Goal: Task Accomplishment & Management: Manage account settings

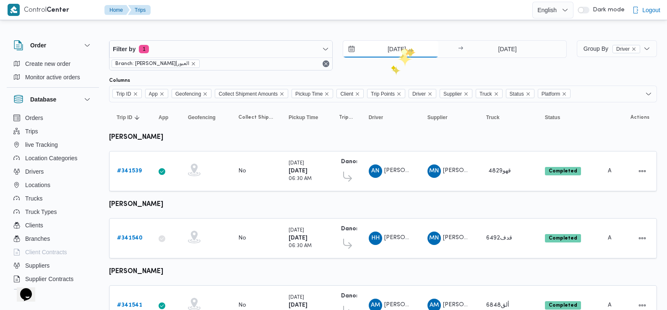
click at [409, 48] on input "[DATE]" at bounding box center [390, 49] width 95 height 17
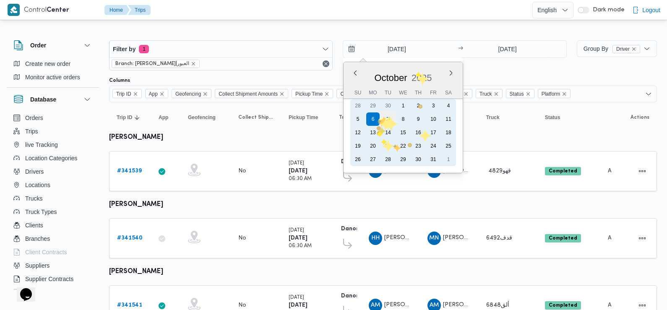
click at [387, 118] on div "7" at bounding box center [388, 119] width 16 height 16
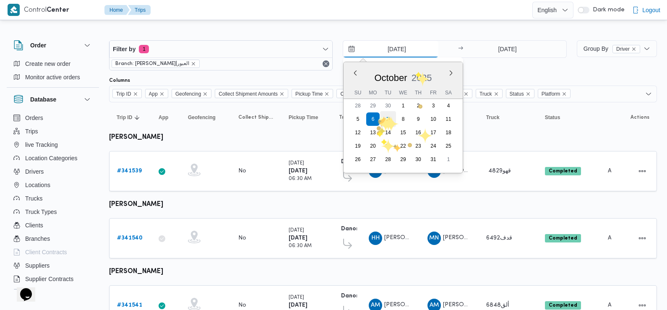
type input "7/10/2025"
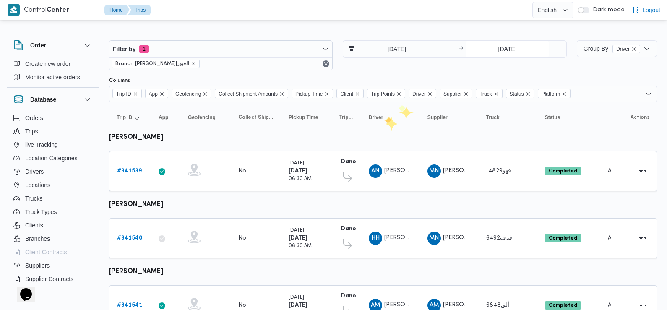
click at [502, 48] on input "6/10/2025" at bounding box center [508, 49] width 84 height 17
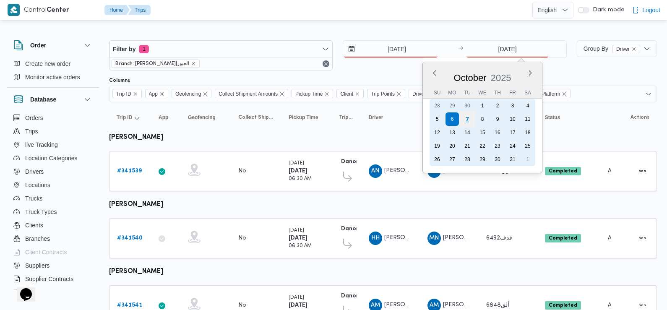
click at [472, 120] on div "7" at bounding box center [468, 119] width 16 height 16
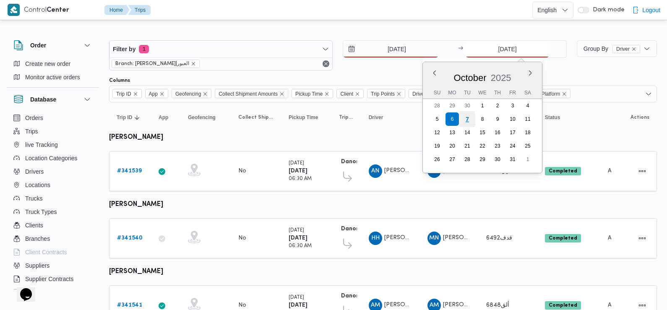
type input "7/10/2025"
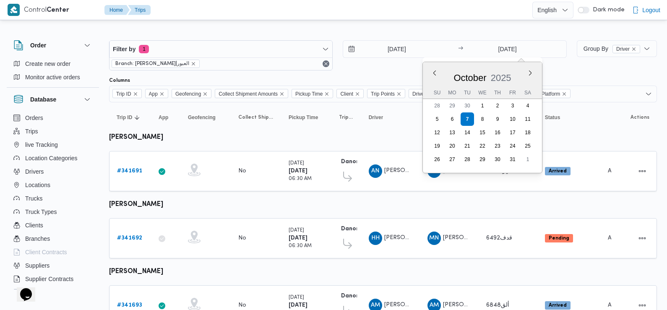
click at [374, 78] on div "Columns" at bounding box center [383, 80] width 548 height 7
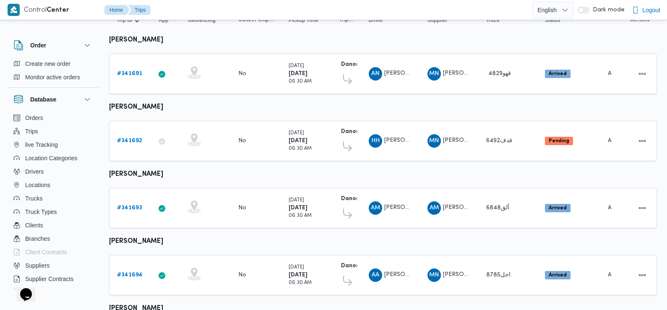
scroll to position [104, 0]
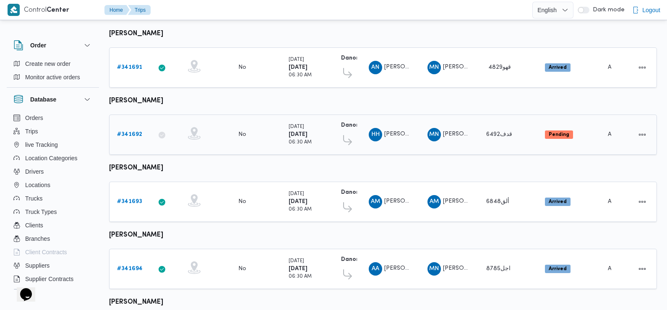
click at [131, 133] on b "# 341692" at bounding box center [129, 134] width 25 height 5
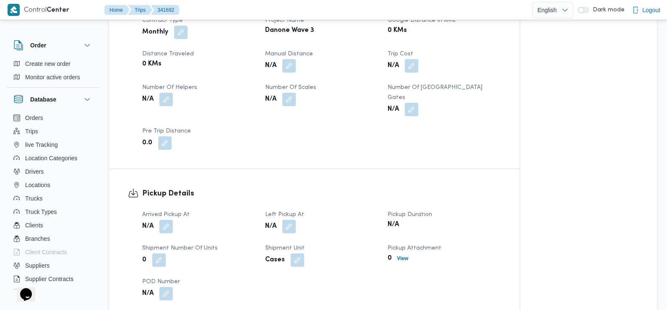
scroll to position [437, 0]
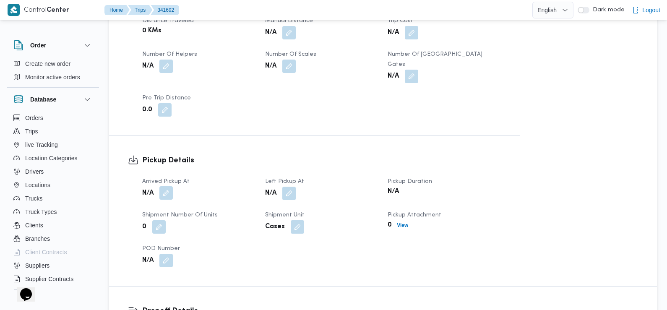
click at [167, 186] on button "button" at bounding box center [165, 192] width 13 height 13
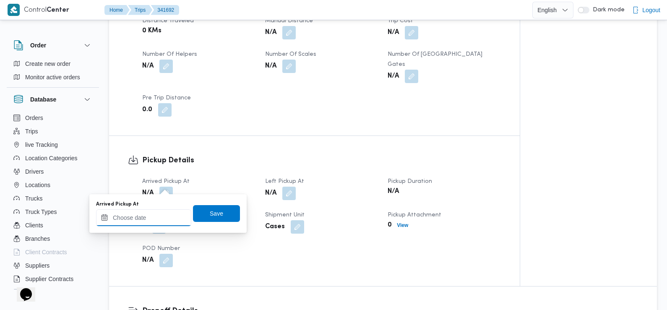
click at [157, 212] on input "Arrived Pickup At" at bounding box center [143, 217] width 95 height 17
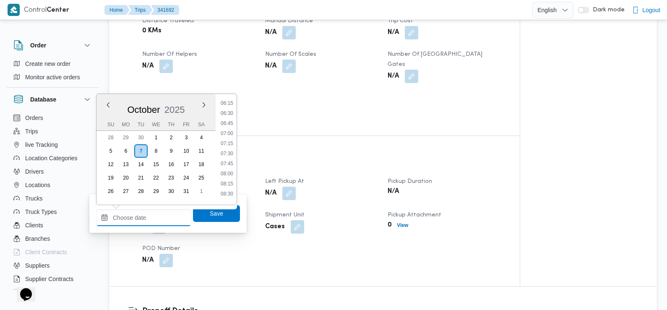
scroll to position [253, 0]
click at [230, 155] on li "07:30" at bounding box center [226, 154] width 19 height 8
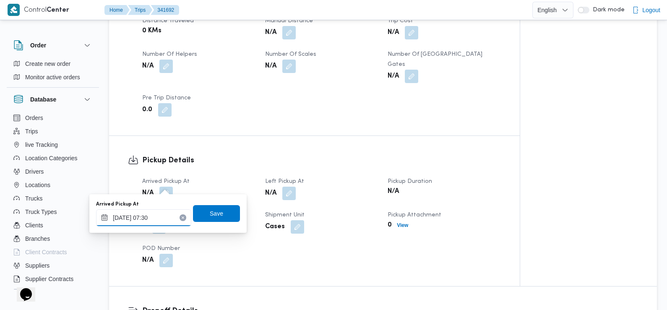
click at [149, 219] on input "[DATE] 07:30" at bounding box center [143, 217] width 95 height 17
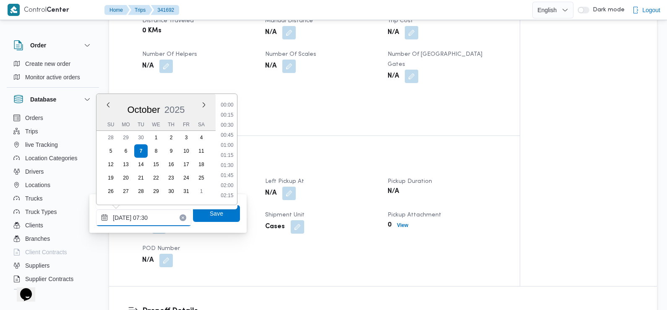
scroll to position [251, 0]
click at [231, 126] on li "06:45" at bounding box center [226, 126] width 19 height 8
type input "07/10/2025 06:45"
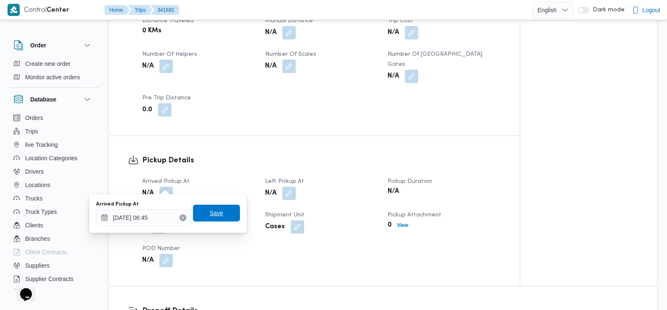
click at [210, 214] on span "Save" at bounding box center [216, 213] width 13 height 10
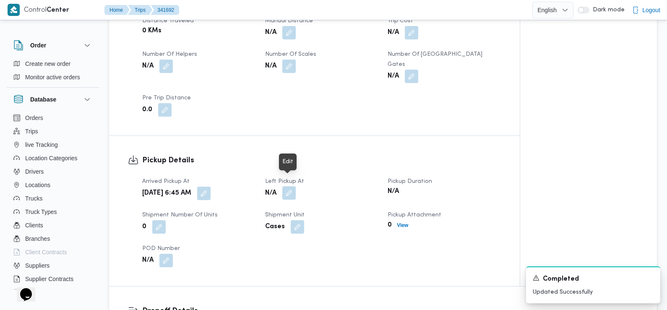
click at [291, 186] on button "button" at bounding box center [288, 192] width 13 height 13
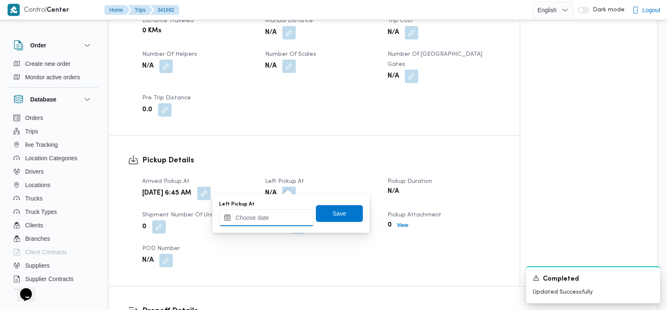
click at [277, 216] on input "Left Pickup At" at bounding box center [266, 217] width 95 height 17
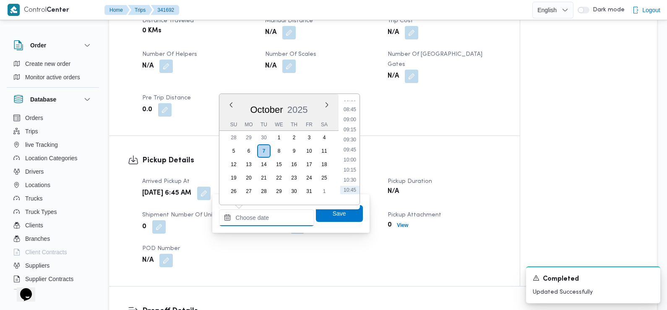
scroll to position [340, 0]
click at [350, 120] on li "08:45" at bounding box center [349, 117] width 19 height 8
type input "[DATE] 08:45"
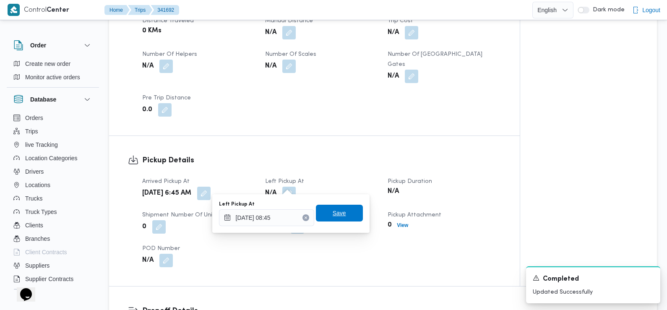
click at [333, 217] on span "Save" at bounding box center [339, 213] width 13 height 10
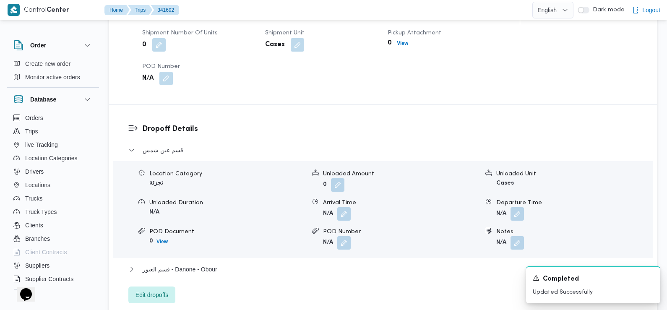
scroll to position [655, 0]
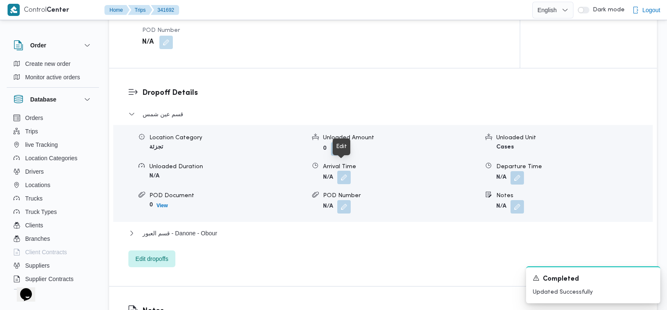
click at [343, 171] on button "button" at bounding box center [343, 177] width 13 height 13
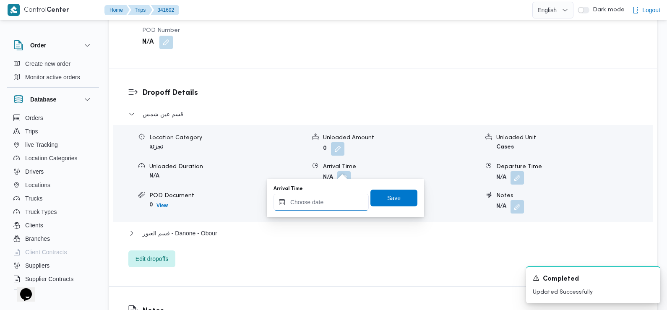
click at [332, 205] on input "Arrival Time" at bounding box center [321, 202] width 95 height 17
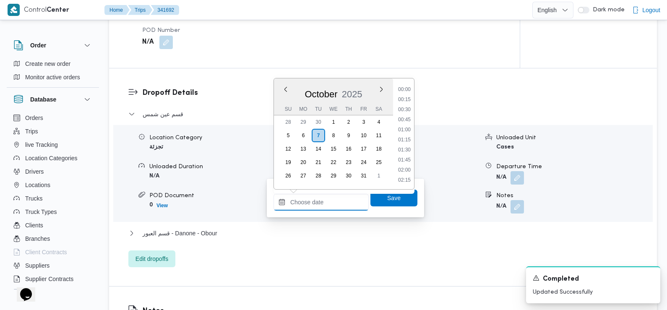
scroll to position [382, 0]
click at [406, 91] on li "09:30" at bounding box center [404, 90] width 19 height 8
type input "[DATE] 09:30"
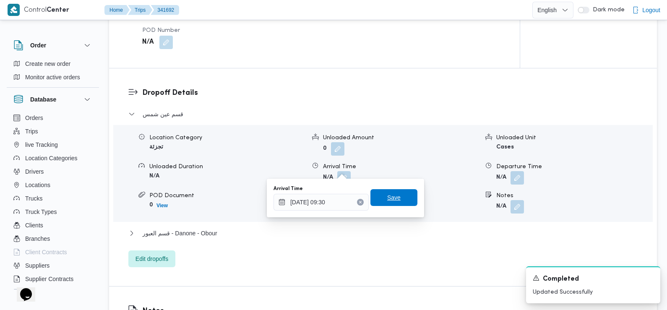
click at [389, 198] on span "Save" at bounding box center [393, 198] width 13 height 10
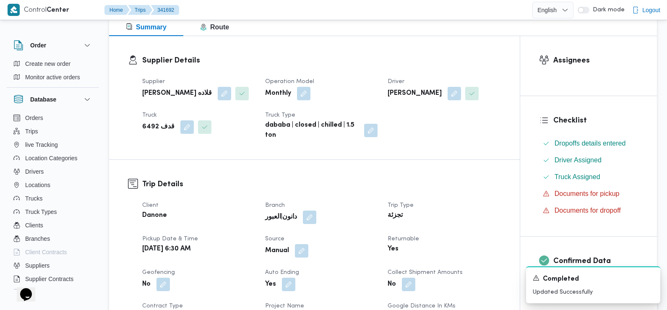
scroll to position [0, 0]
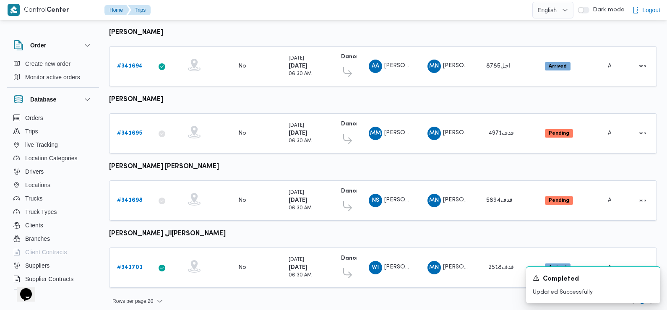
scroll to position [307, 0]
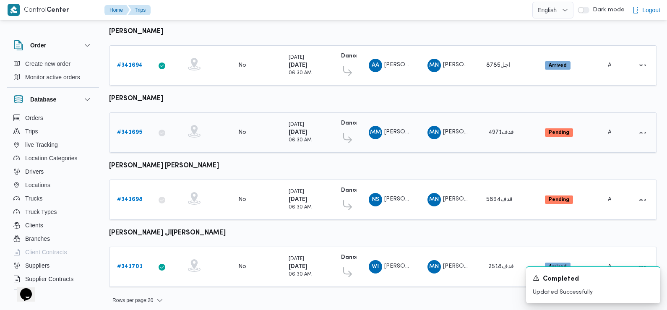
click at [129, 130] on b "# 341695" at bounding box center [129, 132] width 25 height 5
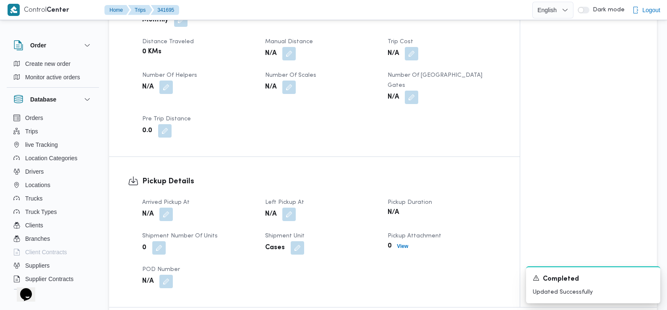
scroll to position [423, 0]
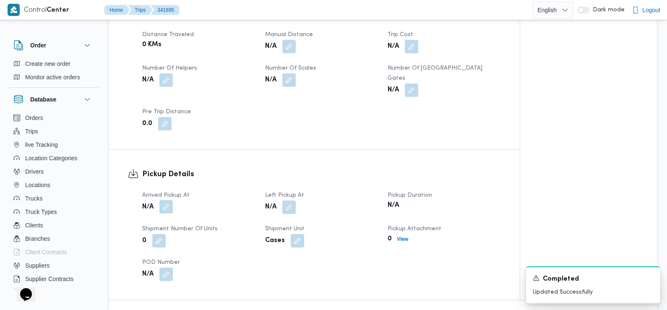
click at [168, 200] on button "button" at bounding box center [165, 206] width 13 height 13
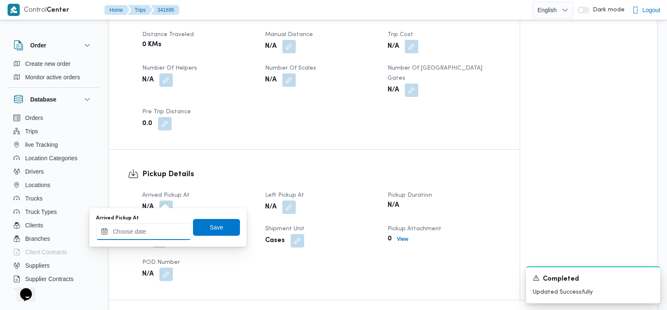
click at [147, 231] on input "Arrived Pickup At" at bounding box center [143, 231] width 95 height 17
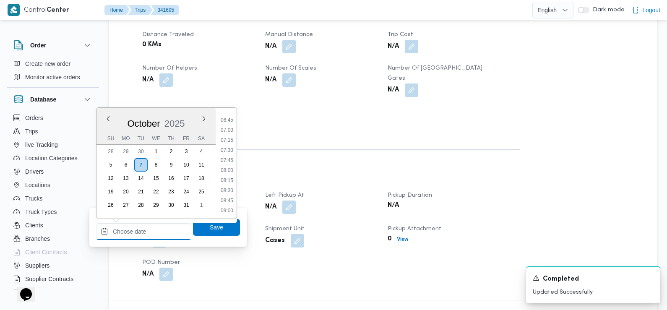
scroll to position [270, 0]
click at [228, 152] on li "07:30" at bounding box center [226, 151] width 19 height 8
type input "[DATE] 07:30"
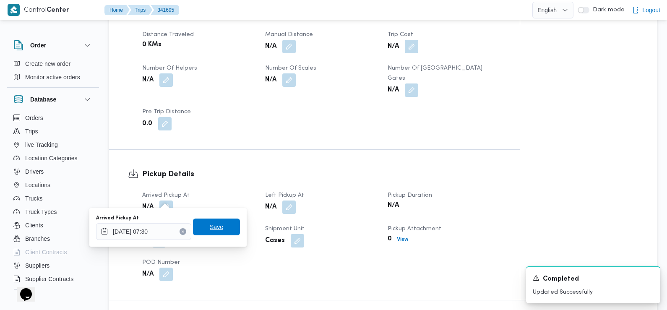
click at [210, 230] on span "Save" at bounding box center [216, 227] width 13 height 10
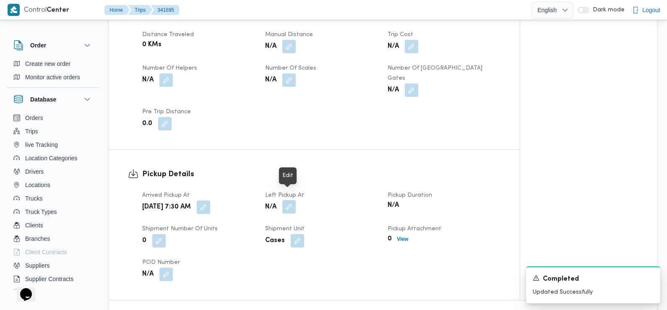
click at [288, 200] on button "button" at bounding box center [288, 206] width 13 height 13
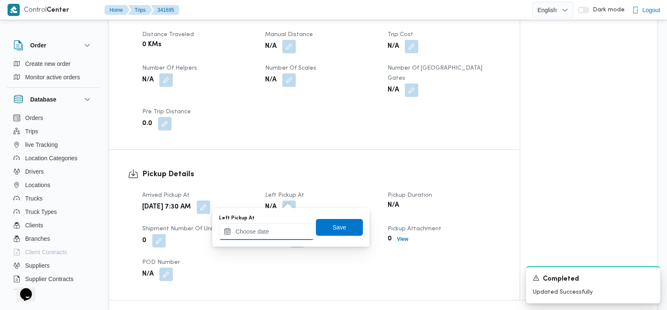
click at [270, 230] on input "Left Pickup At" at bounding box center [266, 231] width 95 height 17
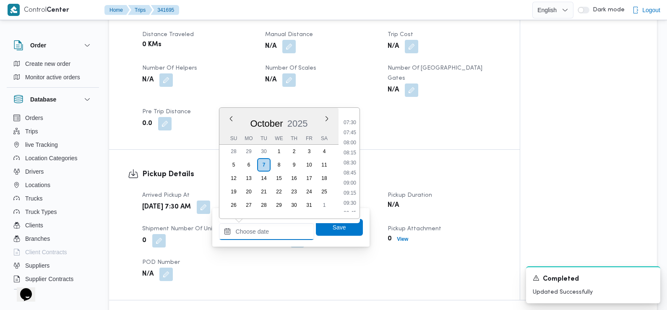
scroll to position [295, 0]
click at [351, 176] on li "08:45" at bounding box center [349, 176] width 19 height 8
type input "07/10/2025 08:45"
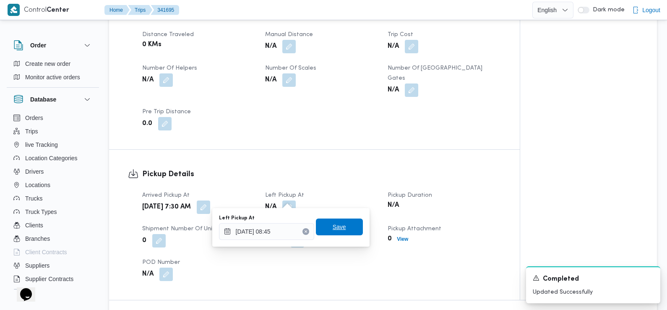
click at [336, 225] on span "Save" at bounding box center [339, 227] width 13 height 10
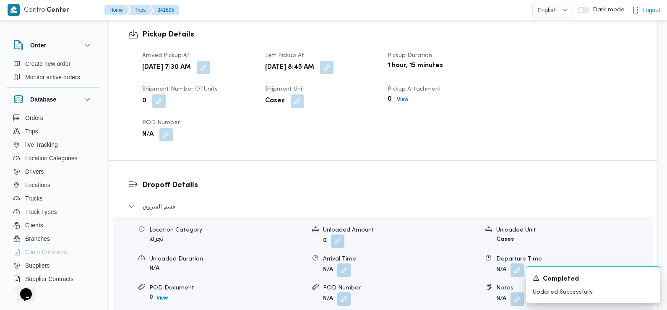
scroll to position [568, 0]
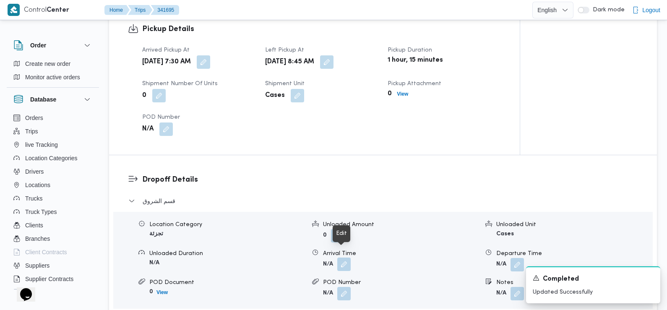
click at [342, 258] on button "button" at bounding box center [343, 264] width 13 height 13
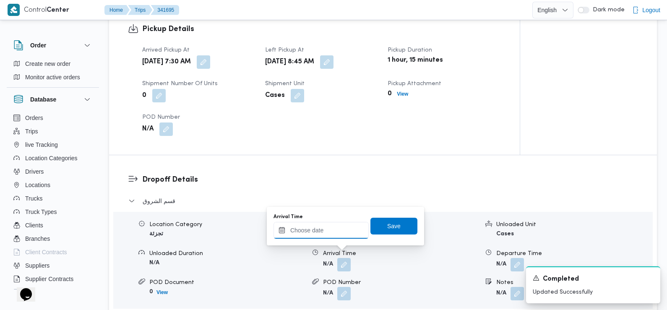
click at [322, 232] on input "Arrival Time" at bounding box center [321, 230] width 95 height 17
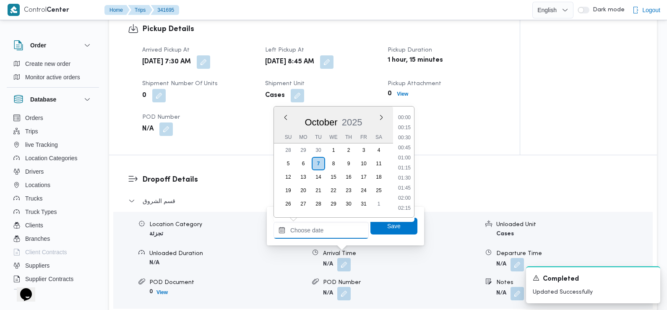
scroll to position [382, 0]
click at [405, 119] on li "09:30" at bounding box center [404, 118] width 19 height 8
type input "[DATE] 09:30"
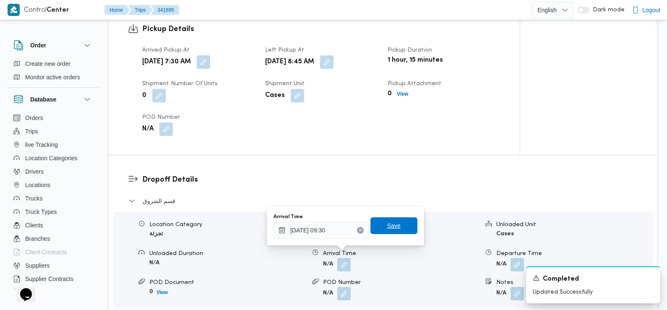
click at [388, 225] on span "Save" at bounding box center [393, 226] width 13 height 10
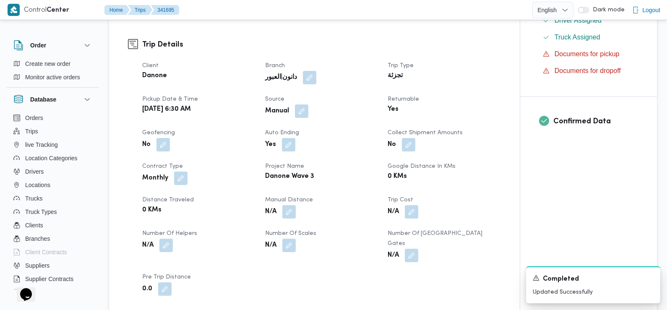
scroll to position [0, 0]
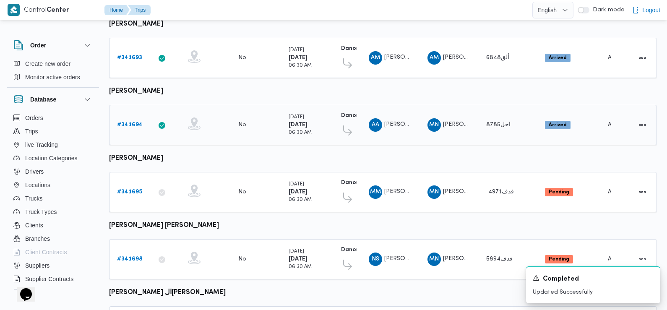
scroll to position [307, 0]
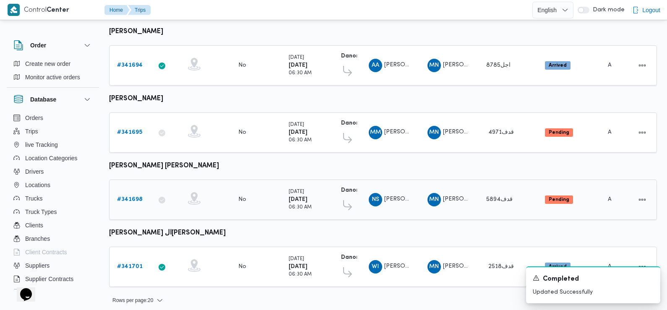
click at [131, 197] on b "# 341698" at bounding box center [130, 199] width 26 height 5
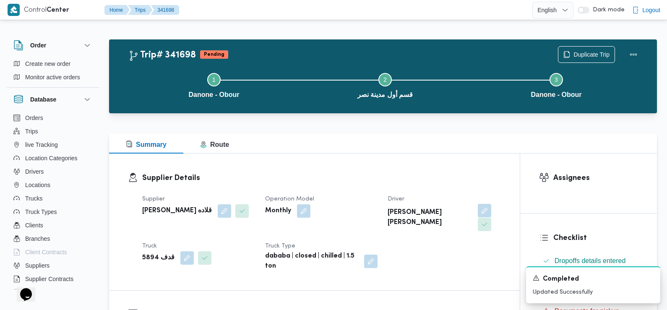
click at [478, 210] on button "button" at bounding box center [484, 210] width 13 height 13
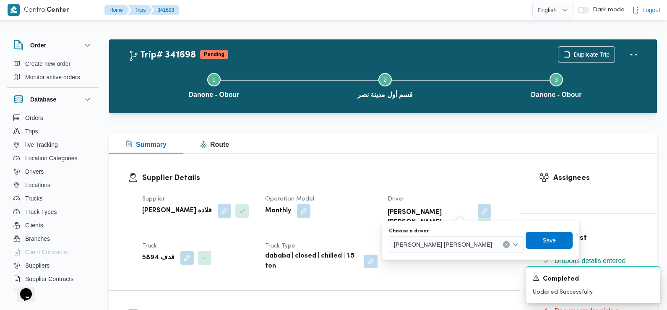
click at [442, 247] on span "نادر صلاح محمد ابراهيم" at bounding box center [443, 244] width 98 height 9
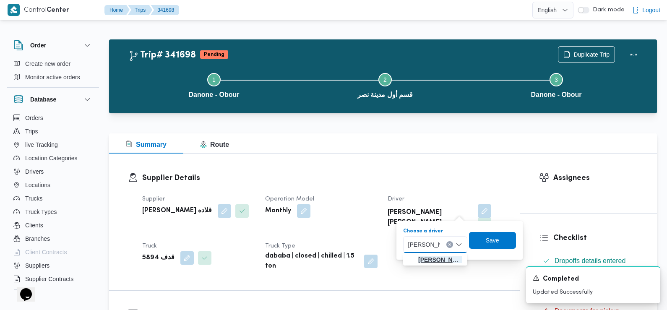
type input "يوسف السيد"
click at [435, 259] on span "يوسف السيد شحات السيد شعير" at bounding box center [440, 260] width 44 height 10
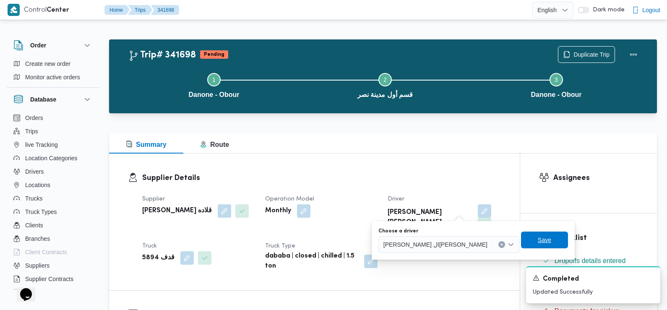
click at [538, 239] on span "Save" at bounding box center [544, 240] width 13 height 10
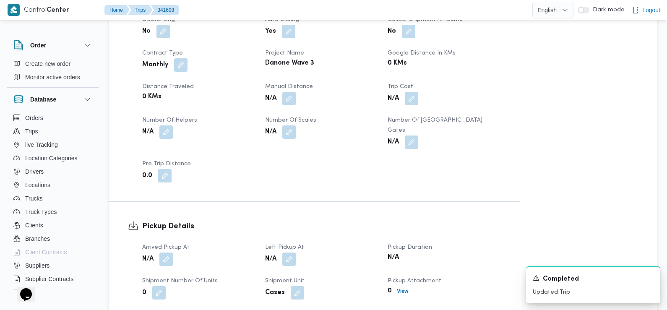
scroll to position [423, 0]
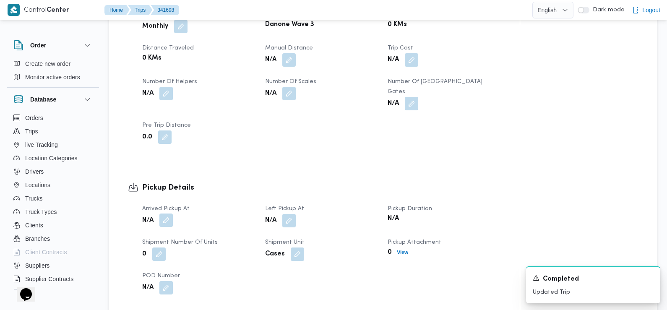
click at [166, 214] on button "button" at bounding box center [165, 220] width 13 height 13
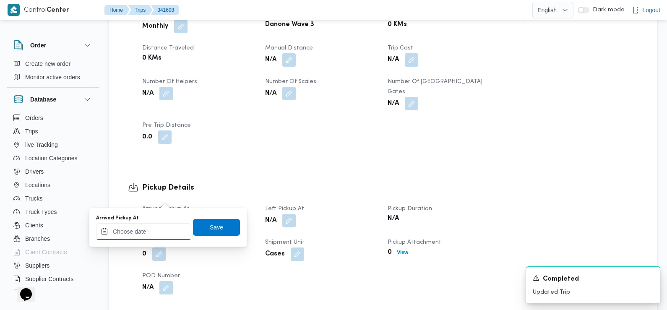
click at [156, 234] on input "Arrived Pickup At" at bounding box center [143, 231] width 95 height 17
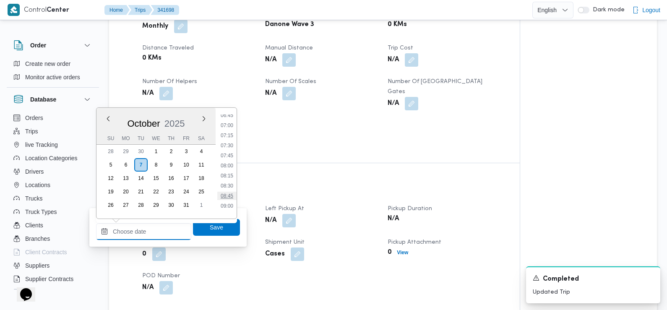
scroll to position [264, 0]
click at [227, 156] on li "07:30" at bounding box center [226, 156] width 19 height 8
type input "[DATE] 07:30"
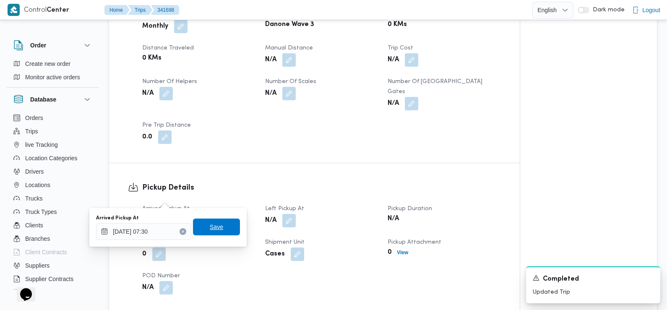
click at [216, 229] on span "Save" at bounding box center [216, 227] width 13 height 10
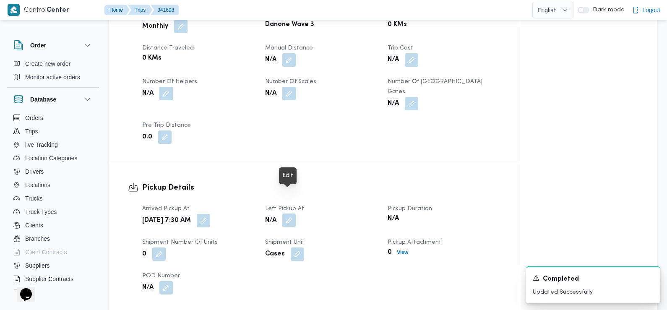
click at [290, 214] on button "button" at bounding box center [288, 220] width 13 height 13
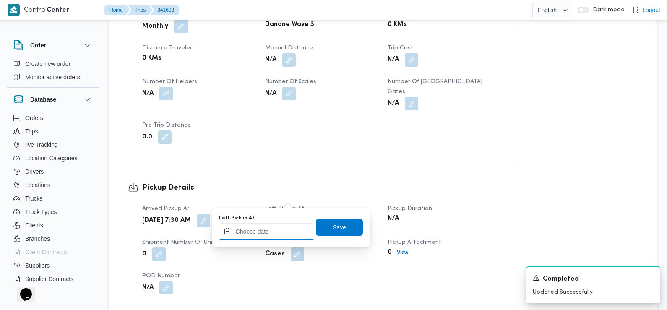
click at [276, 234] on input "Left Pickup At" at bounding box center [266, 231] width 95 height 17
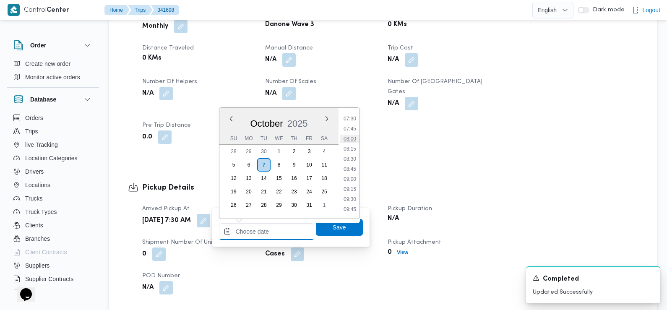
scroll to position [303, 0]
click at [350, 155] on li "08:30" at bounding box center [349, 158] width 19 height 8
type input "07/10/2025 08:30"
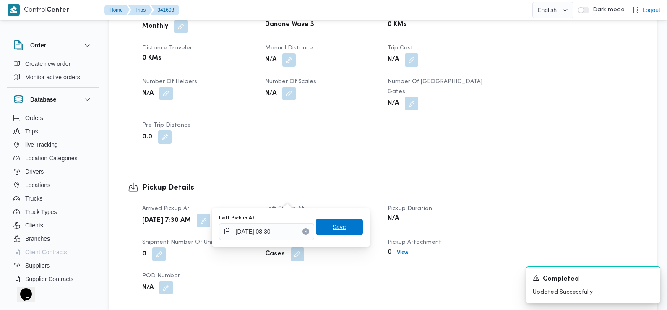
click at [333, 225] on span "Save" at bounding box center [339, 227] width 13 height 10
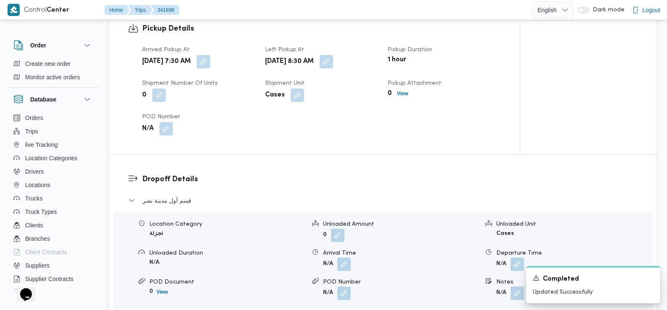
scroll to position [582, 0]
click at [349, 257] on button "button" at bounding box center [343, 263] width 13 height 13
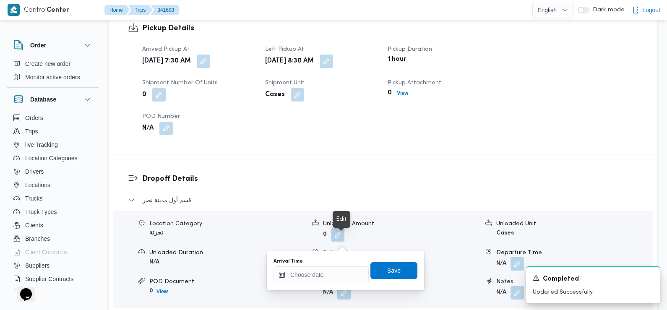
click at [349, 257] on button "button" at bounding box center [343, 263] width 13 height 13
click at [331, 277] on input "Arrival Time" at bounding box center [321, 275] width 95 height 17
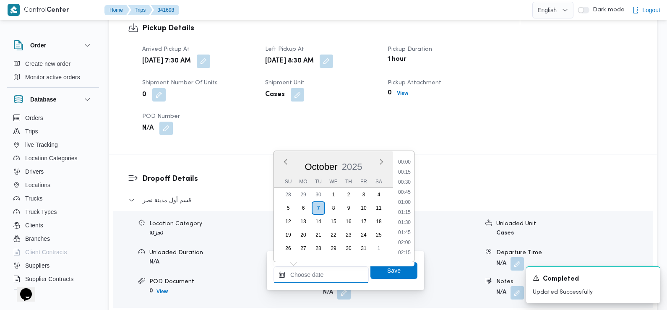
scroll to position [382, 0]
click at [406, 164] on li "09:30" at bounding box center [404, 163] width 19 height 8
type input "[DATE] 09:30"
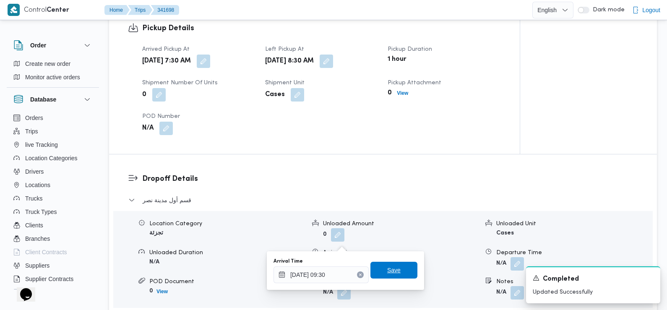
click at [387, 269] on span "Save" at bounding box center [393, 270] width 13 height 10
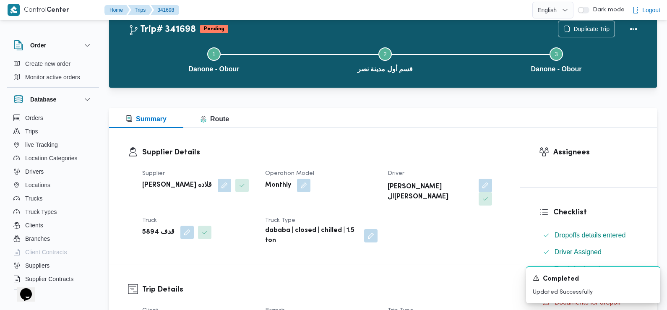
scroll to position [0, 0]
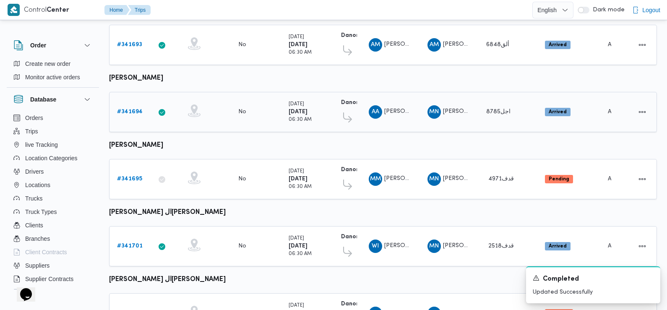
scroll to position [307, 0]
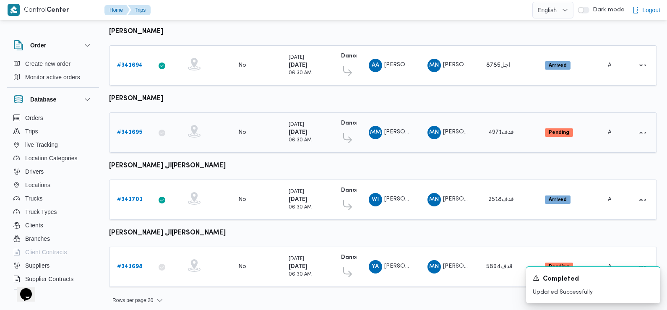
click at [130, 131] on b "# 341695" at bounding box center [129, 132] width 25 height 5
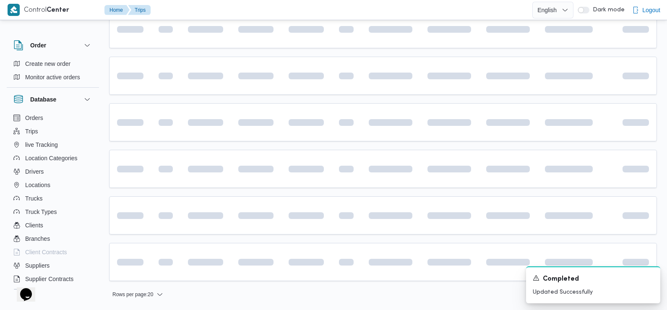
scroll to position [188, 0]
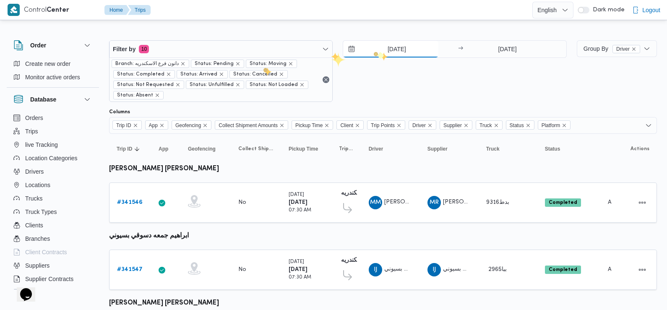
click at [381, 52] on input "6/10/2025" at bounding box center [390, 49] width 95 height 17
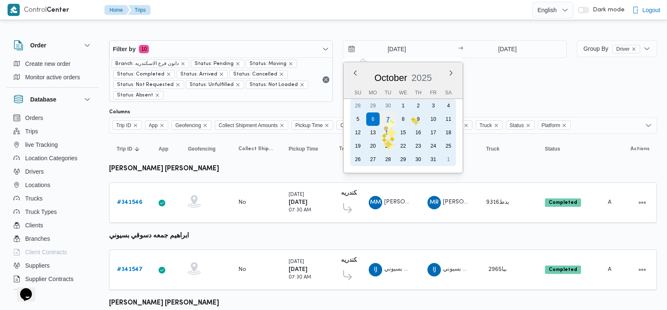
click at [389, 118] on div "7" at bounding box center [388, 119] width 16 height 16
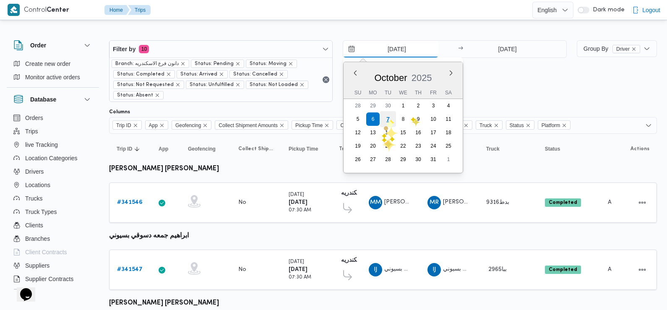
type input "7/10/2025"
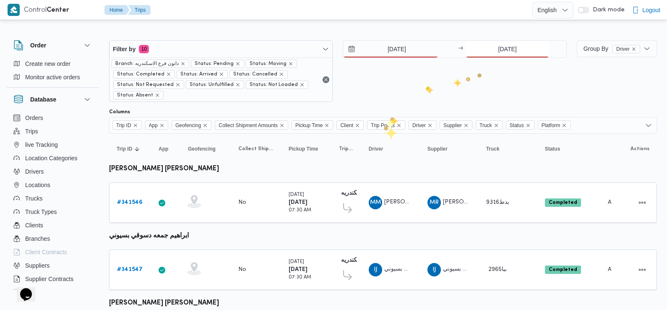
click at [511, 50] on input "6/10/2025" at bounding box center [508, 49] width 84 height 17
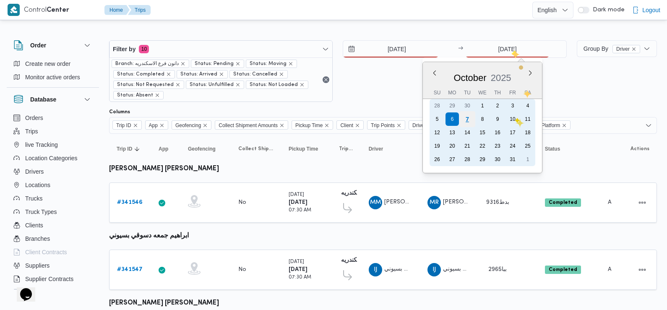
click at [469, 116] on div "7" at bounding box center [468, 119] width 16 height 16
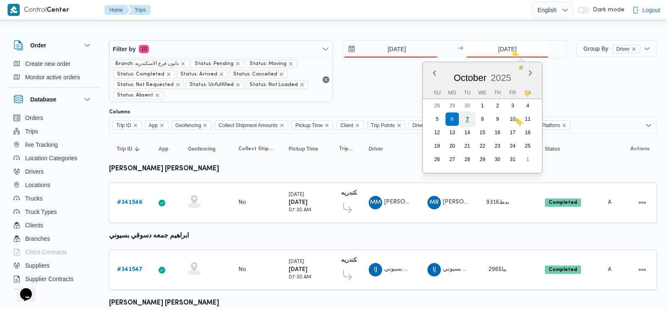
type input "7/10/2025"
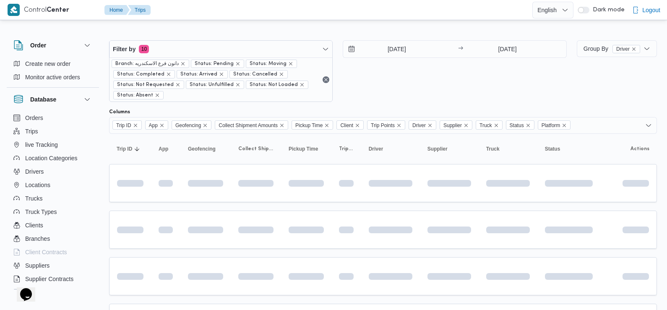
click at [414, 70] on div "7/10/2025 → 7/10/2025" at bounding box center [455, 71] width 224 height 62
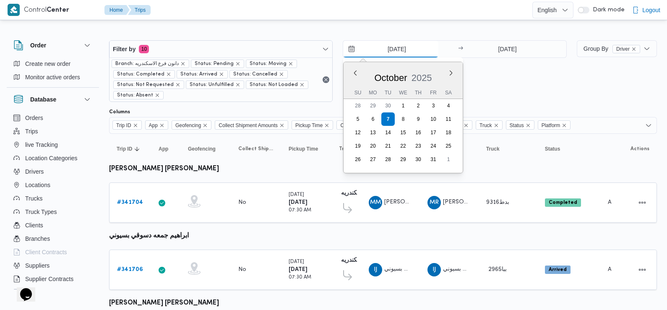
click at [400, 54] on input "7/10/2025" at bounding box center [390, 49] width 95 height 17
click at [468, 76] on div "7/10/2025 Previous Month Next month October 2025 October 2025 Su Mo Tu We Th Fr…" at bounding box center [455, 71] width 224 height 62
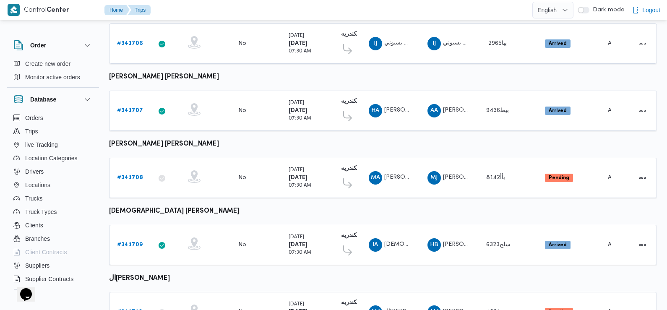
scroll to position [249, 0]
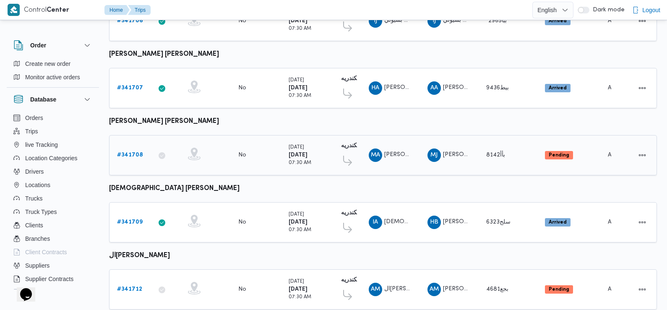
click at [129, 152] on b "# 341708" at bounding box center [130, 154] width 26 height 5
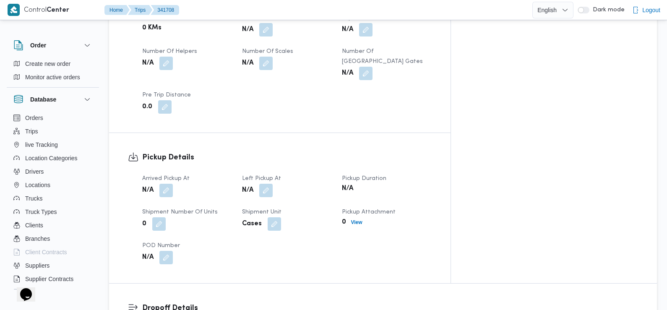
scroll to position [453, 0]
click at [167, 183] on button "button" at bounding box center [165, 189] width 13 height 13
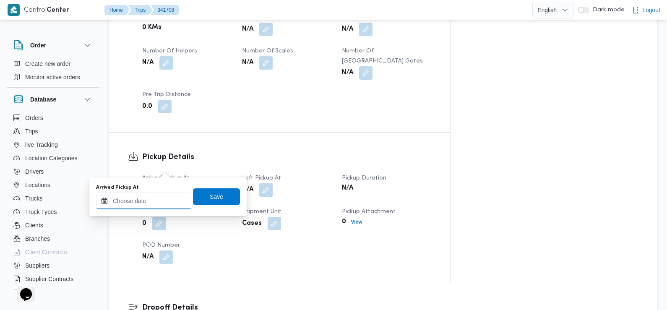
click at [145, 200] on input "Arrived Pickup At" at bounding box center [143, 201] width 95 height 17
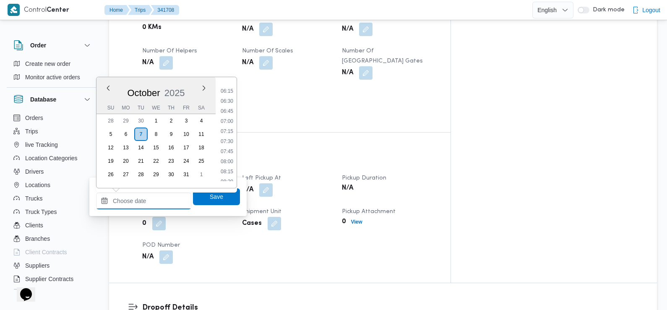
scroll to position [248, 0]
click at [227, 141] on li "07:30" at bounding box center [226, 143] width 19 height 8
type input "[DATE] 07:30"
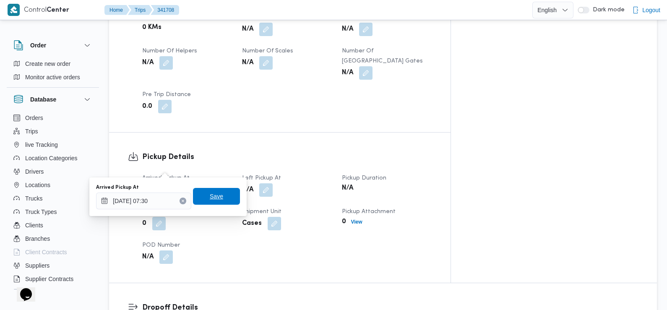
click at [210, 200] on span "Save" at bounding box center [216, 196] width 13 height 10
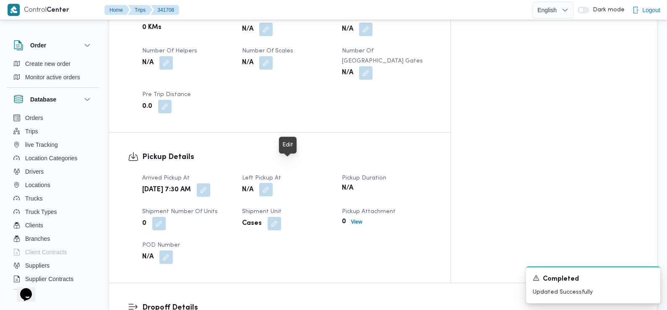
click at [273, 183] on button "button" at bounding box center [265, 189] width 13 height 13
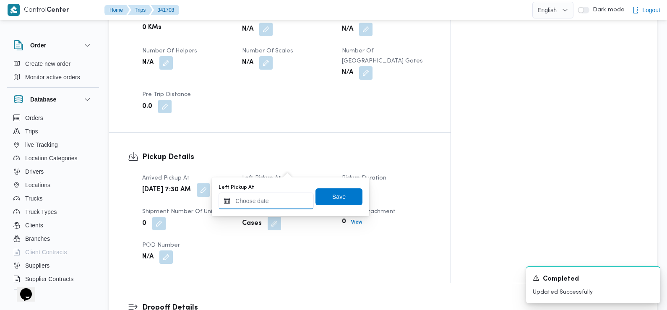
click at [280, 196] on div at bounding box center [266, 201] width 95 height 17
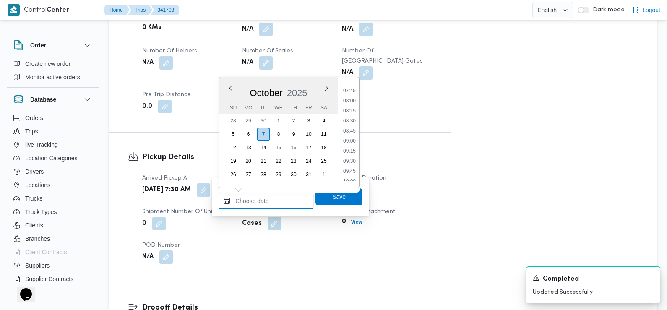
scroll to position [309, 0]
click at [352, 135] on li "08:45" at bounding box center [349, 131] width 19 height 8
type input "07/10/2025 08:45"
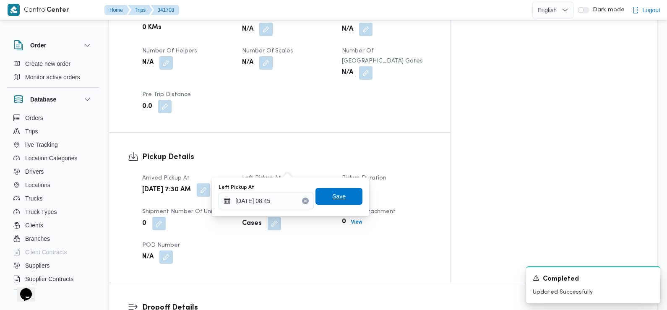
click at [337, 197] on span "Save" at bounding box center [338, 196] width 13 height 10
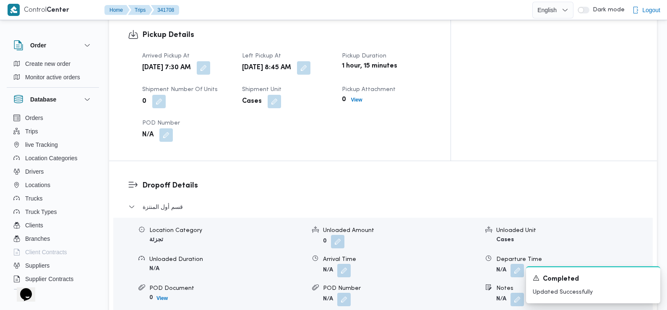
scroll to position [585, 0]
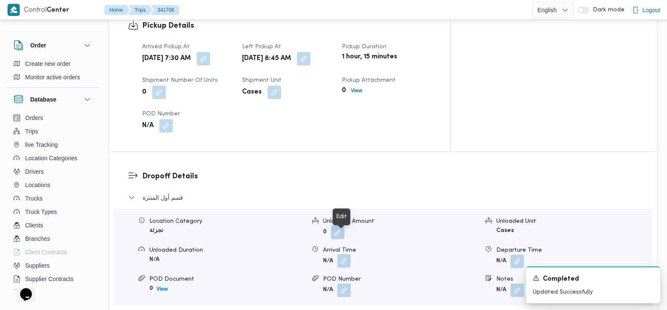
click at [342, 254] on button "button" at bounding box center [343, 260] width 13 height 13
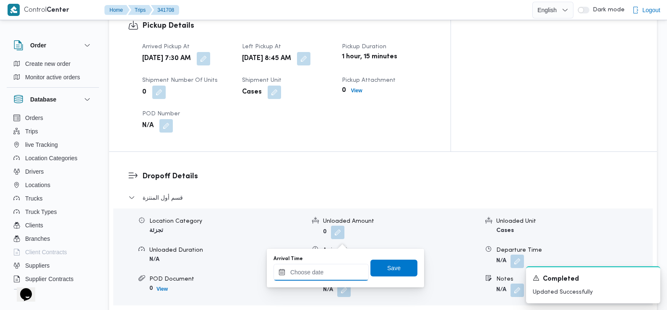
click at [320, 273] on input "Arrival Time" at bounding box center [321, 272] width 95 height 17
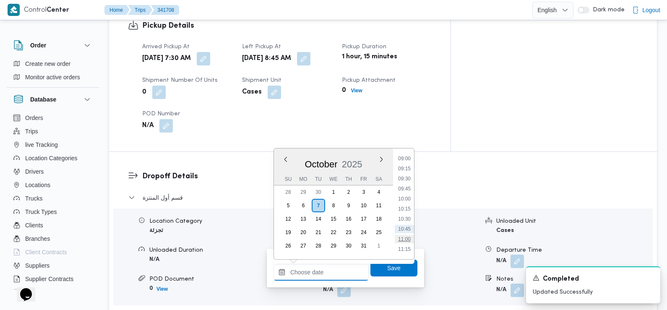
scroll to position [354, 0]
click at [405, 190] on li "09:30" at bounding box center [404, 188] width 19 height 8
type input "07/10/2025 09:30"
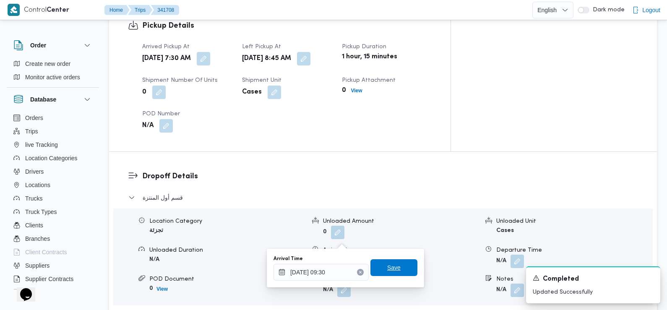
click at [387, 264] on span "Save" at bounding box center [393, 268] width 13 height 10
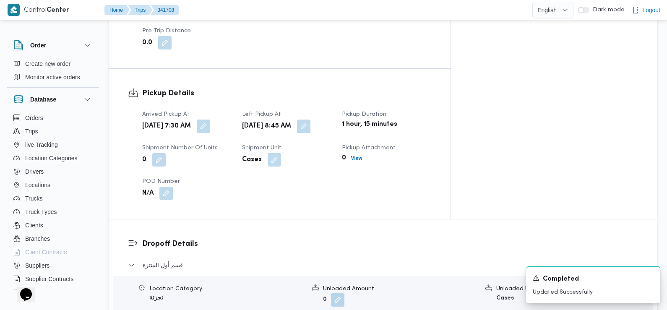
scroll to position [0, 0]
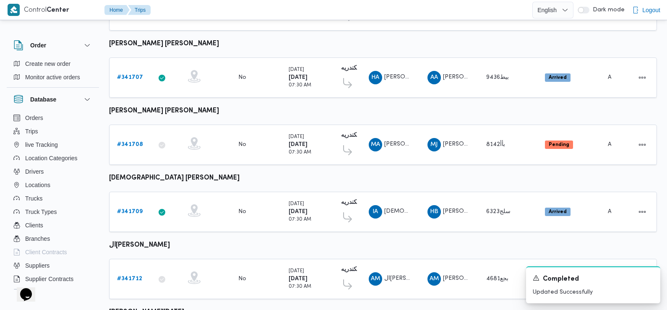
scroll to position [316, 0]
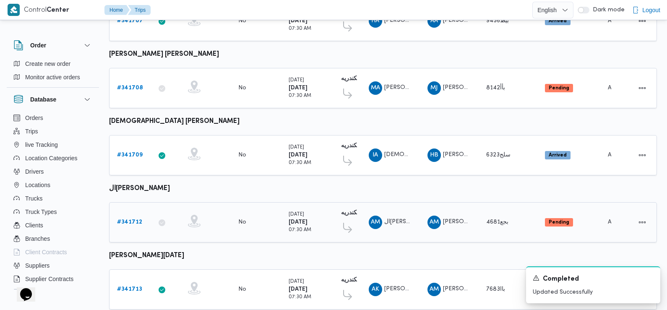
click at [127, 220] on b "# 341712" at bounding box center [129, 222] width 25 height 5
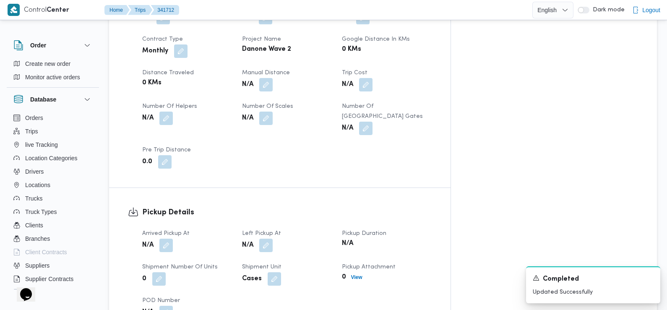
scroll to position [403, 0]
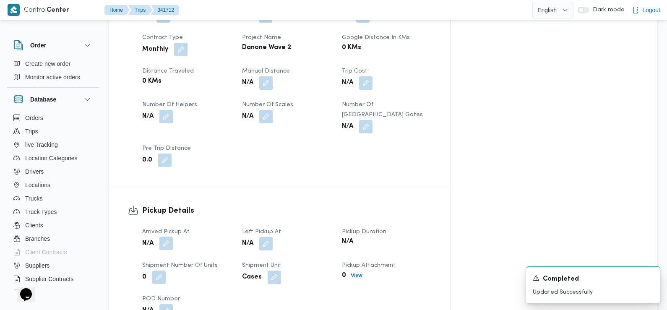
click at [162, 237] on button "button" at bounding box center [165, 243] width 13 height 13
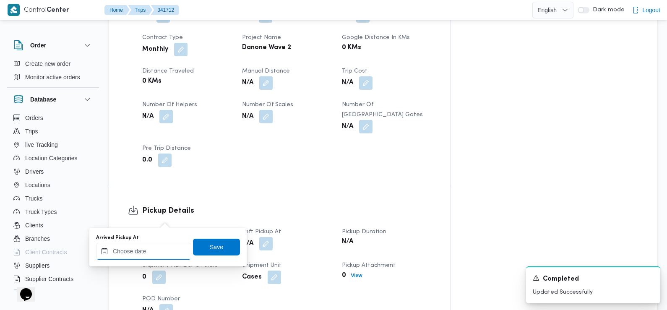
click at [159, 245] on input "Arrived Pickup At" at bounding box center [143, 251] width 95 height 17
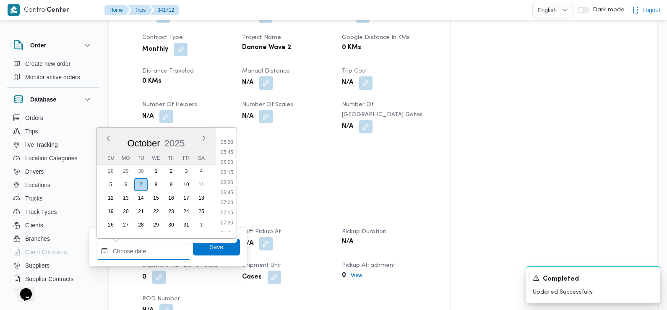
scroll to position [217, 0]
click at [230, 226] on li "07:30" at bounding box center [226, 224] width 19 height 8
type input "[DATE] 07:30"
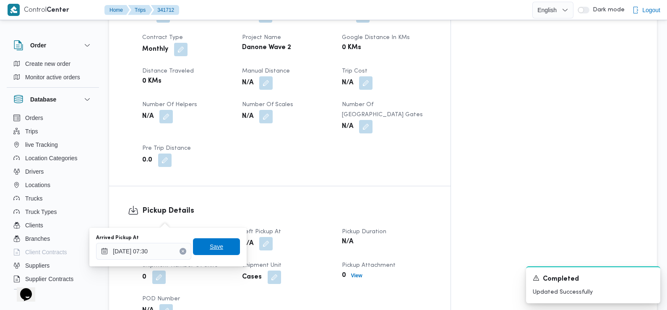
click at [221, 248] on span "Save" at bounding box center [216, 246] width 47 height 17
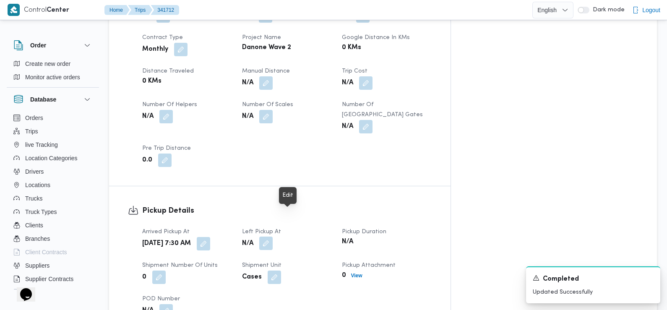
click at [273, 237] on button "button" at bounding box center [265, 243] width 13 height 13
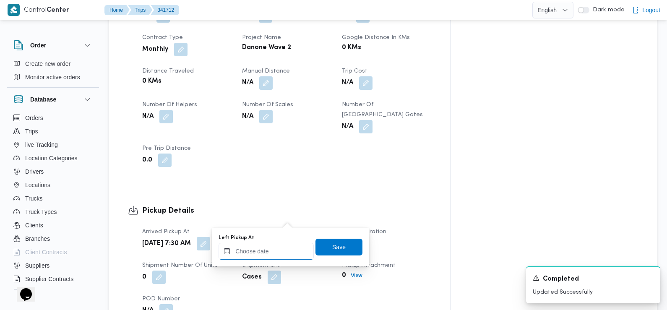
click at [282, 254] on input "Left Pickup At" at bounding box center [266, 251] width 95 height 17
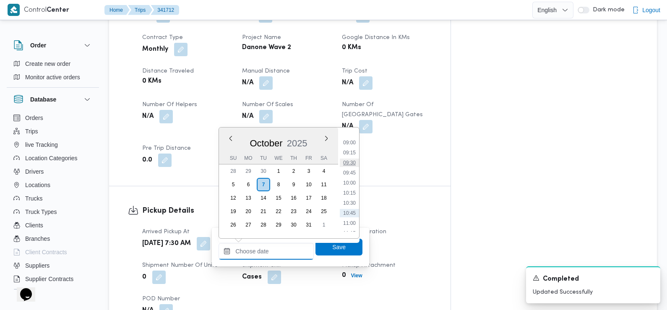
scroll to position [348, 0]
click at [353, 152] on li "09:00" at bounding box center [349, 153] width 19 height 8
type input "07/10/2025 09:00"
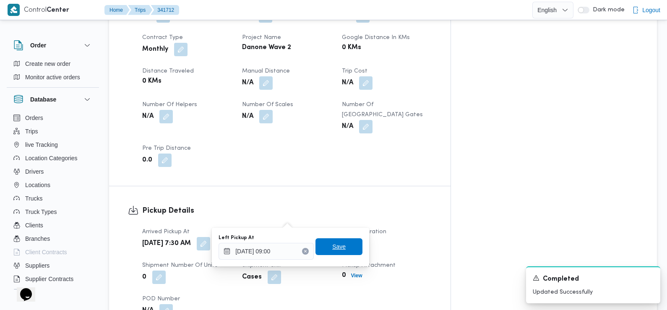
click at [334, 248] on span "Save" at bounding box center [338, 247] width 13 height 10
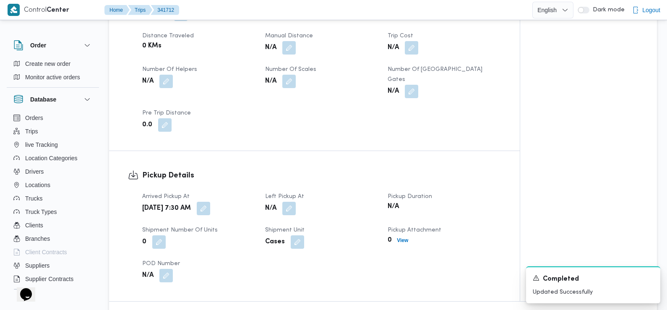
scroll to position [548, 0]
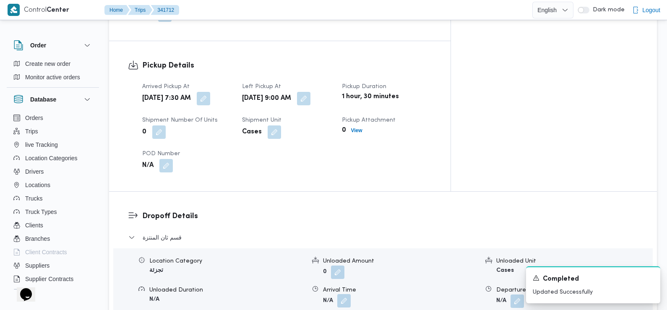
click at [345, 294] on button "button" at bounding box center [343, 300] width 13 height 13
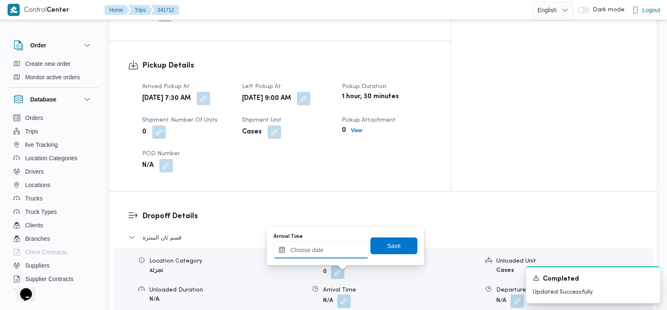
click at [339, 257] on input "Arrival Time" at bounding box center [321, 250] width 95 height 17
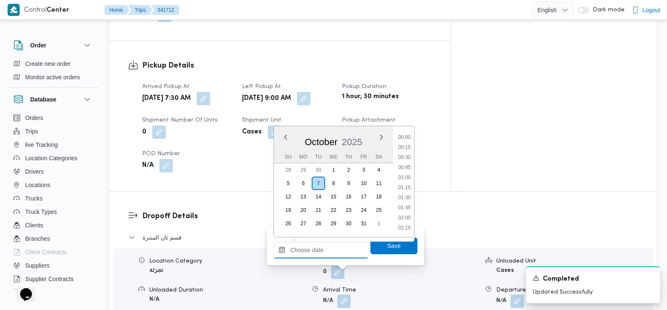
scroll to position [382, 0]
click at [405, 140] on li "09:30" at bounding box center [404, 138] width 19 height 8
type input "07/10/2025 09:30"
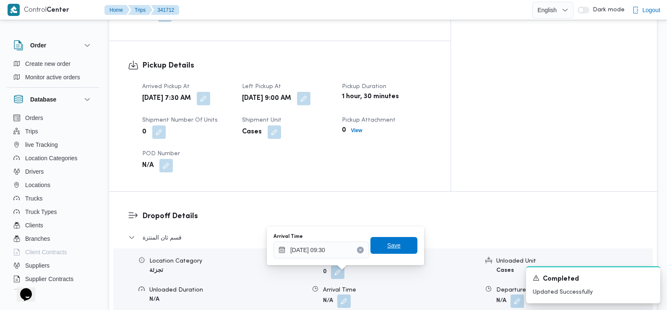
click at [387, 249] on span "Save" at bounding box center [393, 245] width 13 height 10
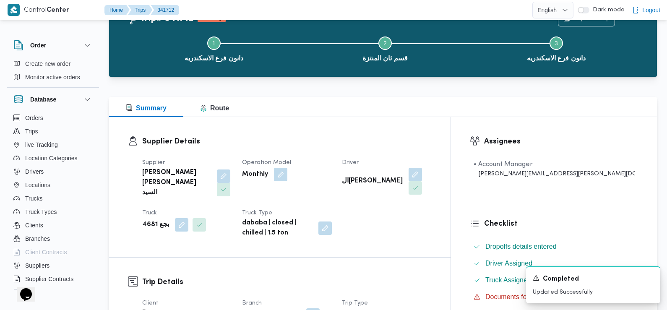
scroll to position [0, 0]
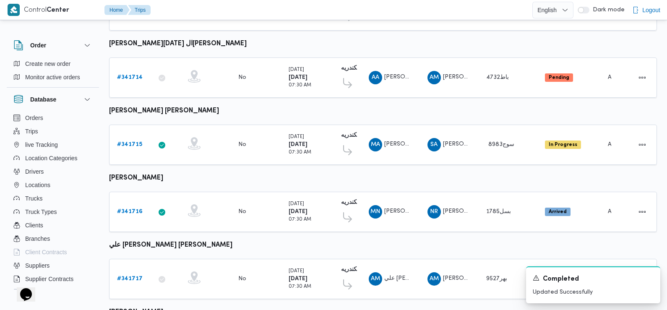
scroll to position [599, 0]
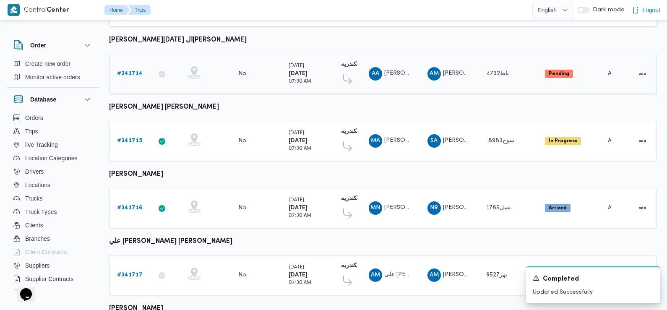
click at [132, 71] on b "# 341714" at bounding box center [130, 73] width 26 height 5
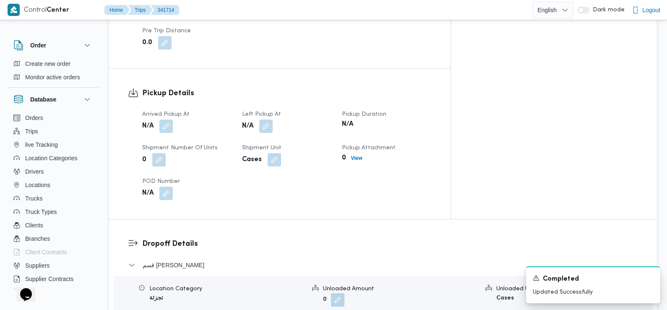
scroll to position [518, 0]
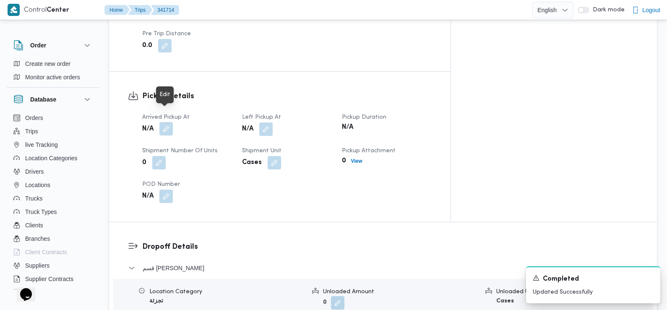
click at [166, 122] on button "button" at bounding box center [165, 128] width 13 height 13
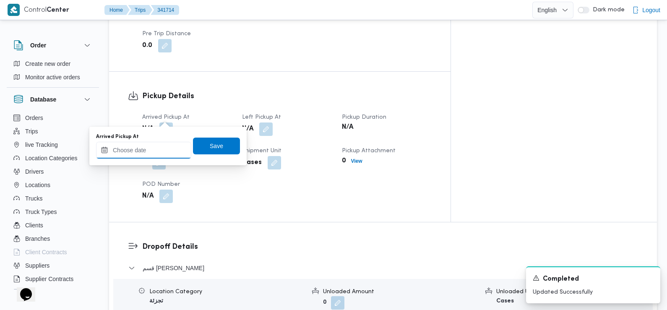
click at [156, 155] on input "Arrived Pickup At" at bounding box center [143, 150] width 95 height 17
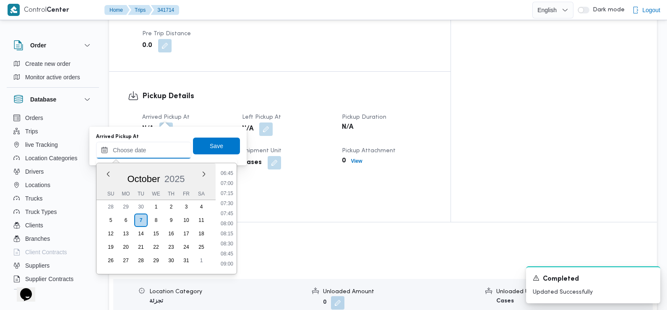
scroll to position [270, 0]
click at [228, 207] on li "07:30" at bounding box center [226, 206] width 19 height 8
type input "[DATE] 07:30"
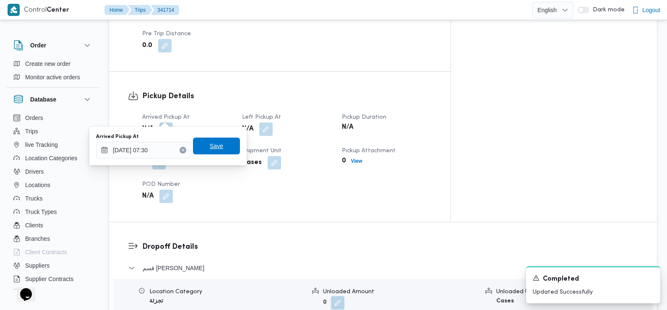
click at [218, 149] on span "Save" at bounding box center [216, 146] width 47 height 17
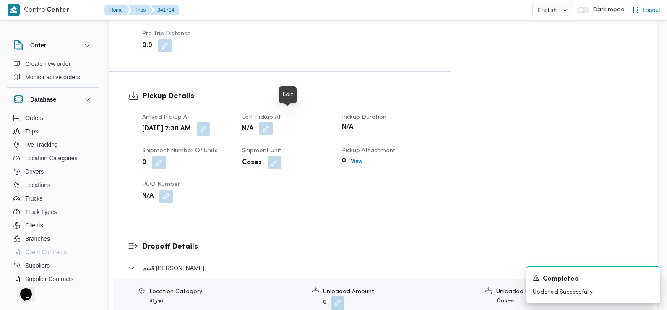
click at [273, 122] on button "button" at bounding box center [265, 128] width 13 height 13
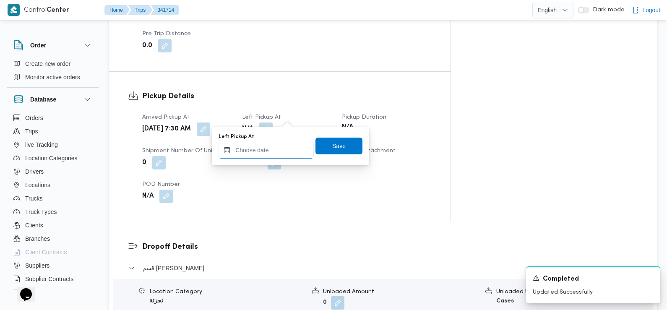
click at [280, 152] on input "Left Pickup At" at bounding box center [266, 150] width 95 height 17
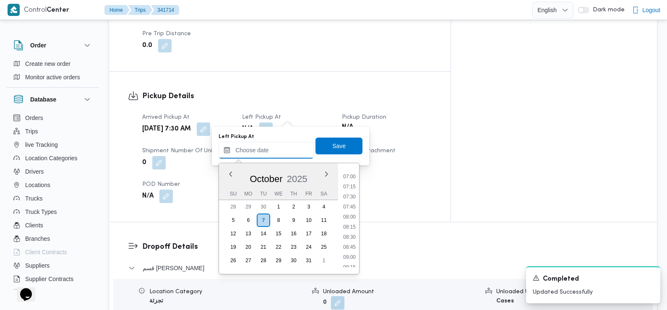
scroll to position [278, 0]
click at [353, 239] on li "08:30" at bounding box center [349, 238] width 19 height 8
type input "07/10/2025 08:30"
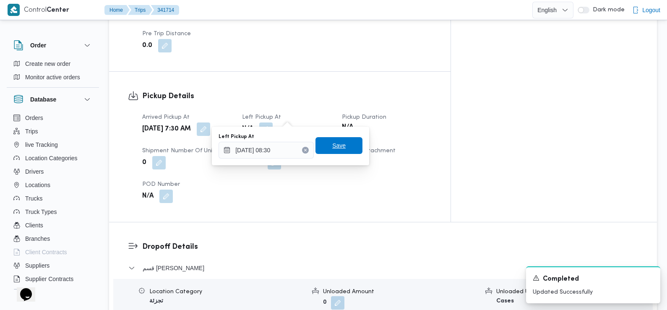
click at [339, 147] on span "Save" at bounding box center [339, 145] width 47 height 17
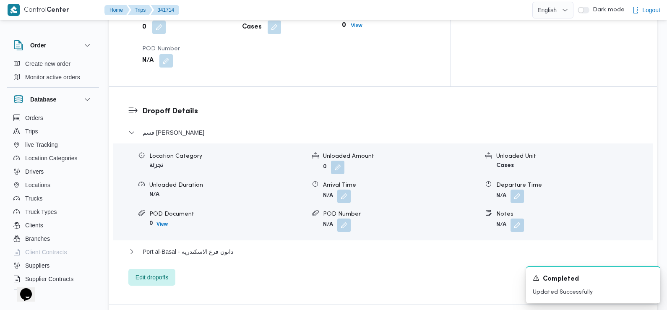
scroll to position [691, 0]
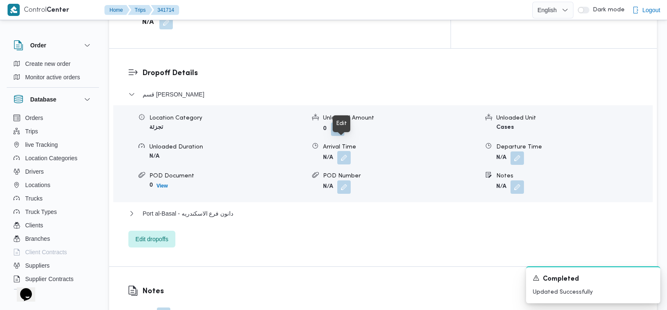
click at [343, 151] on button "button" at bounding box center [343, 157] width 13 height 13
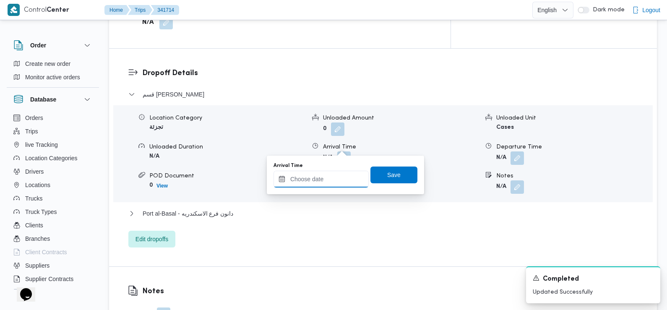
click at [334, 188] on div at bounding box center [321, 179] width 95 height 17
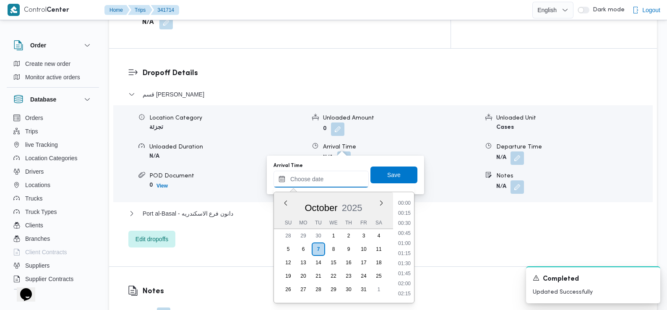
scroll to position [382, 0]
click at [406, 204] on li "09:30" at bounding box center [404, 204] width 19 height 8
type input "[DATE] 09:30"
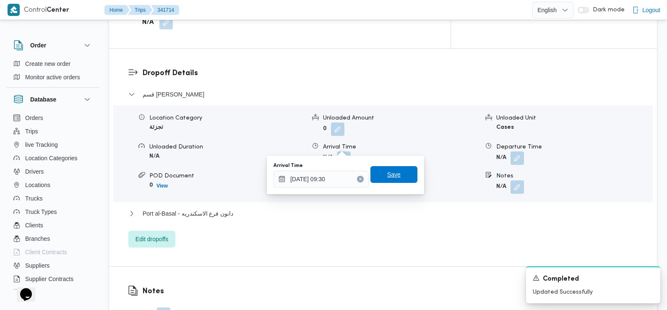
click at [397, 176] on span "Save" at bounding box center [394, 174] width 47 height 17
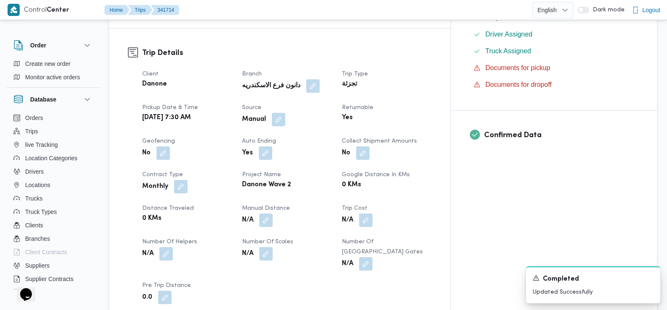
scroll to position [0, 0]
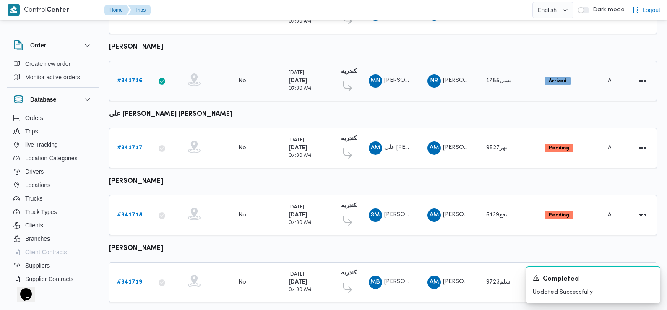
scroll to position [737, 0]
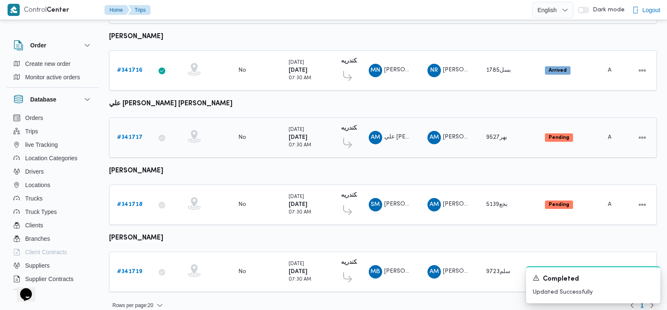
click at [128, 135] on b "# 341717" at bounding box center [130, 137] width 26 height 5
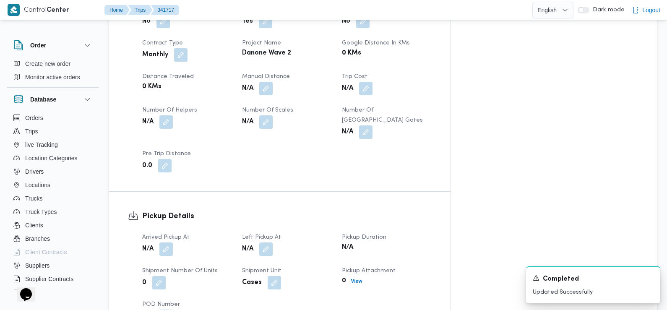
scroll to position [400, 0]
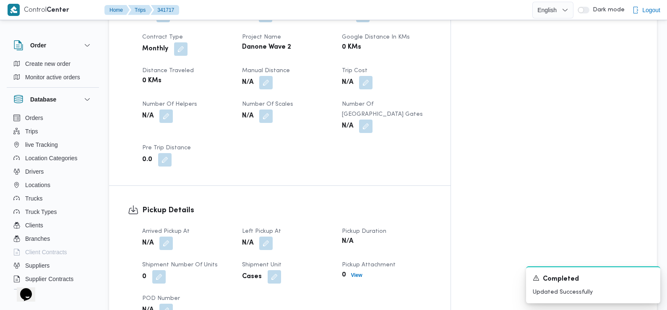
click at [158, 237] on span at bounding box center [164, 243] width 18 height 13
click at [163, 236] on button "button" at bounding box center [165, 242] width 13 height 13
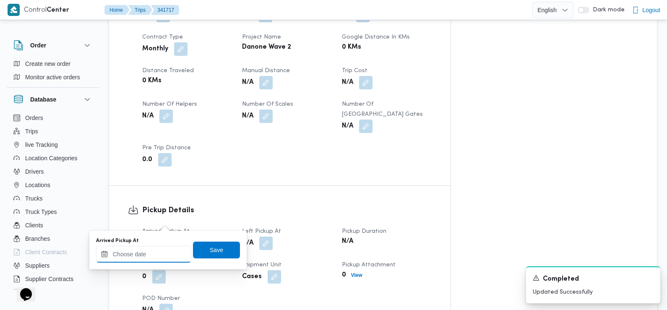
click at [154, 261] on input "Arrived Pickup At" at bounding box center [143, 254] width 95 height 17
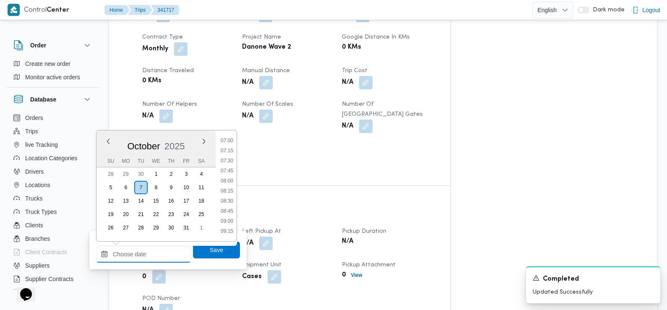
scroll to position [278, 0]
click at [227, 165] on li "07:30" at bounding box center [226, 165] width 19 height 8
type input "[DATE] 07:30"
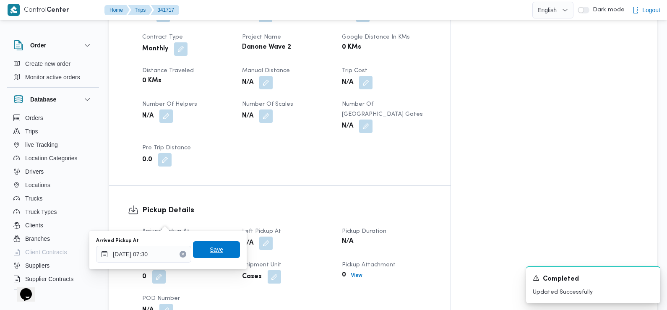
click at [215, 247] on span "Save" at bounding box center [216, 250] width 13 height 10
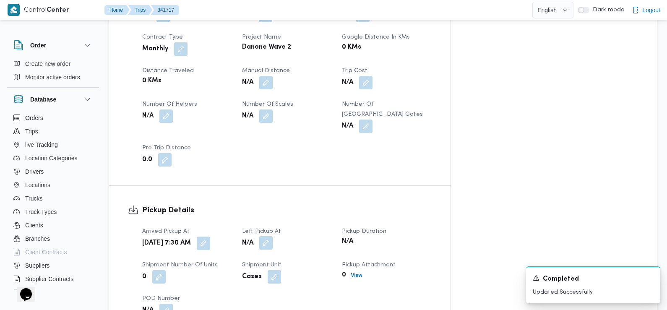
click at [273, 236] on button "button" at bounding box center [265, 242] width 13 height 13
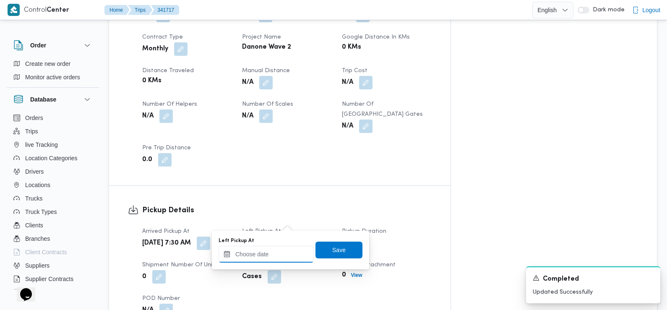
click at [282, 254] on input "Left Pickup At" at bounding box center [266, 254] width 95 height 17
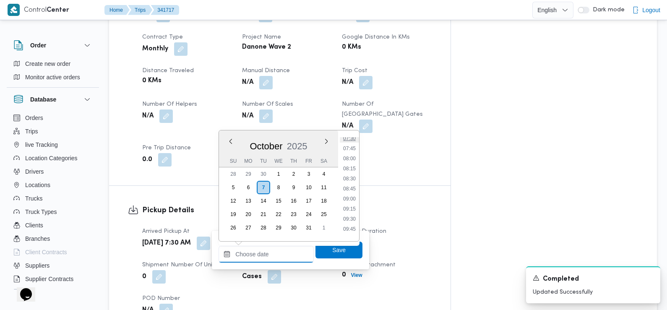
scroll to position [312, 0]
click at [352, 178] on li "08:45" at bounding box center [349, 182] width 19 height 8
type input "[DATE] 08:45"
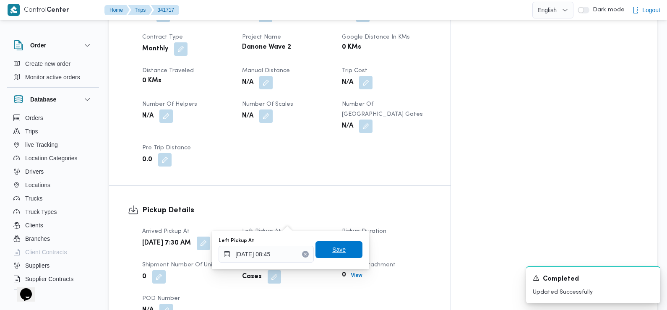
click at [332, 251] on span "Save" at bounding box center [338, 250] width 13 height 10
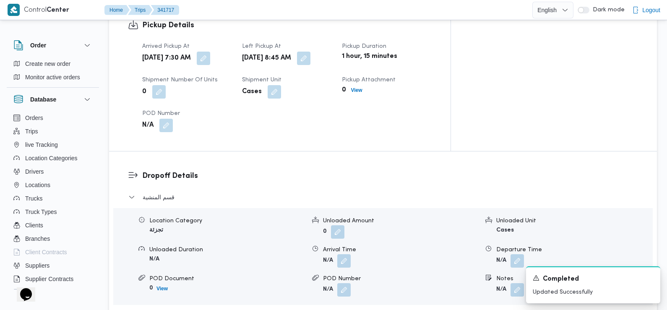
scroll to position [588, 0]
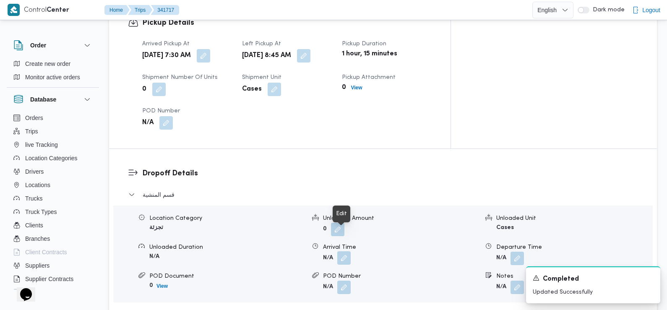
click at [342, 251] on button "button" at bounding box center [343, 257] width 13 height 13
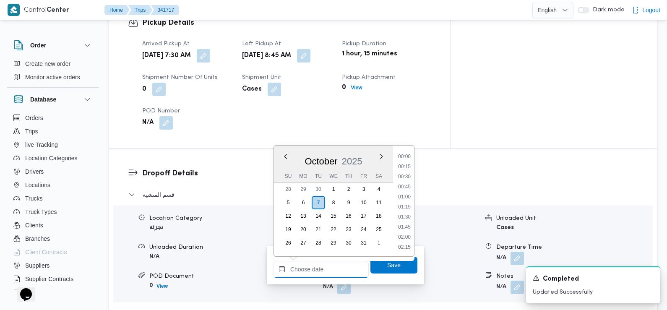
click at [329, 268] on input "Arrival Time" at bounding box center [321, 269] width 95 height 17
click at [407, 240] on li "09:00" at bounding box center [404, 241] width 19 height 8
type input "07/10/2025 09:00"
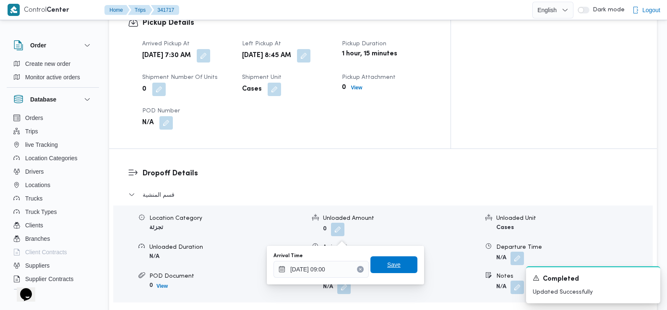
click at [394, 266] on span "Save" at bounding box center [394, 264] width 47 height 17
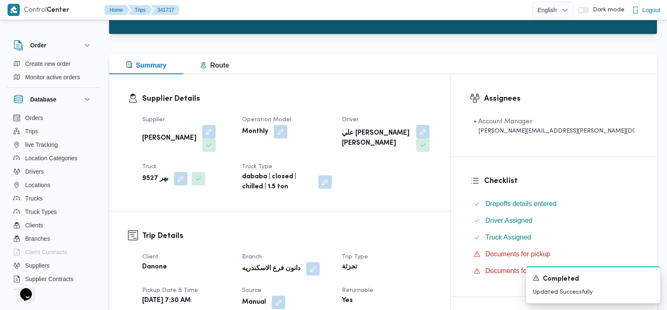
scroll to position [0, 0]
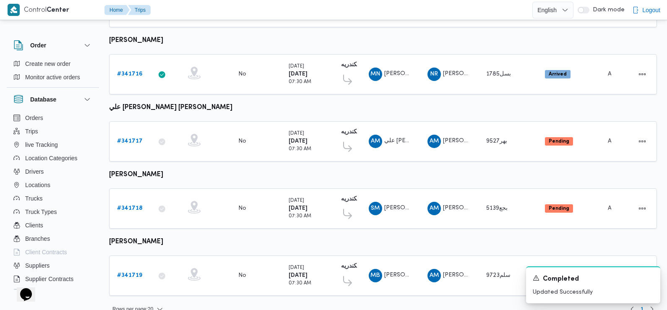
scroll to position [737, 0]
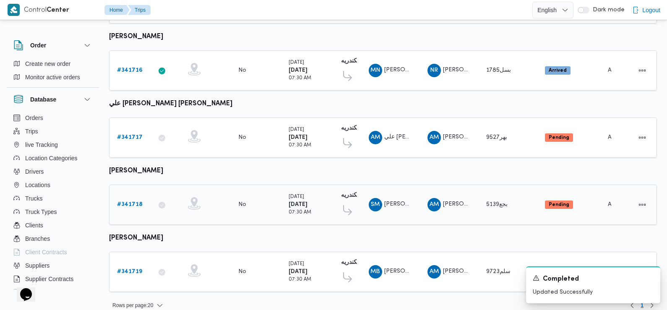
click at [129, 202] on b "# 341718" at bounding box center [130, 204] width 26 height 5
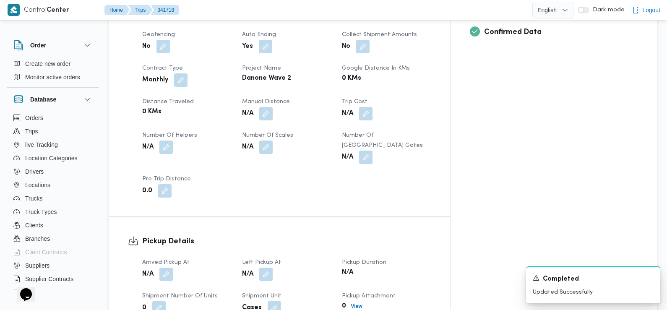
scroll to position [378, 0]
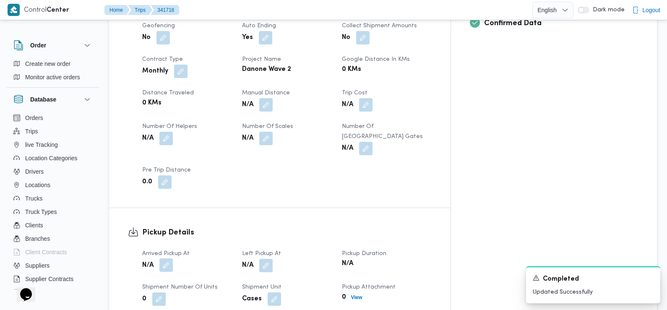
click at [160, 259] on button "button" at bounding box center [165, 265] width 13 height 13
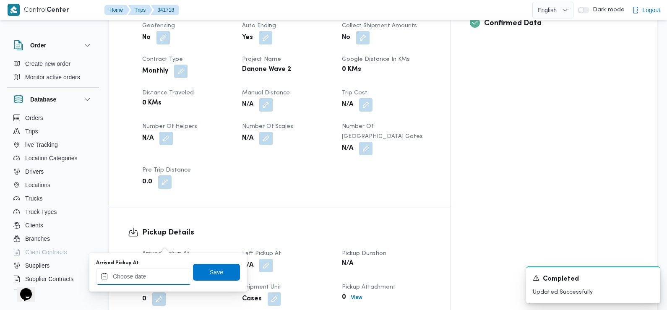
click at [155, 280] on input "Arrived Pickup At" at bounding box center [143, 276] width 95 height 17
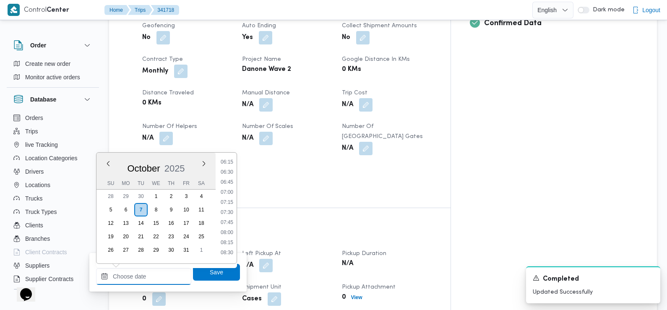
scroll to position [253, 0]
click at [228, 204] on li "07:15" at bounding box center [226, 203] width 19 height 8
type input "07/10/2025 07:15"
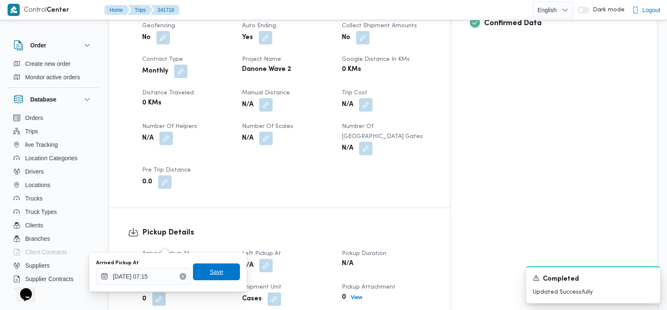
click at [216, 271] on span "Save" at bounding box center [216, 272] width 13 height 10
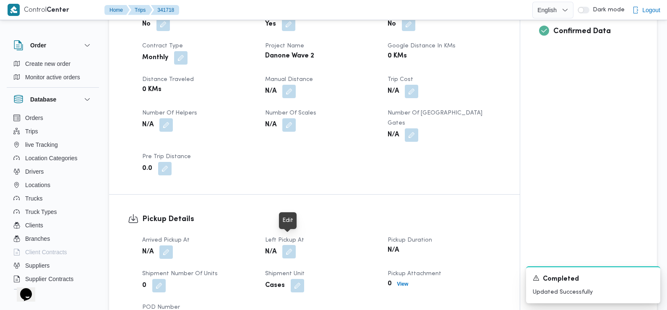
click at [291, 245] on button "button" at bounding box center [288, 251] width 13 height 13
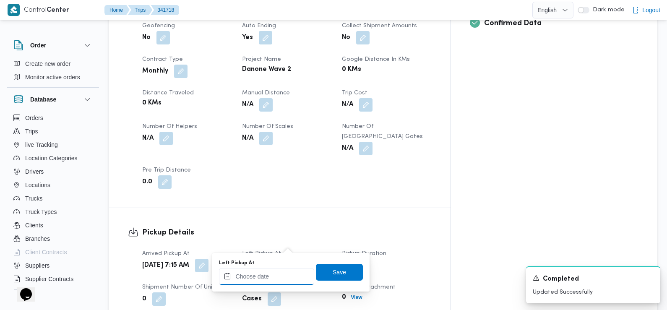
click at [283, 269] on input "Left Pickup At" at bounding box center [266, 276] width 95 height 17
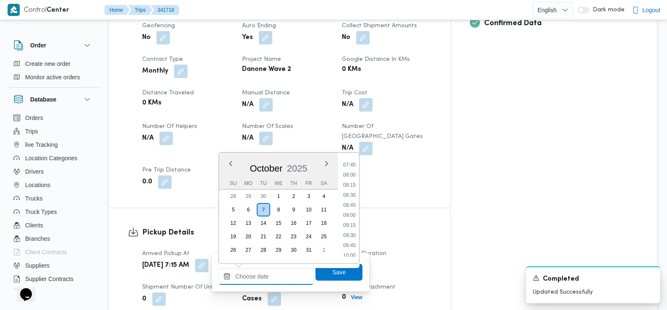
scroll to position [303, 0]
click at [354, 213] on li "08:45" at bounding box center [349, 213] width 19 height 8
type input "[DATE] 08:45"
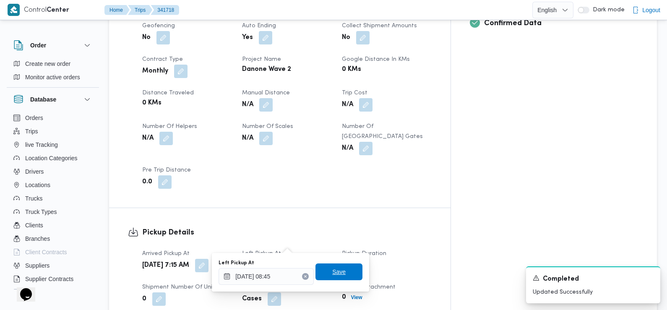
click at [339, 274] on span "Save" at bounding box center [339, 272] width 47 height 17
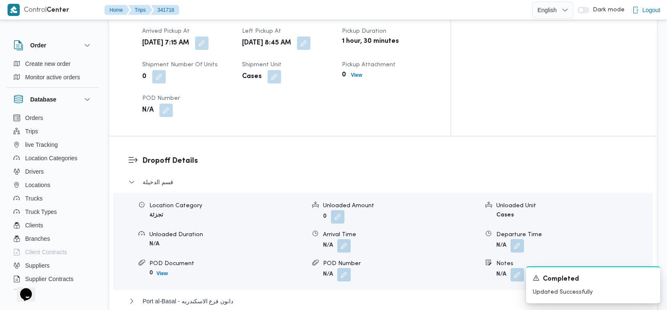
scroll to position [601, 0]
click at [348, 238] on button "button" at bounding box center [343, 244] width 13 height 13
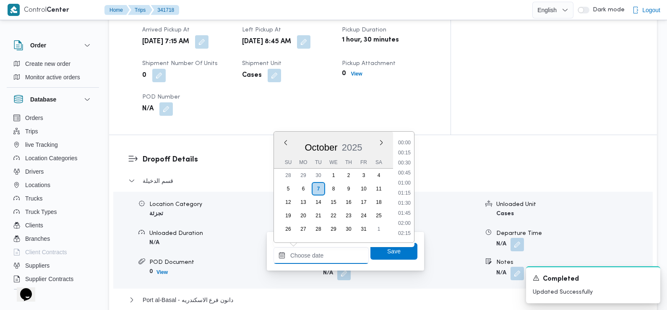
click at [345, 256] on input "Arrival Time" at bounding box center [321, 255] width 95 height 17
click at [407, 144] on li "09:30" at bounding box center [404, 143] width 19 height 8
type input "07/10/2025 09:30"
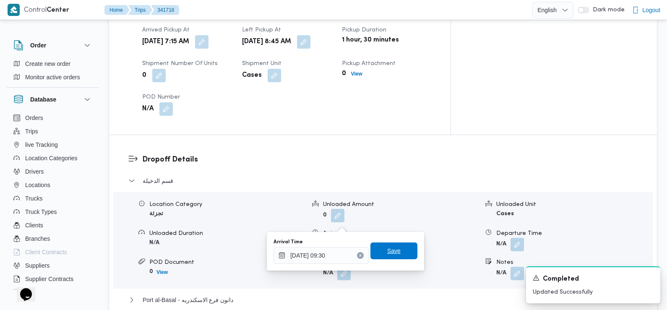
click at [390, 247] on span "Save" at bounding box center [393, 251] width 13 height 10
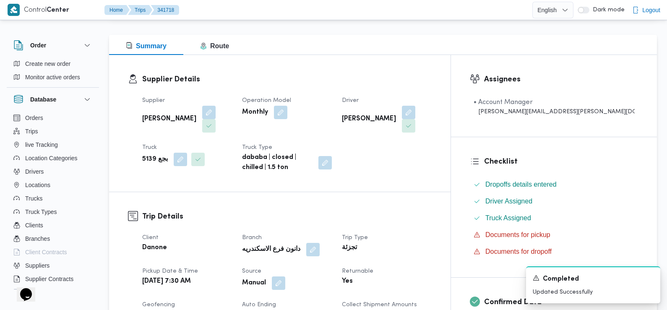
scroll to position [0, 0]
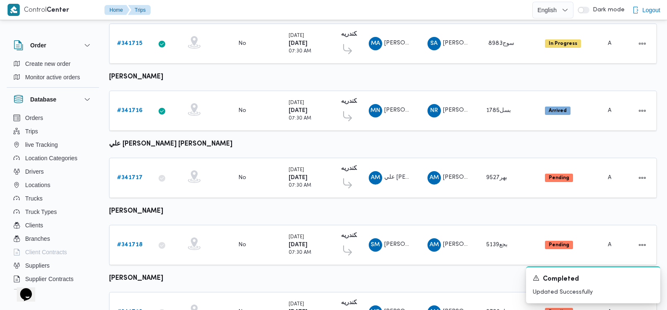
scroll to position [737, 0]
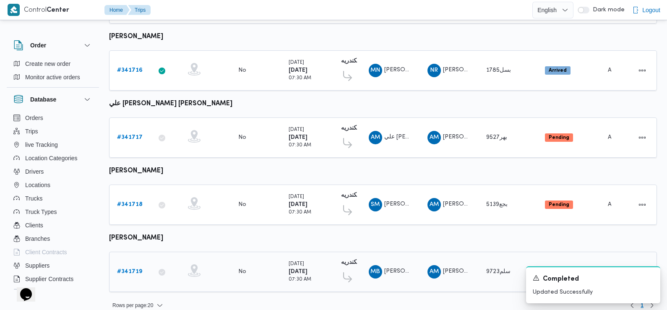
click at [134, 269] on b "# 341719" at bounding box center [129, 271] width 25 height 5
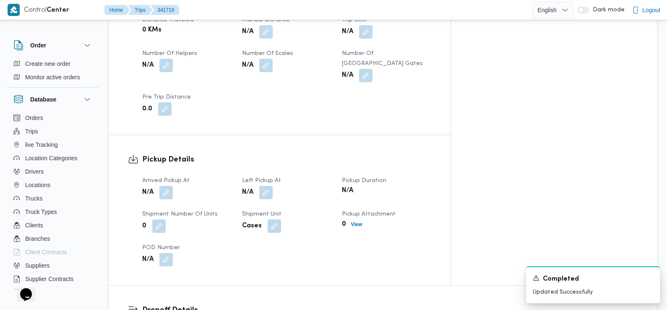
scroll to position [456, 0]
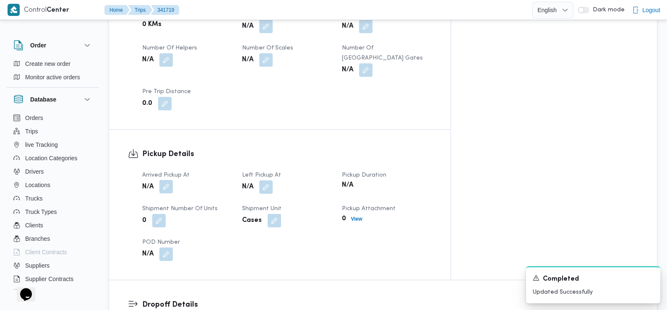
click at [165, 180] on button "button" at bounding box center [165, 186] width 13 height 13
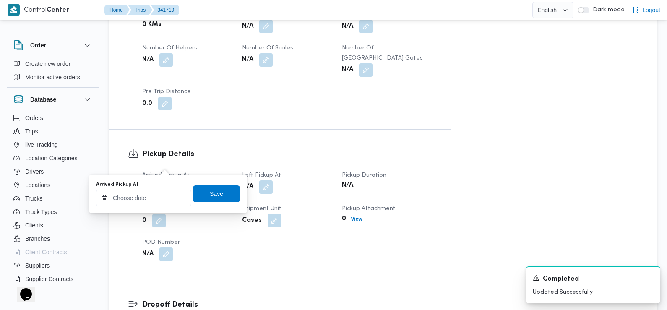
click at [168, 197] on input "Arrived Pickup At" at bounding box center [143, 198] width 95 height 17
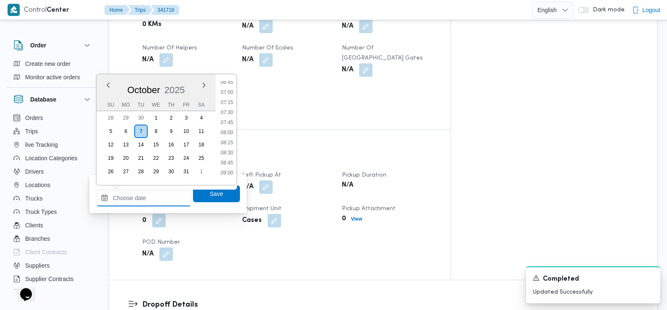
scroll to position [261, 0]
click at [229, 126] on li "07:30" at bounding box center [226, 126] width 19 height 8
type input "[DATE] 07:30"
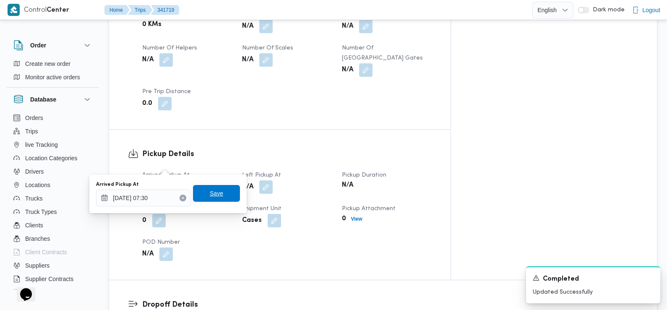
click at [220, 197] on span "Save" at bounding box center [216, 193] width 47 height 17
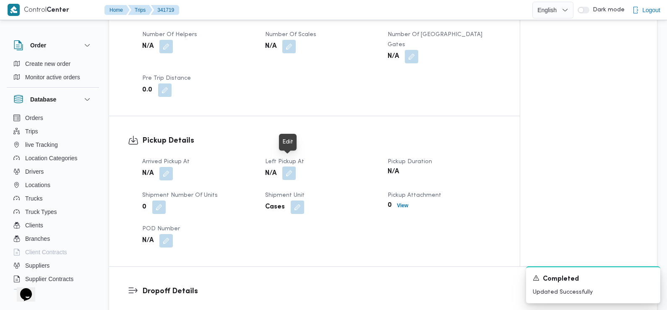
click at [292, 167] on button "button" at bounding box center [288, 173] width 13 height 13
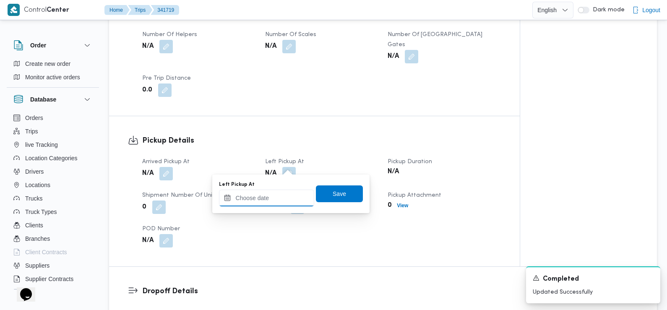
click at [285, 197] on input "Left Pickup At" at bounding box center [266, 198] width 95 height 17
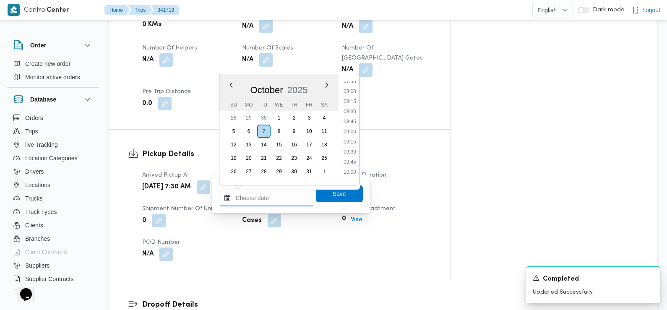
scroll to position [312, 0]
click at [355, 128] on li "08:45" at bounding box center [349, 126] width 19 height 8
type input "[DATE] 08:45"
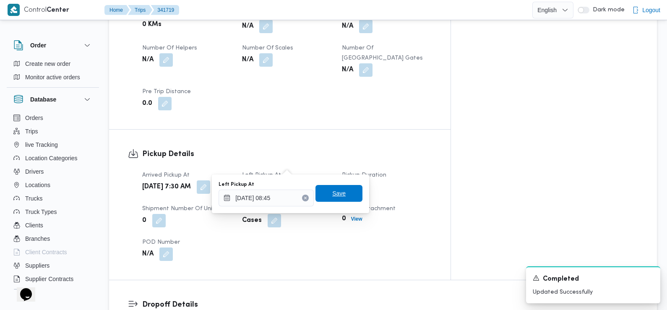
click at [337, 188] on span "Save" at bounding box center [339, 193] width 47 height 17
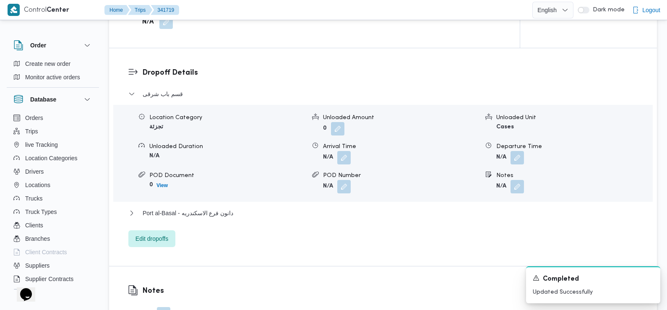
scroll to position [694, 0]
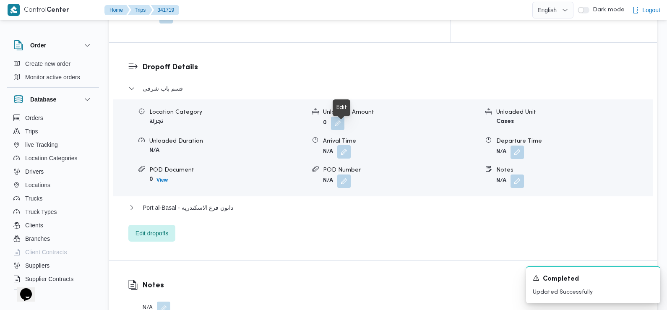
click at [346, 145] on button "button" at bounding box center [343, 151] width 13 height 13
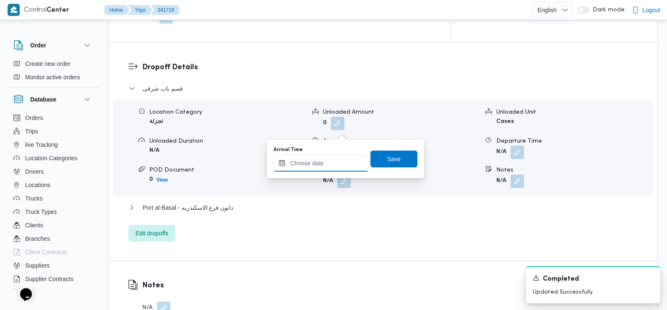
click at [342, 170] on input "Arrival Time" at bounding box center [321, 163] width 95 height 17
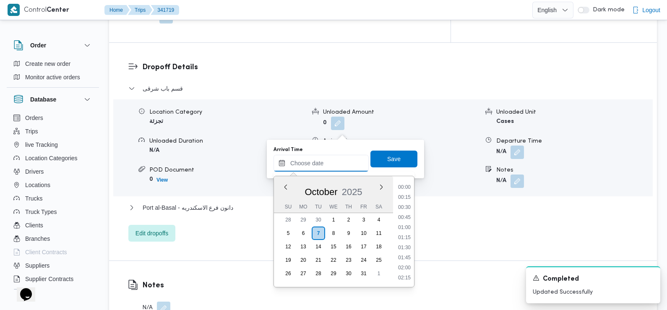
scroll to position [382, 0]
click at [404, 186] on li "09:30" at bounding box center [404, 188] width 19 height 8
type input "07/10/2025 09:30"
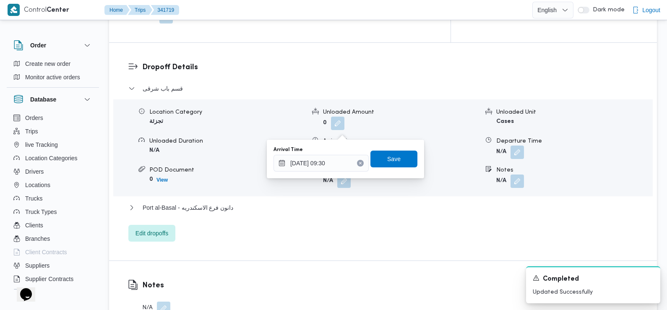
click at [390, 148] on div "Arrival Time 07/10/2025 09:30 Save" at bounding box center [346, 159] width 146 height 27
click at [388, 159] on span "Save" at bounding box center [393, 159] width 13 height 10
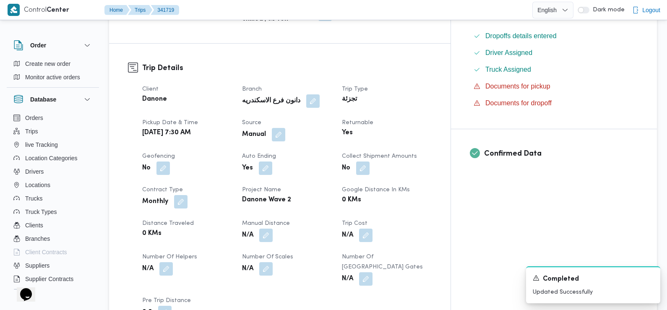
scroll to position [0, 0]
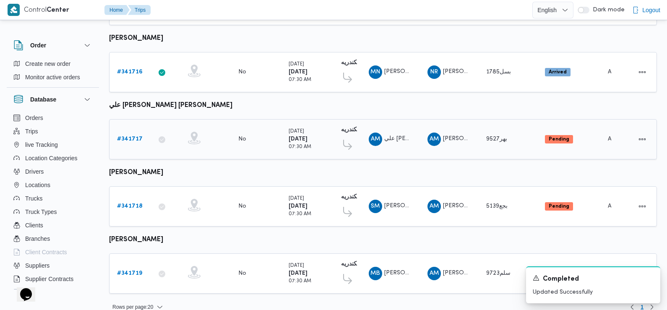
scroll to position [737, 0]
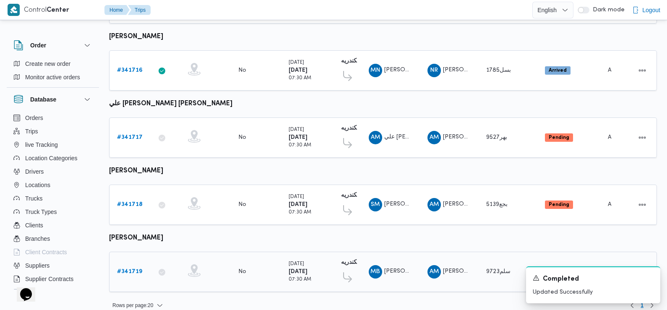
click at [133, 269] on b "# 341719" at bounding box center [129, 271] width 25 height 5
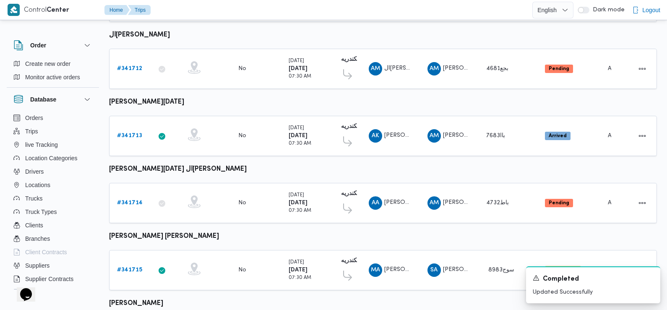
scroll to position [617, 0]
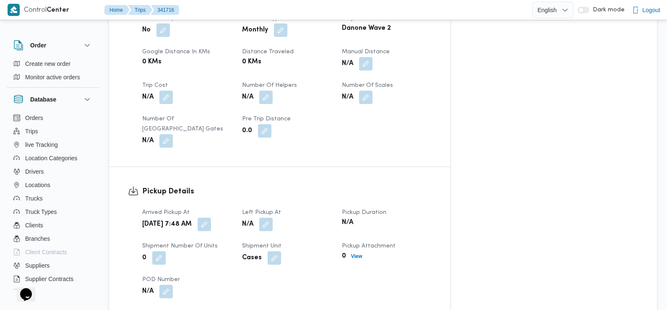
scroll to position [423, 0]
click at [211, 217] on button "button" at bounding box center [204, 223] width 13 height 13
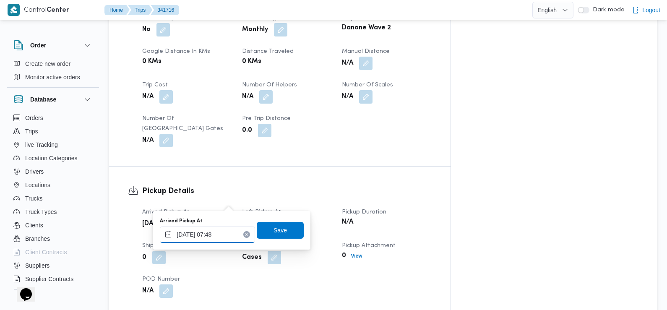
click at [221, 235] on input "07/10/2025 07:48" at bounding box center [207, 234] width 95 height 17
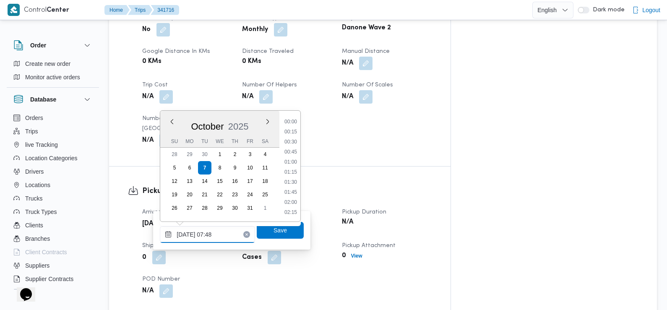
scroll to position [261, 0]
click at [296, 162] on li "07:30" at bounding box center [290, 163] width 19 height 8
type input "[DATE] 07:30"
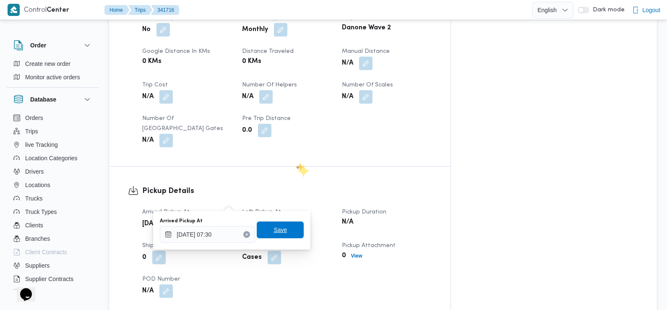
click at [277, 231] on span "Save" at bounding box center [280, 230] width 13 height 10
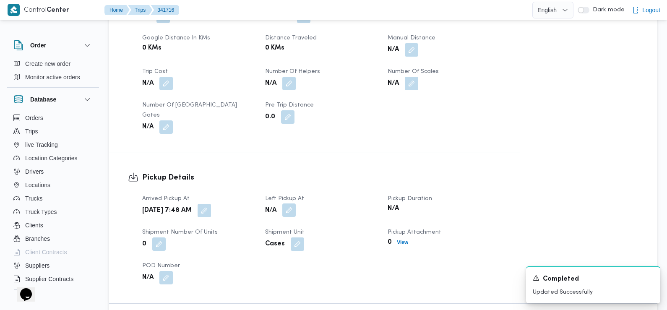
click at [290, 206] on button "button" at bounding box center [288, 210] width 13 height 13
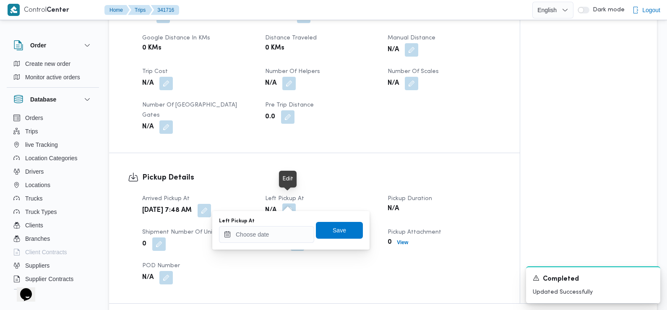
click at [290, 204] on button "button" at bounding box center [288, 210] width 13 height 13
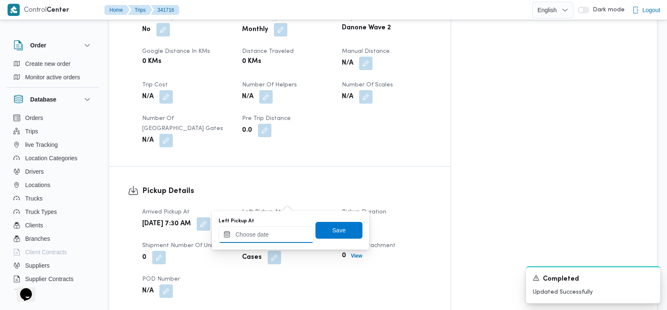
click at [288, 230] on input "Left Pickup At" at bounding box center [266, 234] width 95 height 17
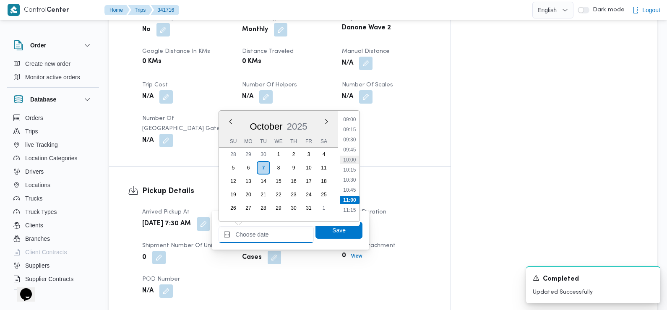
scroll to position [347, 0]
click at [353, 137] on li "09:00" at bounding box center [349, 137] width 19 height 8
type input "07/10/2025 09:00"
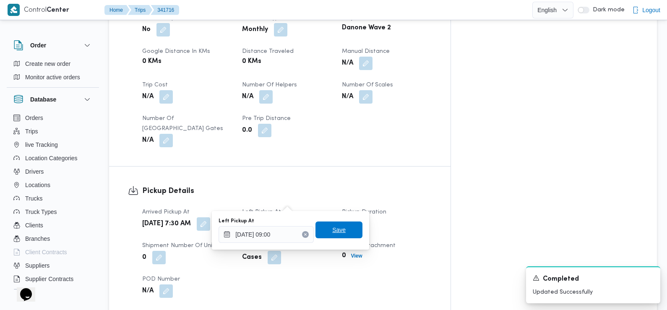
click at [339, 237] on span "Save" at bounding box center [339, 230] width 47 height 17
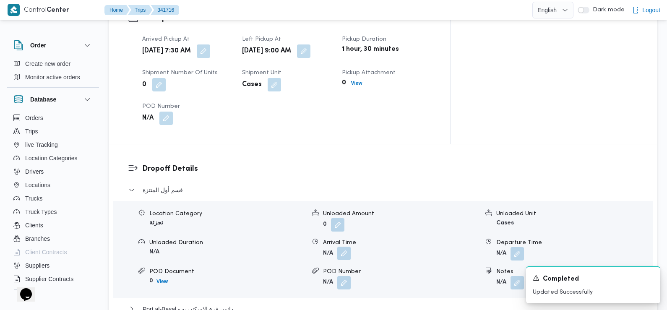
scroll to position [596, 0]
click at [345, 246] on button "button" at bounding box center [343, 252] width 13 height 13
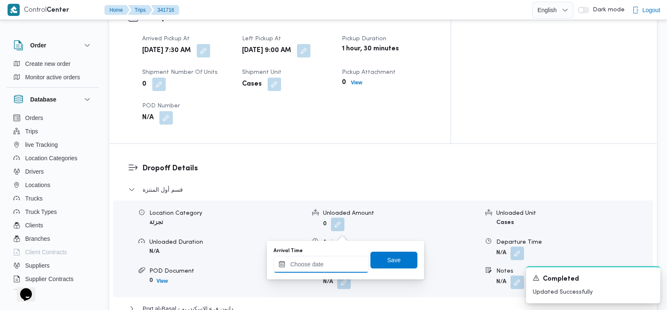
click at [342, 267] on input "Arrival Time" at bounding box center [321, 264] width 95 height 17
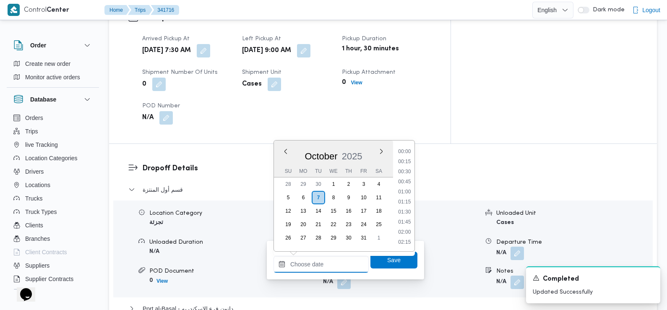
scroll to position [392, 0]
click at [407, 155] on li "09:45" at bounding box center [404, 152] width 19 height 8
type input "07/10/2025 09:45"
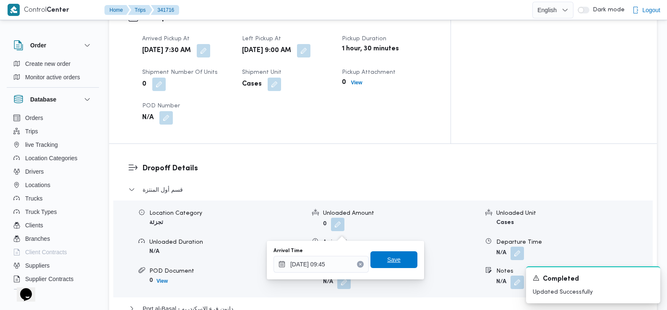
click at [387, 262] on span "Save" at bounding box center [393, 260] width 13 height 10
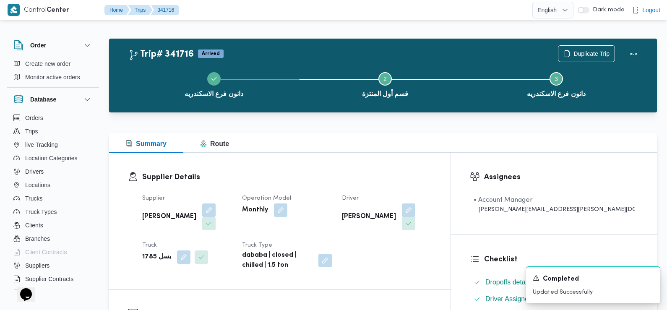
scroll to position [0, 0]
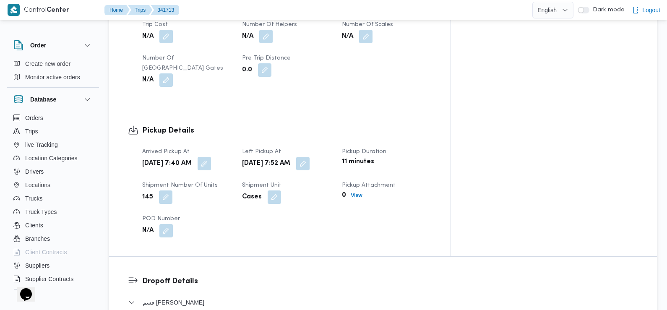
scroll to position [484, 0]
click at [310, 156] on button "button" at bounding box center [302, 162] width 13 height 13
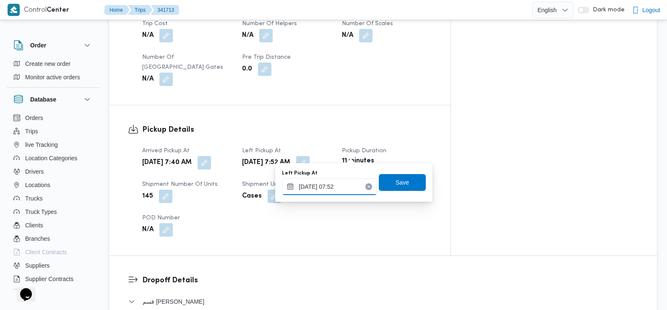
click at [350, 186] on input "[DATE] 07:52" at bounding box center [329, 186] width 95 height 17
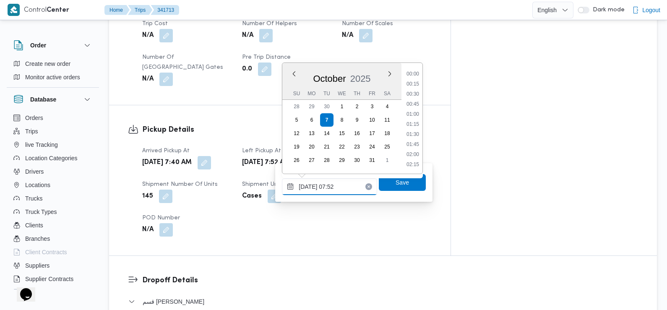
scroll to position [261, 0]
click at [413, 157] on li "08:30" at bounding box center [412, 155] width 19 height 8
type input "[DATE] 08:30"
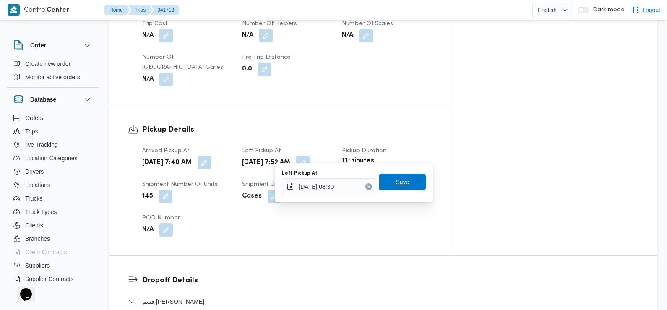
click at [399, 180] on span "Save" at bounding box center [402, 182] width 13 height 10
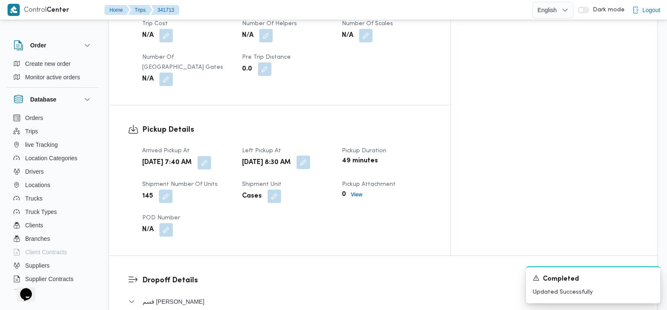
click at [310, 158] on button "button" at bounding box center [303, 162] width 13 height 13
click at [211, 156] on button "button" at bounding box center [204, 162] width 13 height 13
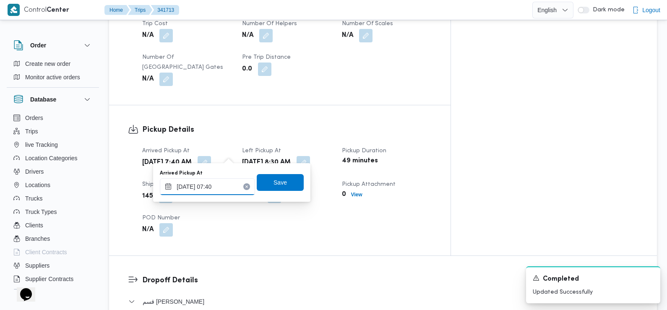
click at [219, 184] on input "07/10/2025 07:40" at bounding box center [207, 186] width 95 height 17
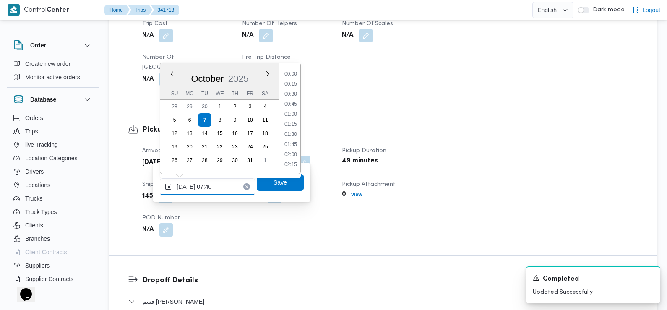
scroll to position [251, 0]
click at [292, 122] on li "07:30" at bounding box center [290, 125] width 19 height 8
type input "[DATE] 07:30"
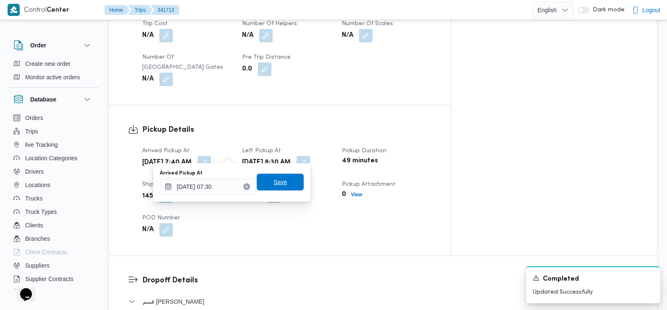
click at [274, 186] on span "Save" at bounding box center [280, 182] width 13 height 10
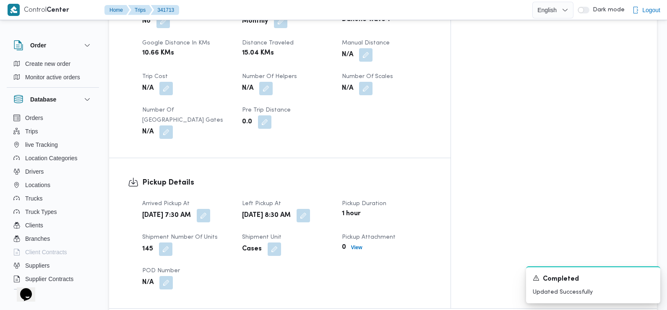
scroll to position [0, 0]
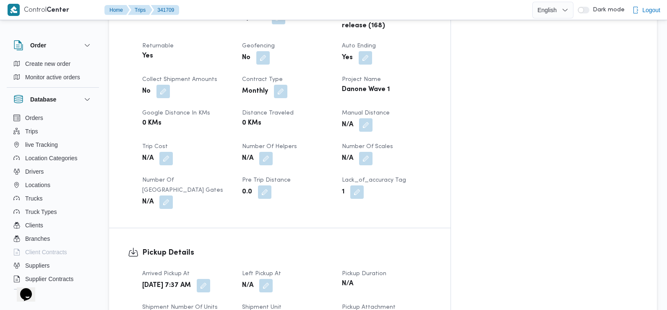
scroll to position [408, 0]
click at [210, 278] on button "button" at bounding box center [203, 284] width 13 height 13
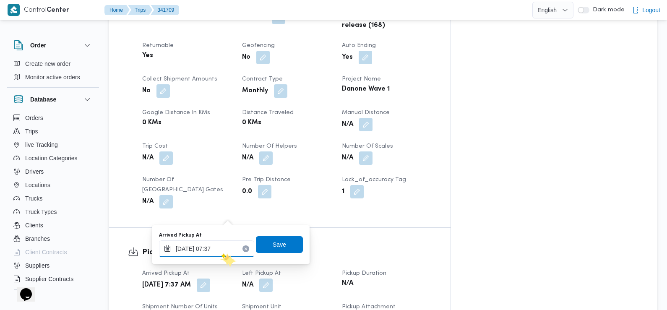
click at [220, 252] on input "[DATE] 07:37" at bounding box center [206, 248] width 95 height 17
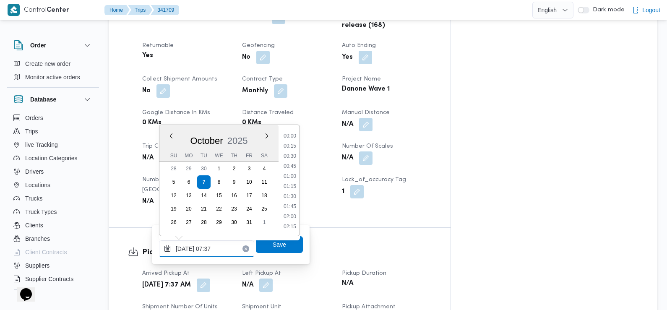
scroll to position [251, 0]
click at [288, 184] on li "07:30" at bounding box center [289, 187] width 19 height 8
type input "[DATE] 07:30"
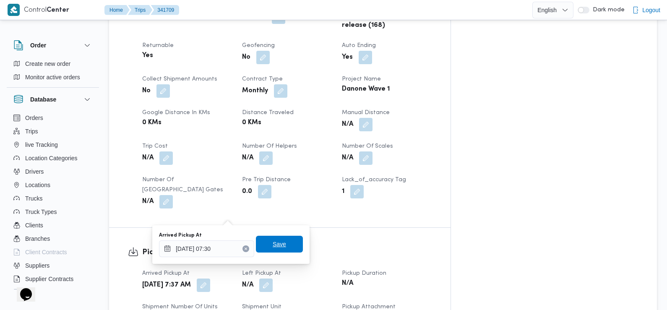
click at [279, 243] on span "Save" at bounding box center [279, 244] width 47 height 17
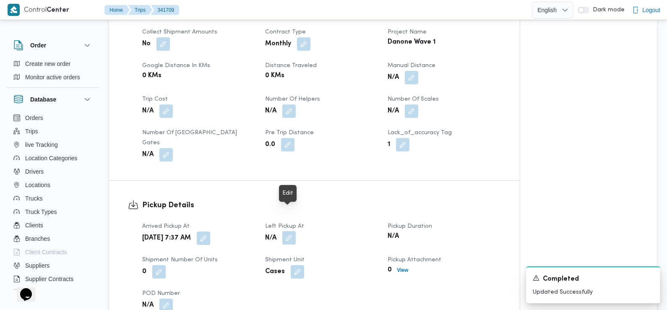
click at [288, 231] on button "button" at bounding box center [288, 237] width 13 height 13
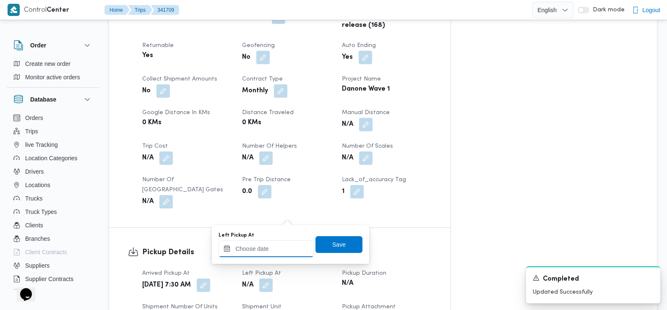
click at [275, 248] on input "Left Pickup At" at bounding box center [266, 248] width 95 height 17
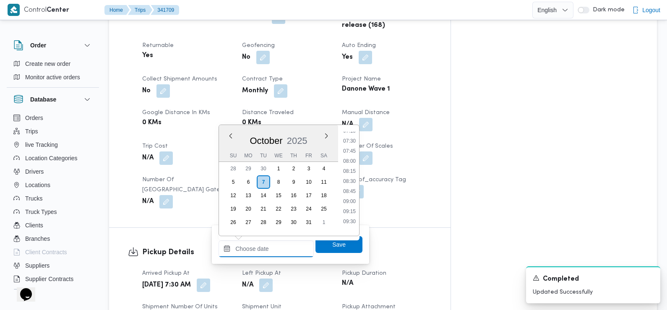
scroll to position [297, 0]
click at [349, 189] on li "08:45" at bounding box center [349, 192] width 19 height 8
type input "07/10/2025 08:45"
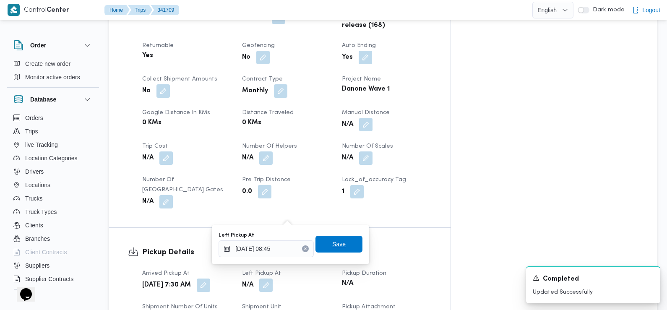
click at [342, 251] on span "Save" at bounding box center [339, 244] width 47 height 17
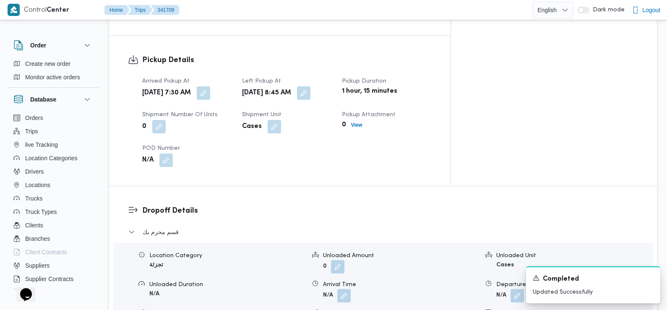
scroll to position [601, 0]
click at [341, 288] on button "button" at bounding box center [343, 294] width 13 height 13
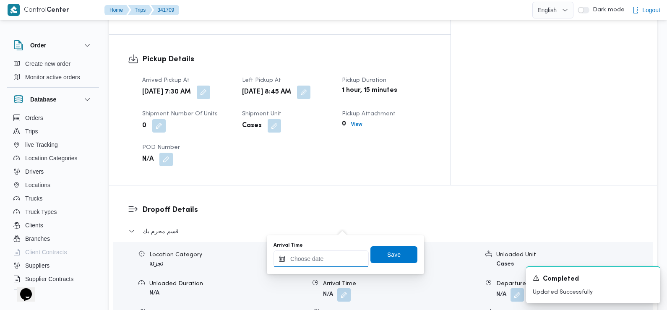
click at [344, 258] on input "Arrival Time" at bounding box center [321, 259] width 95 height 17
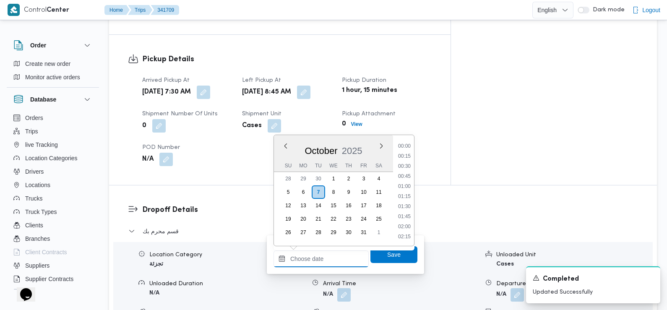
scroll to position [392, 0]
click at [410, 144] on li "09:45" at bounding box center [404, 147] width 19 height 8
type input "07/10/2025 09:45"
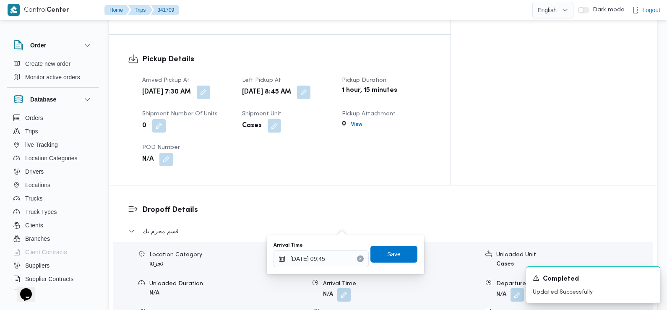
click at [379, 254] on span "Save" at bounding box center [394, 254] width 47 height 17
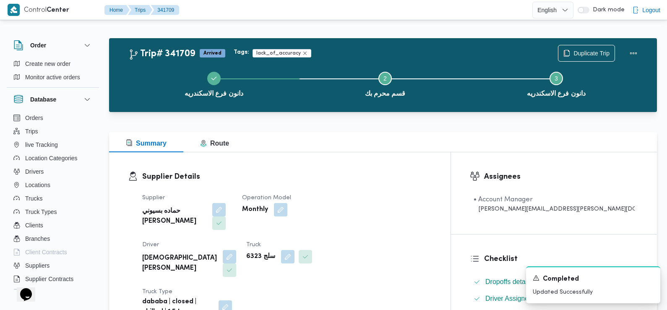
scroll to position [0, 0]
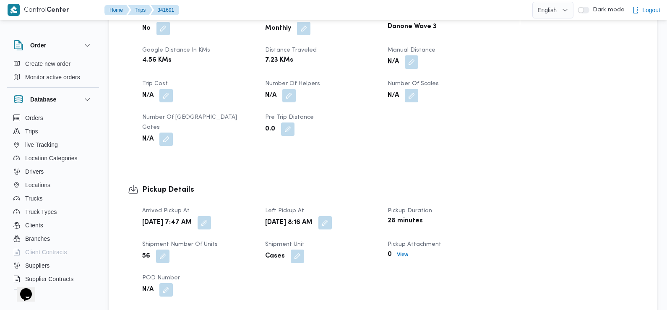
scroll to position [437, 0]
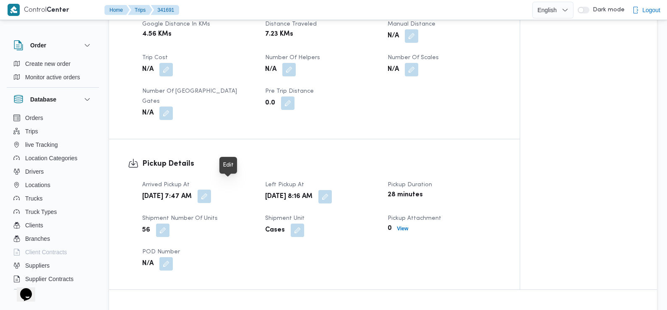
click at [211, 190] on button "button" at bounding box center [204, 196] width 13 height 13
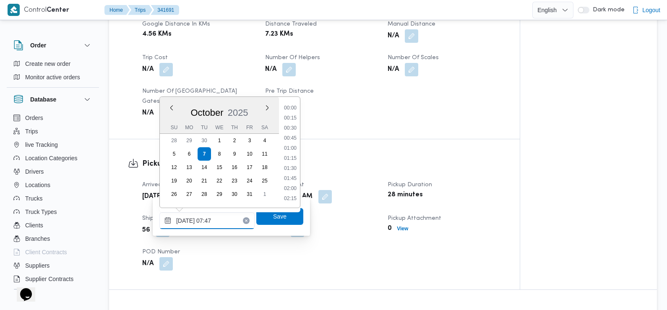
click at [210, 228] on input "[DATE] 07:47" at bounding box center [206, 220] width 95 height 17
click at [288, 147] on li "07:30" at bounding box center [290, 149] width 19 height 8
type input "[DATE] 07:30"
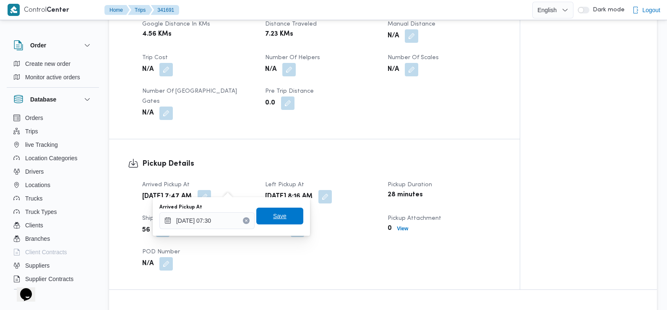
click at [278, 218] on span "Save" at bounding box center [279, 216] width 13 height 10
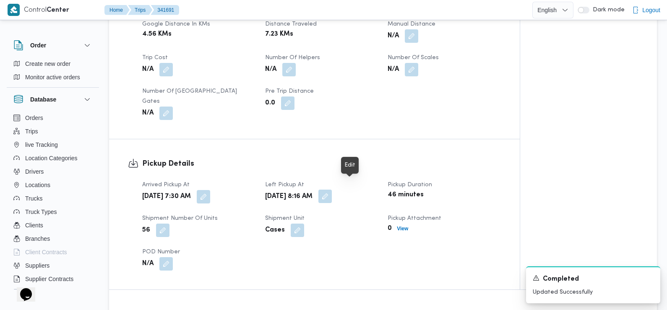
click at [332, 190] on button "button" at bounding box center [325, 196] width 13 height 13
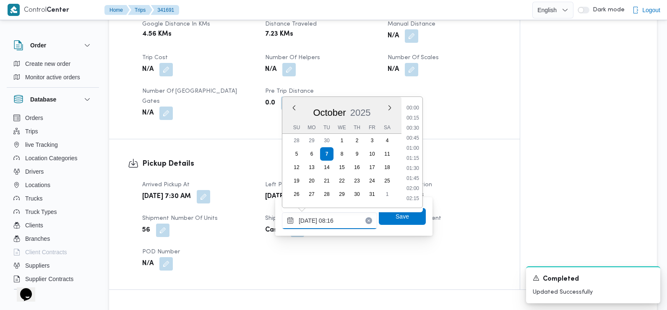
click at [342, 222] on input "07/10/2025 08:16" at bounding box center [329, 220] width 95 height 17
click at [417, 188] on li "09:00" at bounding box center [412, 189] width 19 height 8
type input "07/10/2025 09:00"
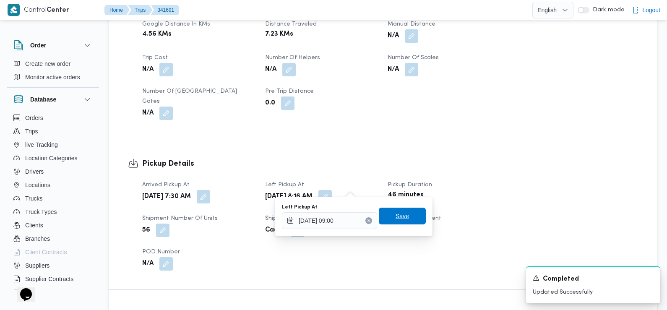
click at [408, 210] on span "Save" at bounding box center [402, 216] width 47 height 17
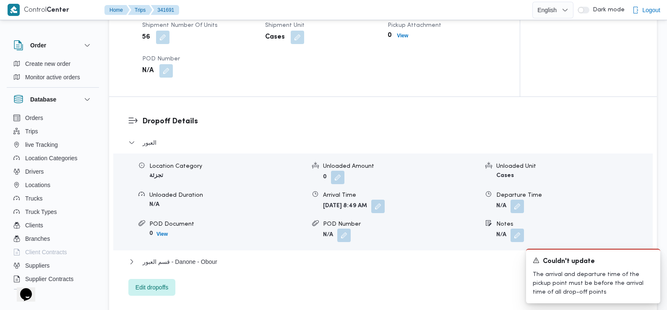
scroll to position [641, 0]
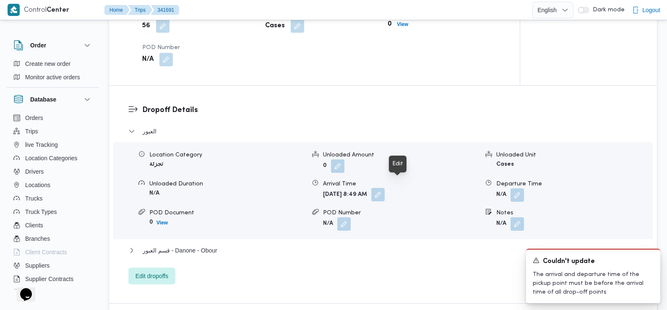
click at [385, 188] on button "button" at bounding box center [377, 194] width 13 height 13
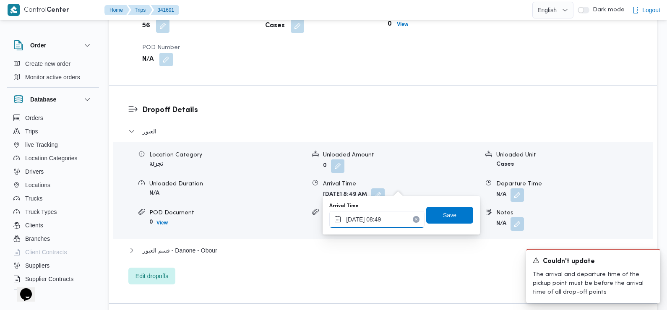
click at [389, 211] on div "07/10/2025 08:49" at bounding box center [376, 219] width 95 height 17
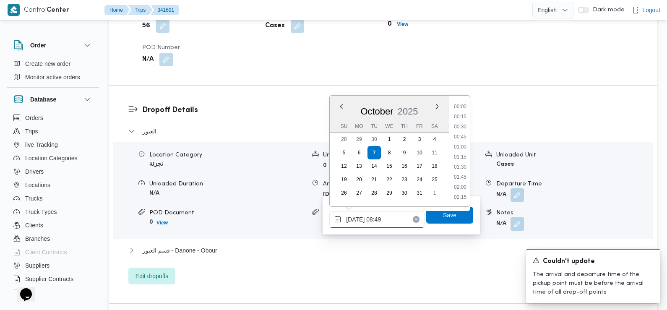
scroll to position [301, 0]
click at [462, 186] on li "09:30" at bounding box center [460, 188] width 19 height 8
type input "[DATE] 09:30"
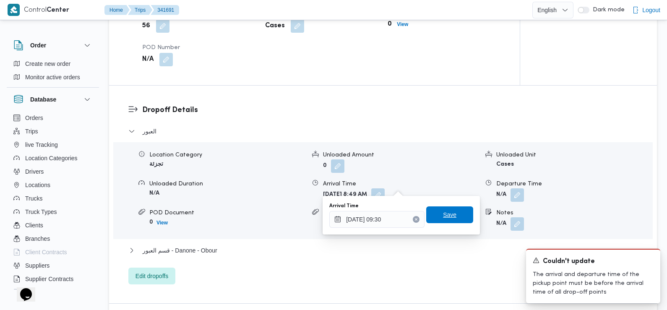
click at [453, 216] on span "Save" at bounding box center [449, 214] width 47 height 17
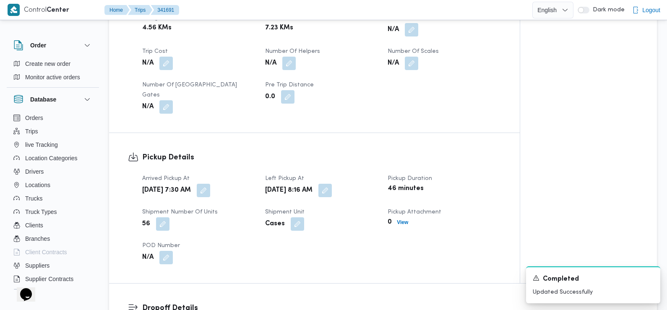
scroll to position [442, 0]
click at [332, 184] on button "button" at bounding box center [325, 190] width 13 height 13
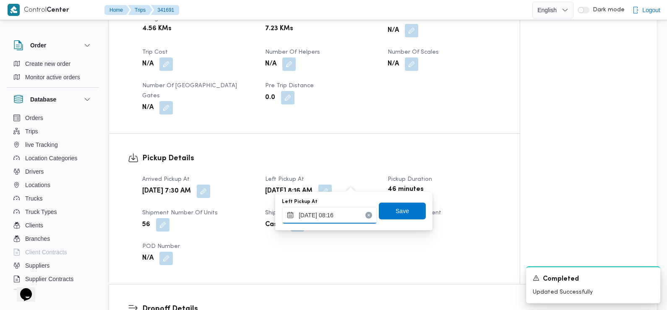
click at [347, 216] on input "07/10/2025 08:16" at bounding box center [329, 215] width 95 height 17
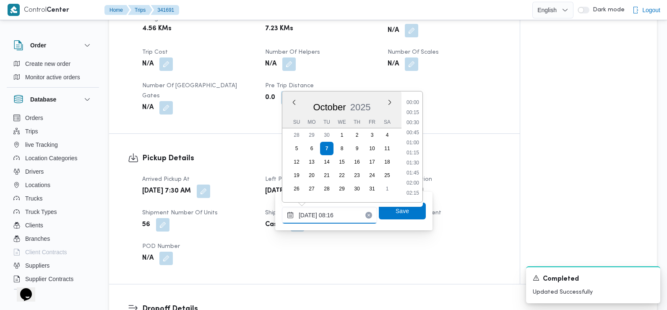
scroll to position [281, 0]
click at [415, 174] on li "08:45" at bounding box center [412, 174] width 19 height 8
type input "07/10/2025 08:16"
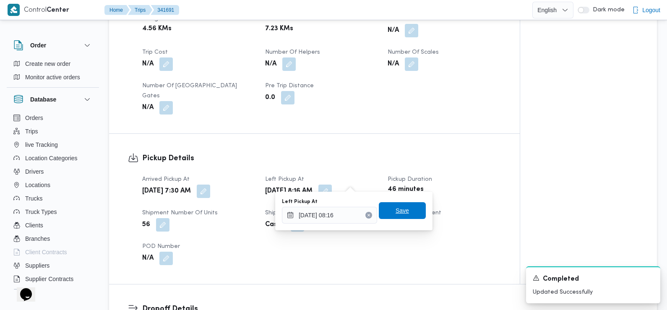
click at [397, 212] on span "Save" at bounding box center [402, 211] width 13 height 10
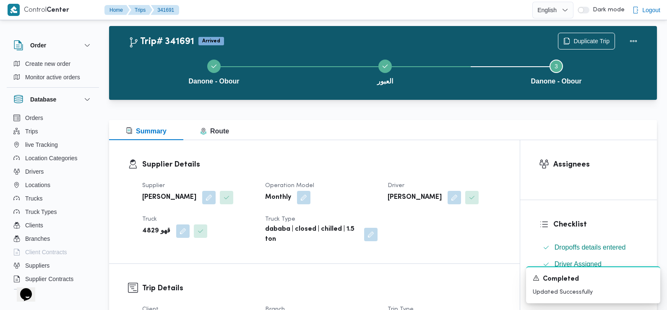
scroll to position [0, 0]
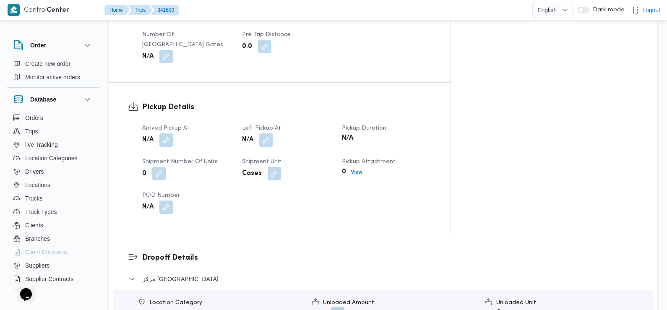
scroll to position [504, 0]
click at [166, 133] on button "button" at bounding box center [165, 139] width 13 height 13
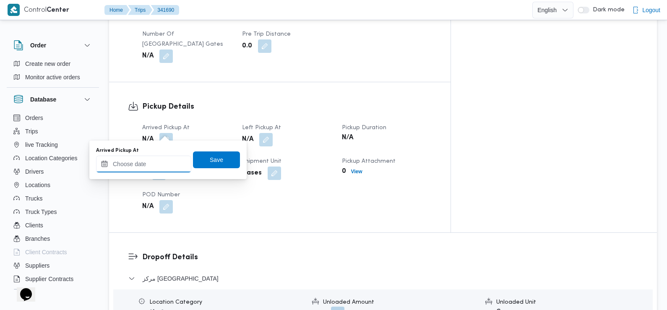
click at [156, 165] on input "Arrived Pickup At" at bounding box center [143, 164] width 95 height 17
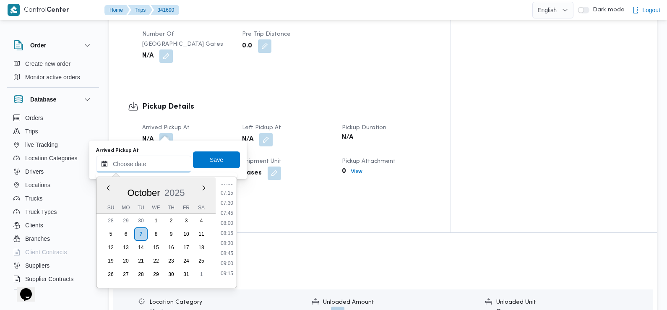
scroll to position [286, 0]
click at [228, 201] on li "07:30" at bounding box center [226, 204] width 19 height 8
type input "[DATE] 07:30"
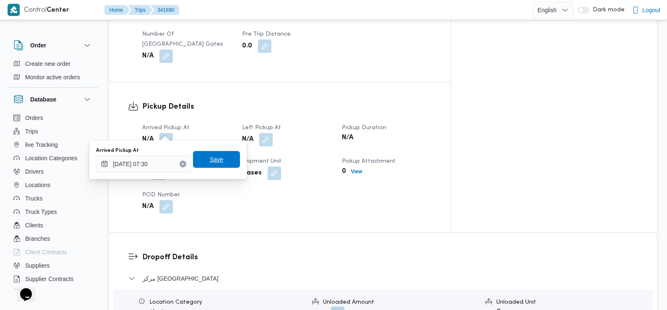
click at [218, 157] on span "Save" at bounding box center [216, 159] width 47 height 17
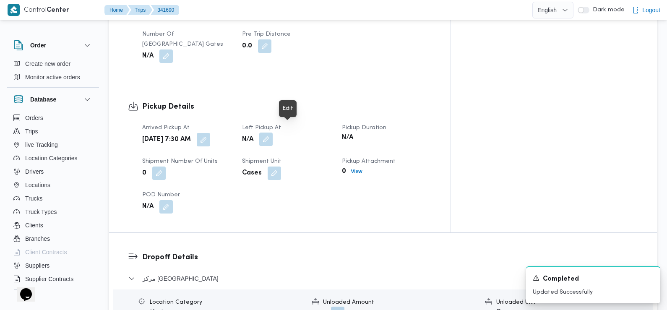
click at [273, 133] on button "button" at bounding box center [265, 139] width 13 height 13
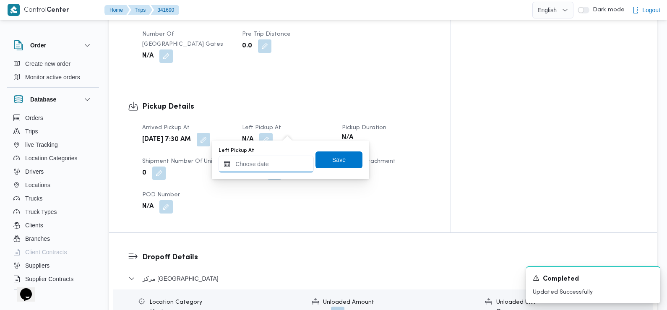
click at [293, 169] on input "Left Pickup At" at bounding box center [266, 164] width 95 height 17
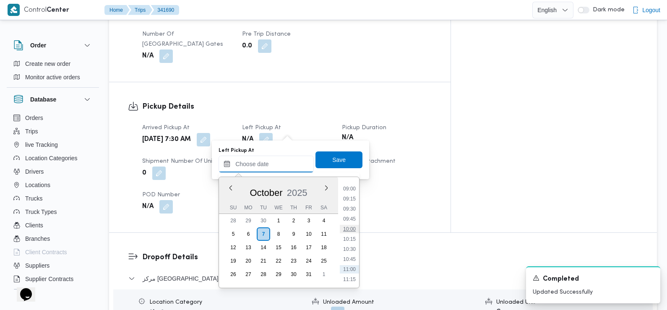
scroll to position [345, 0]
click at [352, 197] on li "08:45" at bounding box center [349, 196] width 19 height 8
type input "[DATE] 08:45"
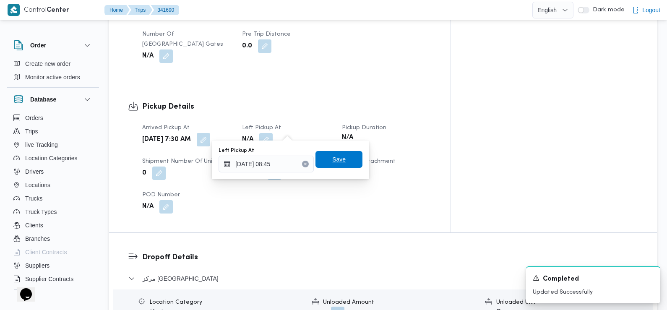
click at [339, 158] on span "Save" at bounding box center [339, 159] width 47 height 17
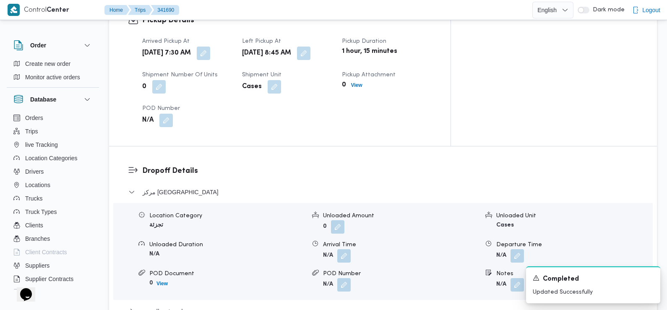
scroll to position [621, 0]
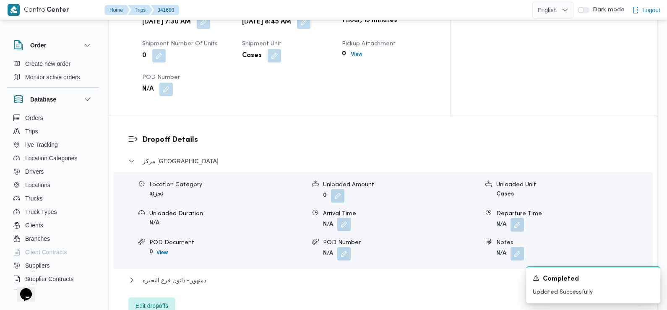
click at [348, 218] on button "button" at bounding box center [343, 224] width 13 height 13
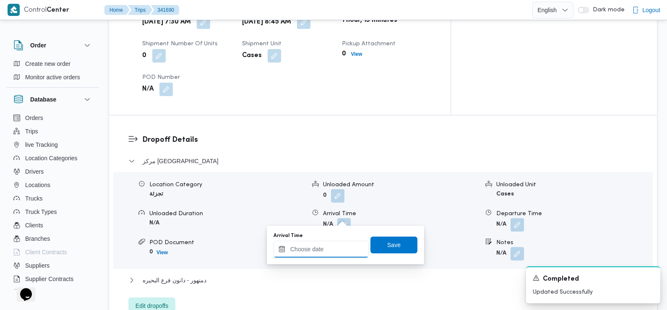
click at [338, 247] on input "Arrival Time" at bounding box center [321, 249] width 95 height 17
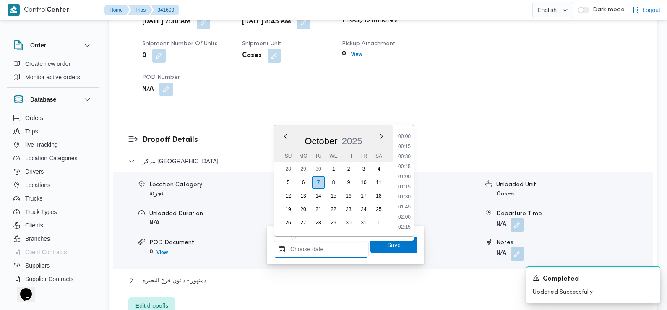
scroll to position [392, 0]
click at [409, 138] on li "09:45" at bounding box center [404, 137] width 19 height 8
type input "[DATE] 09:45"
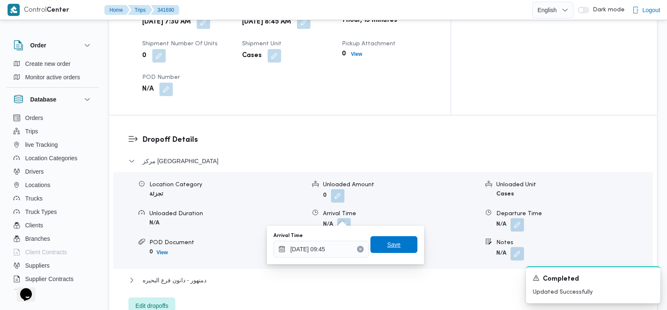
click at [396, 247] on span "Save" at bounding box center [394, 244] width 47 height 17
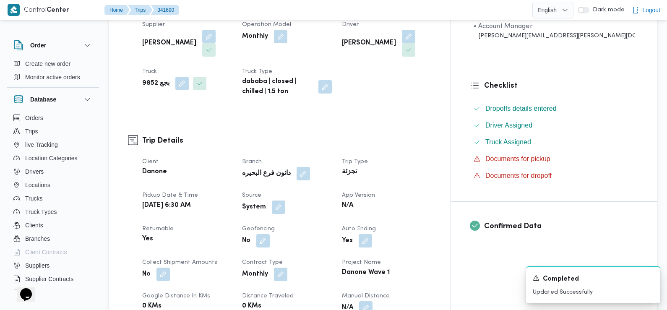
scroll to position [0, 0]
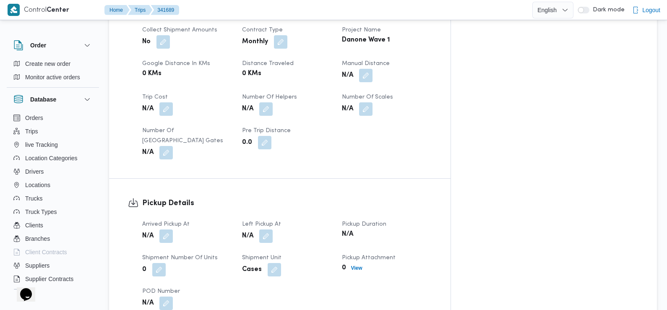
scroll to position [414, 0]
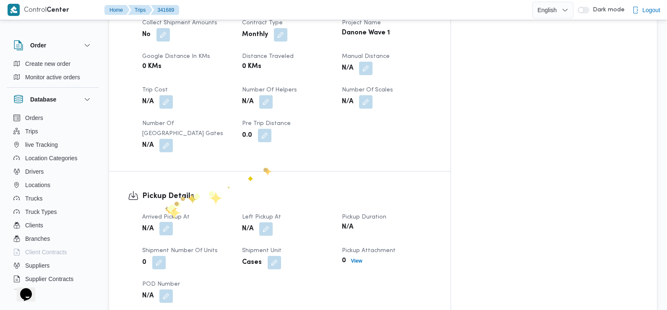
click at [165, 222] on button "button" at bounding box center [165, 228] width 13 height 13
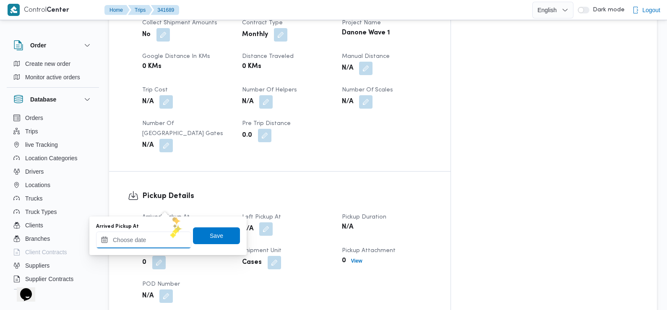
click at [164, 239] on input "Arrived Pickup At" at bounding box center [143, 240] width 95 height 17
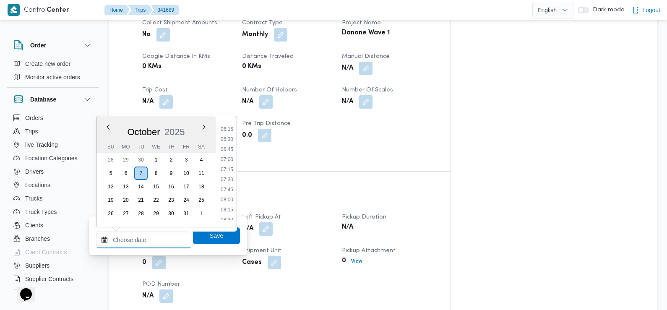
scroll to position [249, 0]
click at [227, 183] on li "07:30" at bounding box center [226, 180] width 19 height 8
type input "[DATE] 07:30"
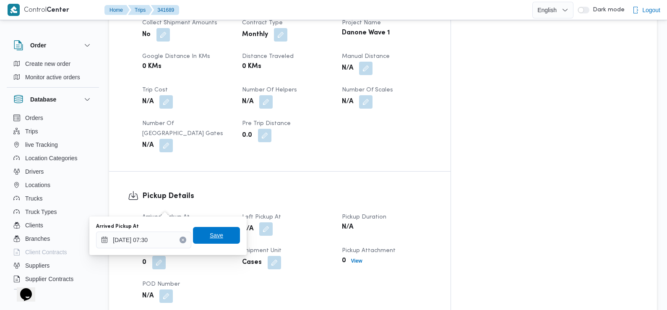
click at [218, 240] on span "Save" at bounding box center [216, 235] width 47 height 17
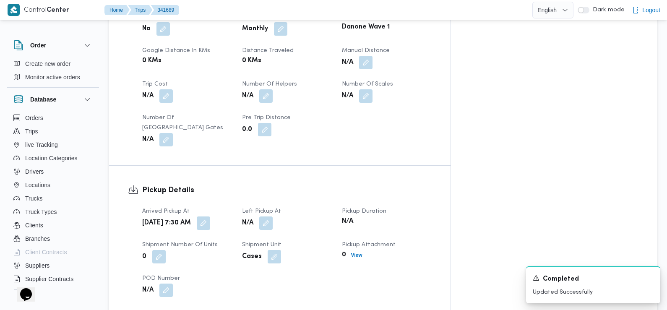
scroll to position [428, 0]
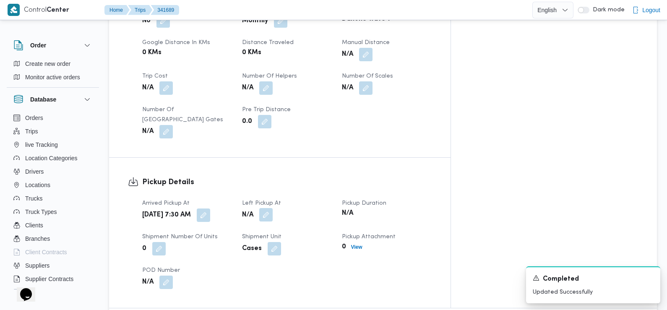
click at [273, 208] on button "button" at bounding box center [265, 214] width 13 height 13
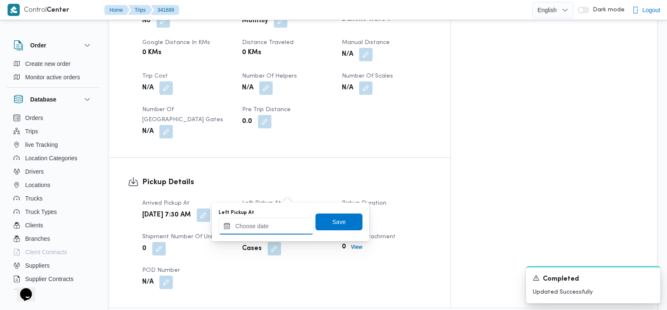
click at [282, 218] on input "Left Pickup At" at bounding box center [266, 226] width 95 height 17
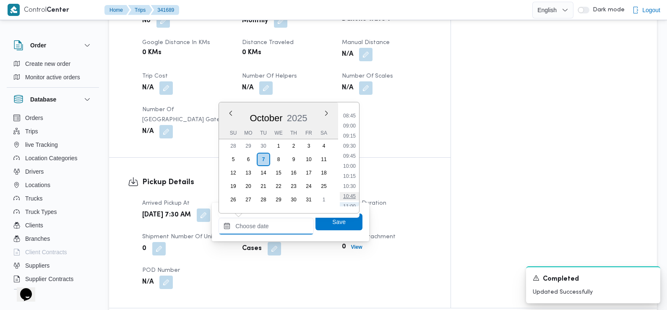
scroll to position [339, 0]
click at [350, 128] on li "08:45" at bounding box center [349, 127] width 19 height 8
type input "[DATE] 08:45"
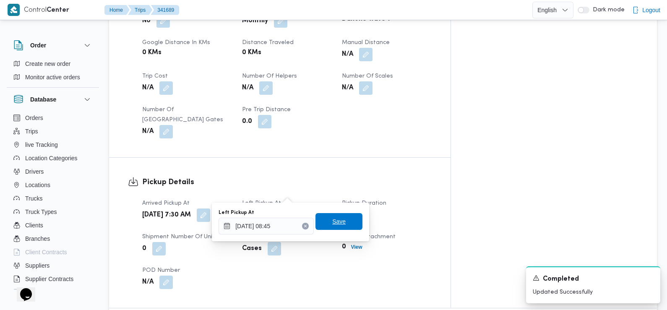
click at [338, 222] on span "Save" at bounding box center [338, 222] width 13 height 10
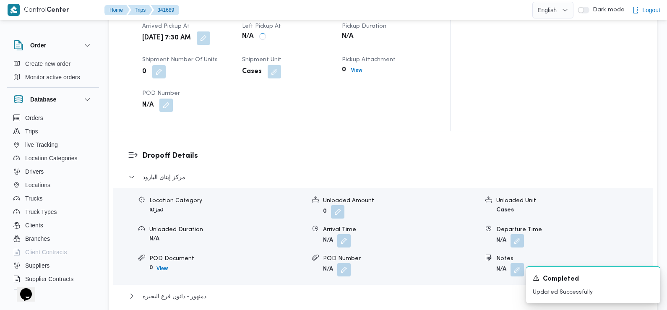
scroll to position [607, 0]
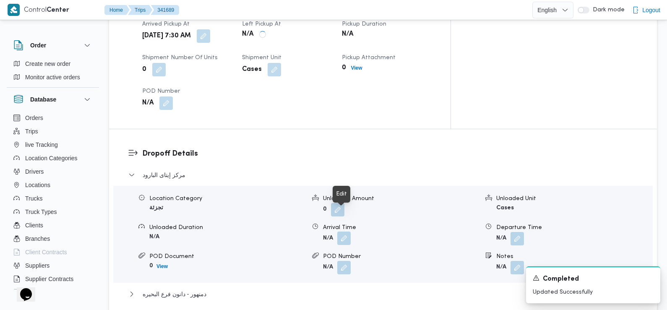
click at [342, 232] on button "button" at bounding box center [343, 238] width 13 height 13
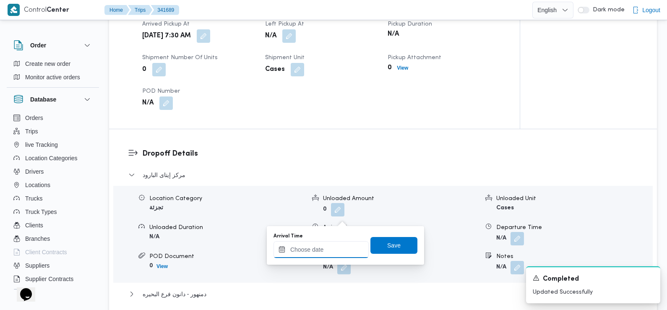
click at [324, 254] on input "Arrival Time" at bounding box center [321, 249] width 95 height 17
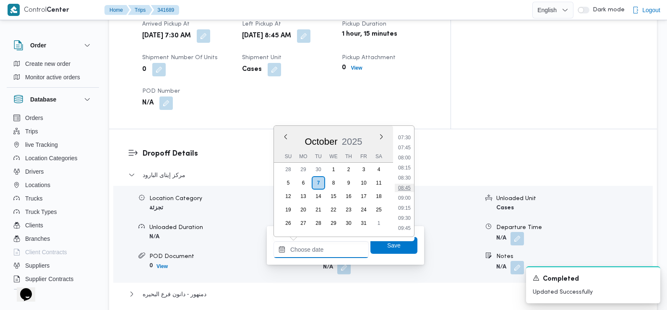
scroll to position [303, 0]
click at [403, 219] on li "09:30" at bounding box center [404, 217] width 19 height 8
type input "[DATE] 09:30"
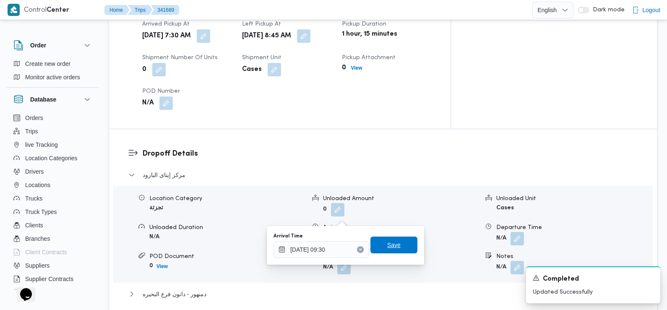
click at [393, 245] on span "Save" at bounding box center [393, 245] width 13 height 10
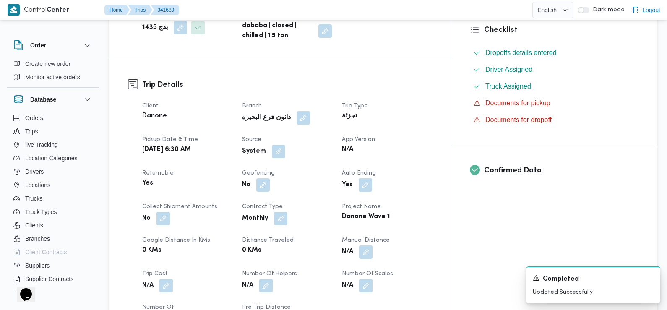
scroll to position [232, 0]
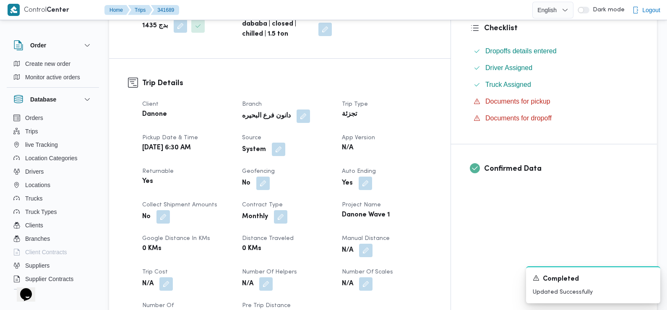
click at [285, 143] on button "button" at bounding box center [278, 149] width 13 height 13
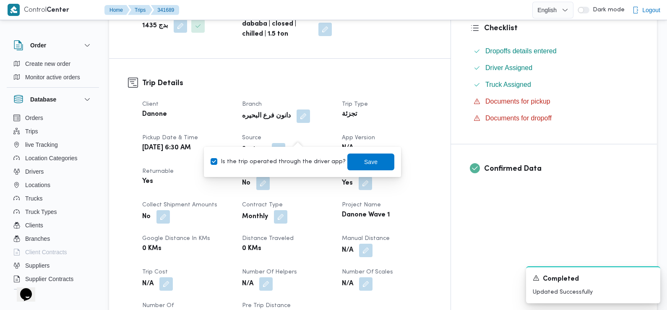
click at [300, 158] on label "Is the trip operated through the driver app?" at bounding box center [278, 162] width 135 height 10
checkbox input "false"
click at [364, 165] on span "Save" at bounding box center [370, 162] width 13 height 10
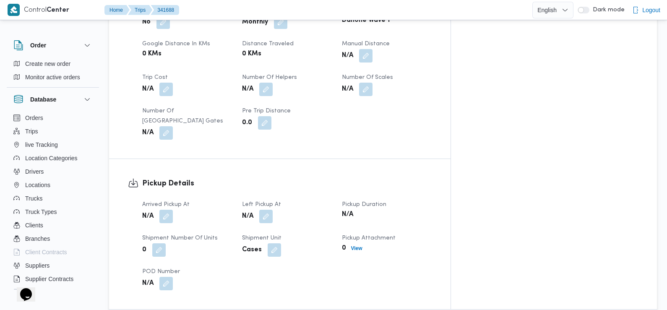
scroll to position [431, 0]
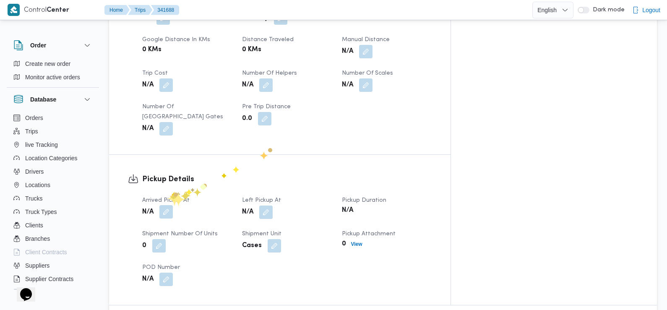
click at [167, 205] on button "button" at bounding box center [165, 211] width 13 height 13
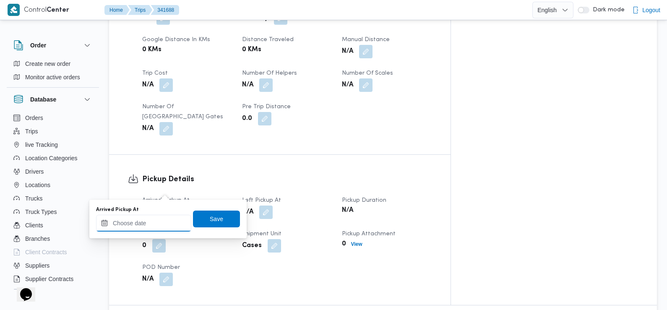
click at [165, 220] on input "Arrived Pickup At" at bounding box center [143, 223] width 95 height 17
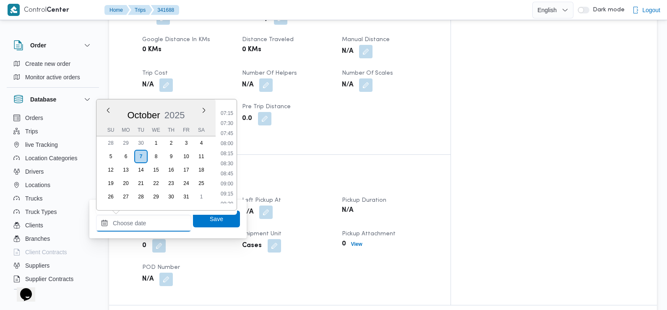
scroll to position [283, 0]
click at [225, 132] on li "07:30" at bounding box center [226, 129] width 19 height 8
type input "[DATE] 07:30"
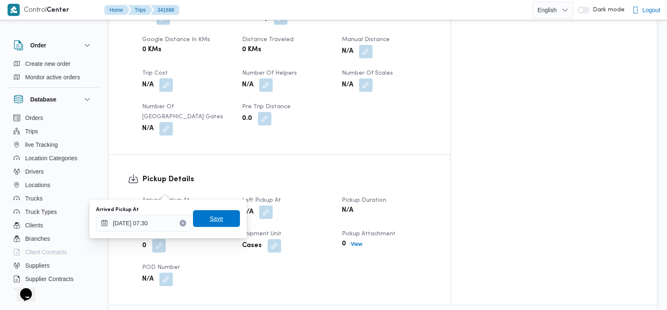
click at [214, 218] on span "Save" at bounding box center [216, 219] width 13 height 10
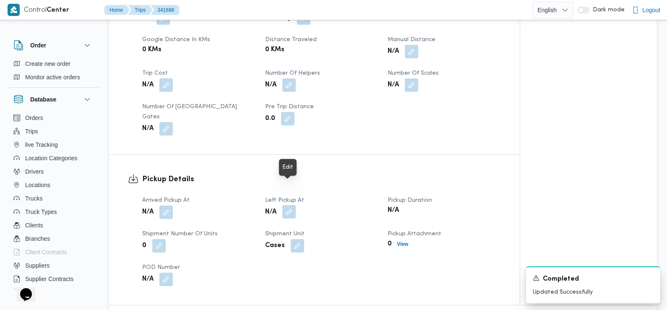
click at [290, 205] on button "button" at bounding box center [288, 211] width 13 height 13
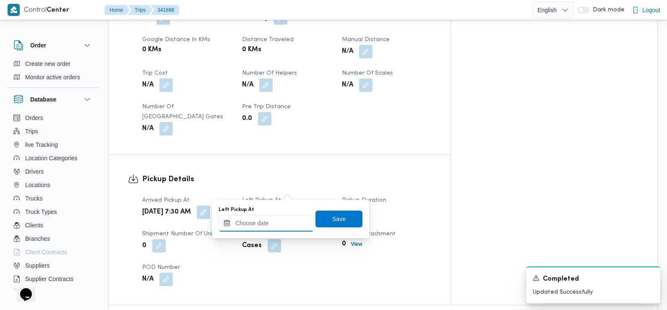
click at [286, 228] on input "Left Pickup At" at bounding box center [266, 223] width 95 height 17
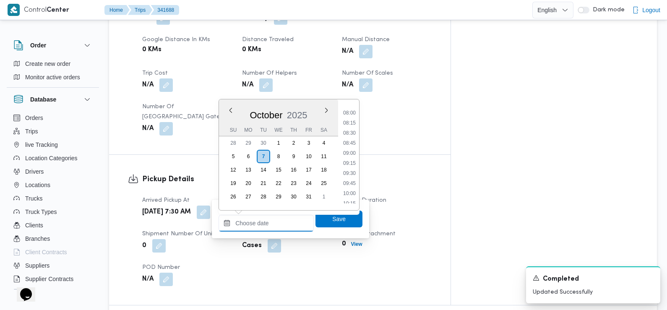
scroll to position [319, 0]
click at [350, 141] on li "08:45" at bounding box center [349, 143] width 19 height 8
type input "[DATE] 08:45"
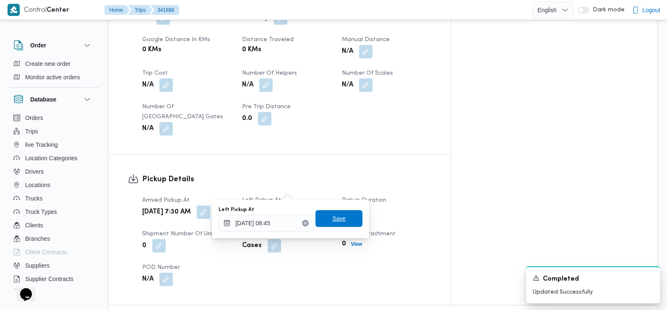
click at [345, 218] on span "Save" at bounding box center [339, 218] width 47 height 17
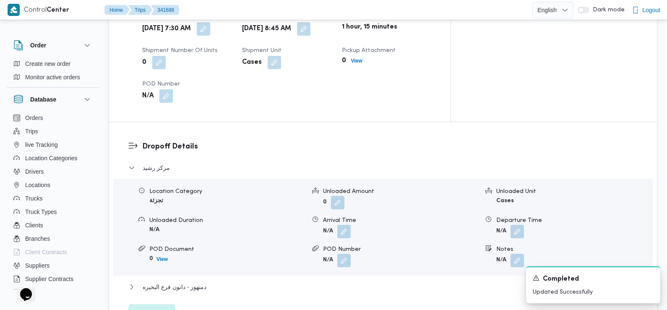
scroll to position [616, 0]
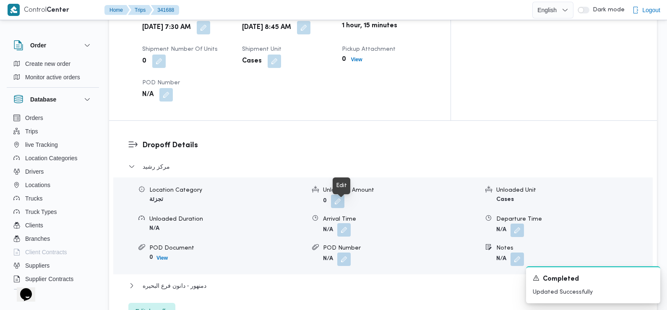
click at [342, 223] on button "button" at bounding box center [343, 229] width 13 height 13
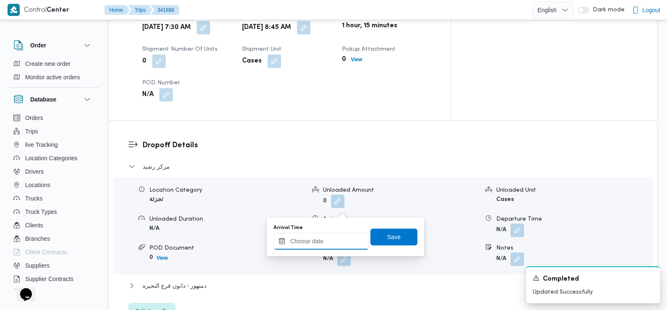
click at [335, 235] on input "Arrival Time" at bounding box center [321, 241] width 95 height 17
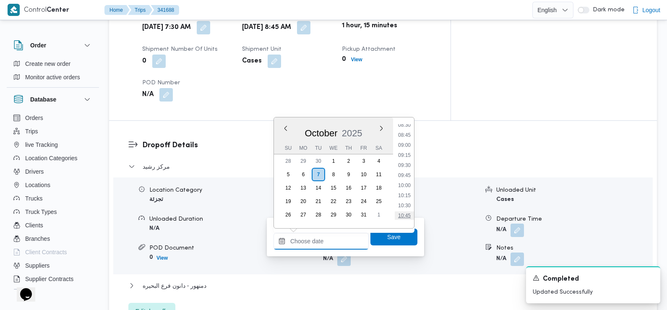
scroll to position [325, 0]
click at [404, 187] on li "09:30" at bounding box center [404, 186] width 19 height 8
type input "[DATE] 09:30"
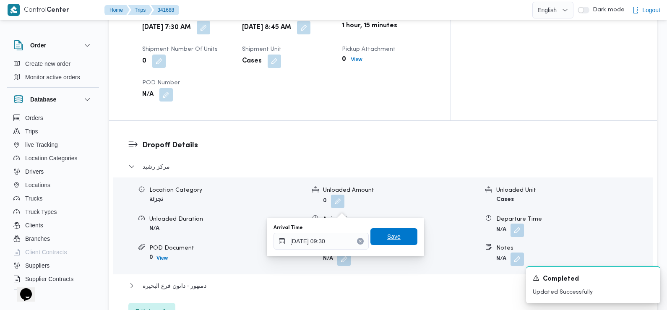
click at [387, 236] on span "Save" at bounding box center [393, 237] width 13 height 10
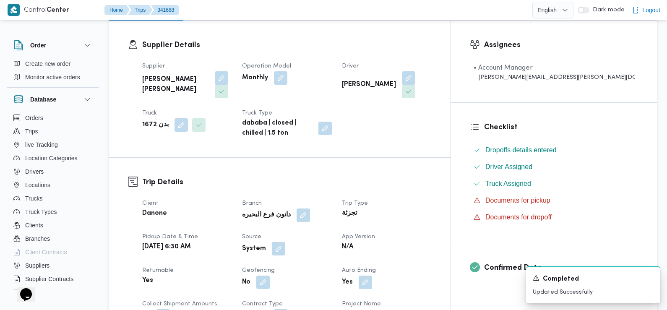
scroll to position [196, 0]
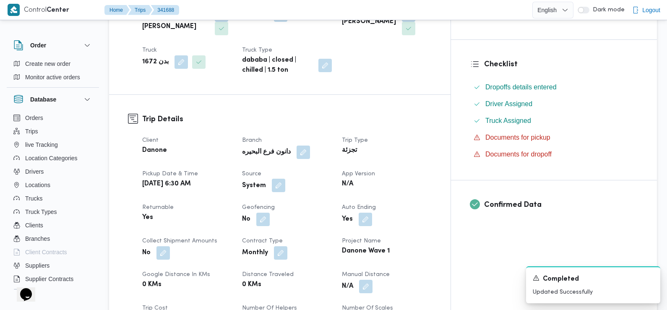
click at [285, 179] on button "button" at bounding box center [278, 185] width 13 height 13
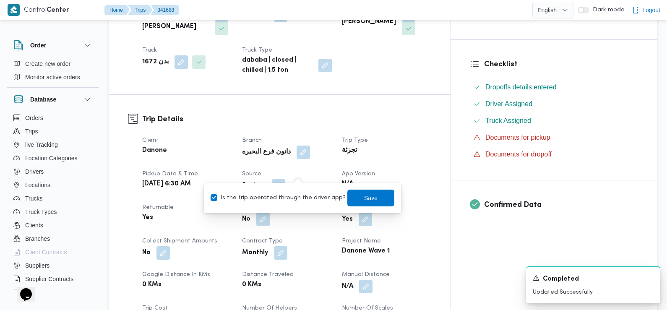
click at [293, 197] on label "Is the trip operated through the driver app?" at bounding box center [278, 198] width 135 height 10
checkbox input "false"
click at [364, 198] on span "Save" at bounding box center [370, 198] width 13 height 10
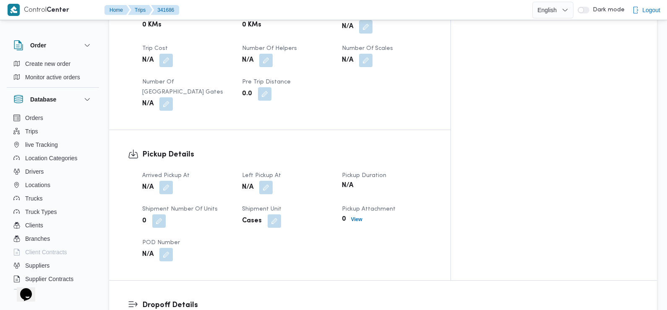
scroll to position [456, 0]
click at [166, 180] on button "button" at bounding box center [165, 186] width 13 height 13
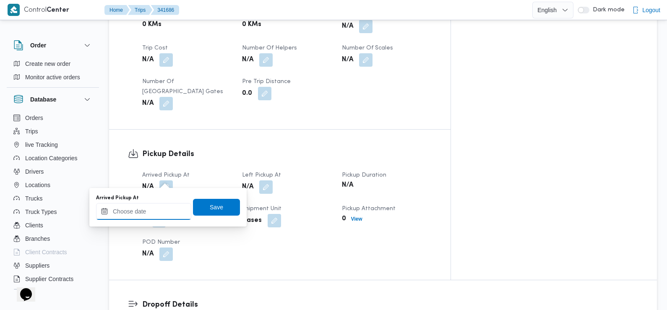
click at [164, 212] on input "Arrived Pickup At" at bounding box center [143, 211] width 95 height 17
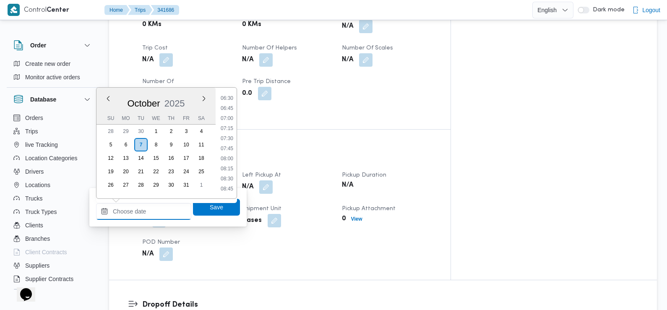
scroll to position [261, 0]
click at [227, 141] on li "07:30" at bounding box center [226, 140] width 19 height 8
type input "[DATE] 07:30"
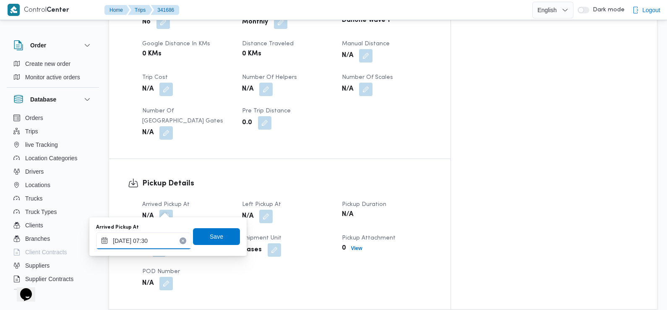
scroll to position [439, 0]
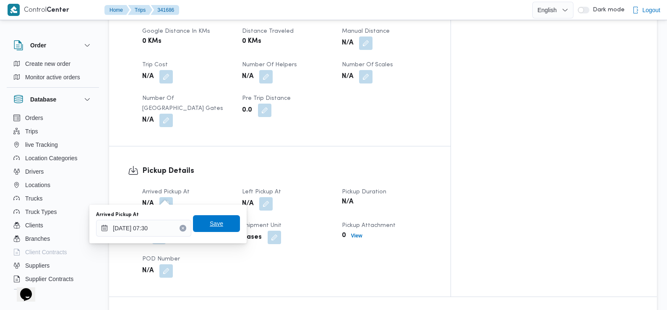
click at [210, 227] on span "Save" at bounding box center [216, 224] width 13 height 10
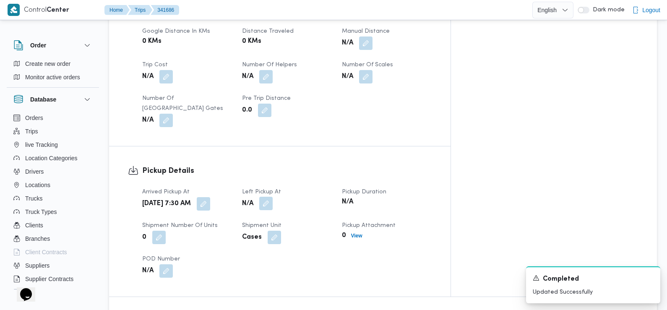
click at [273, 197] on button "button" at bounding box center [265, 203] width 13 height 13
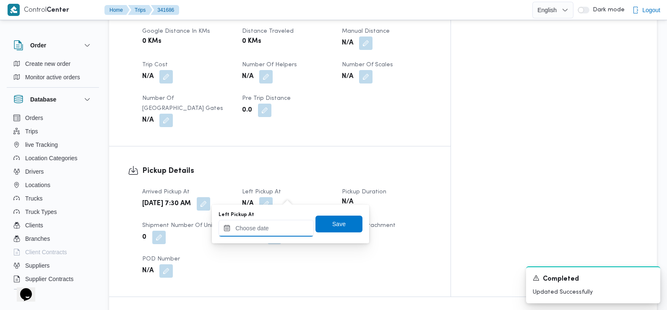
click at [273, 226] on input "Left Pickup At" at bounding box center [266, 228] width 95 height 17
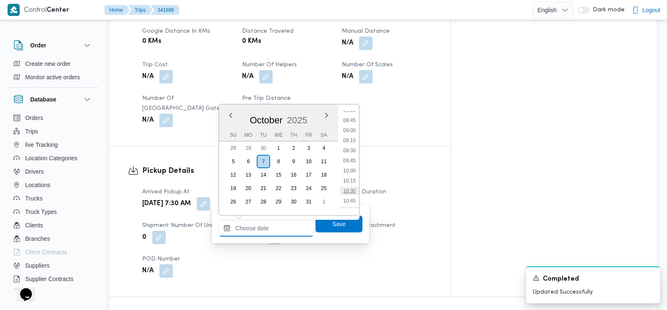
scroll to position [347, 0]
click at [352, 121] on li "08:45" at bounding box center [349, 121] width 19 height 8
type input "[DATE] 08:45"
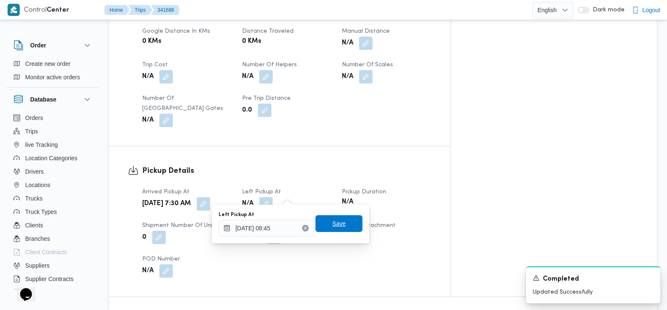
click at [336, 223] on span "Save" at bounding box center [338, 224] width 13 height 10
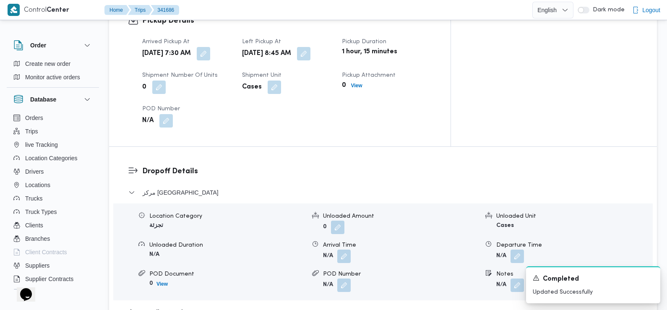
scroll to position [593, 0]
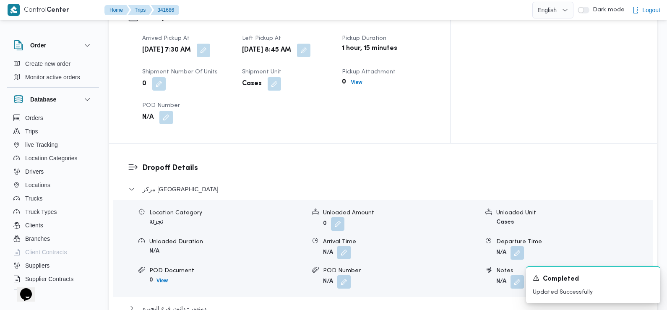
click at [344, 246] on button "button" at bounding box center [343, 252] width 13 height 13
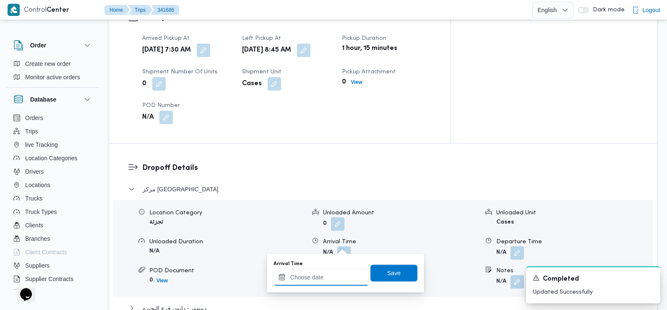
click at [319, 285] on input "Arrival Time" at bounding box center [321, 277] width 95 height 17
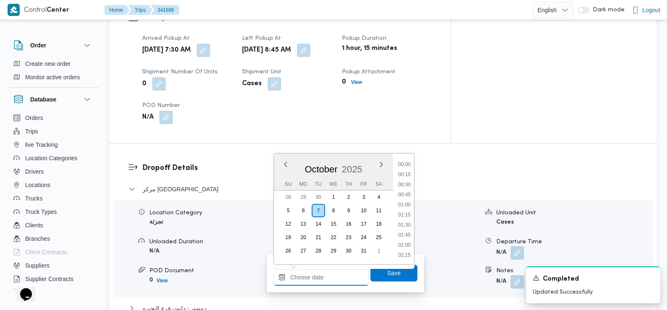
scroll to position [392, 0]
click at [404, 166] on li "09:45" at bounding box center [404, 165] width 19 height 8
type input "[DATE] 09:45"
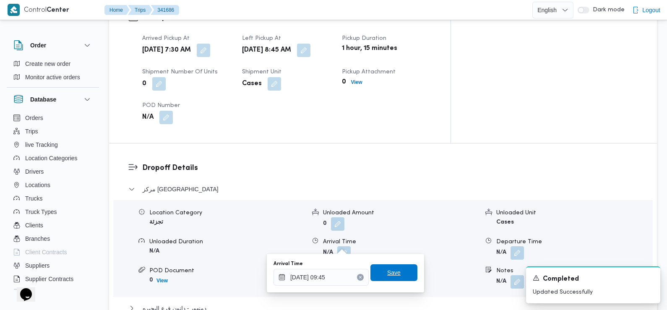
click at [378, 274] on span "Save" at bounding box center [394, 272] width 47 height 17
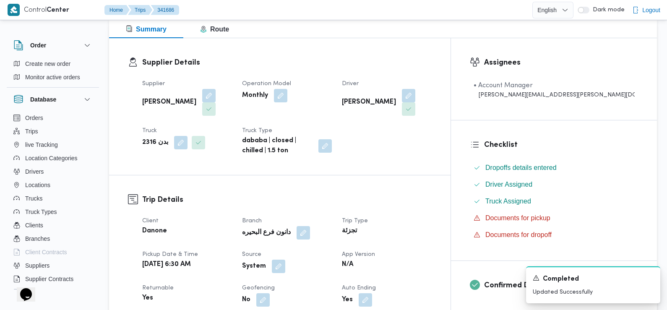
scroll to position [118, 0]
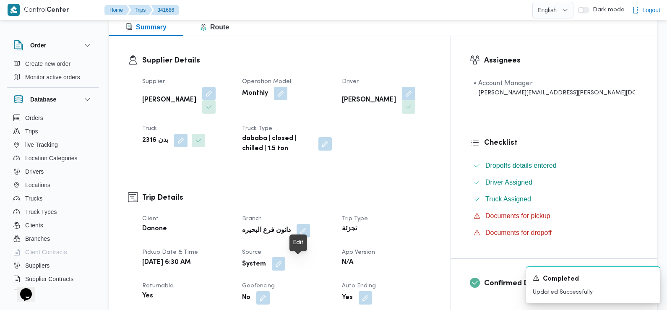
click at [285, 263] on button "button" at bounding box center [278, 263] width 13 height 13
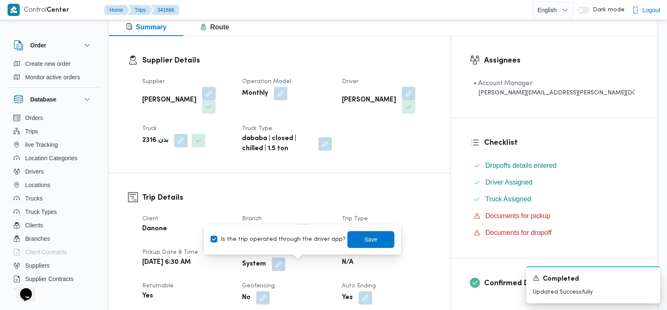
click at [281, 240] on label "Is the trip operated through the driver app?" at bounding box center [278, 240] width 135 height 10
checkbox input "false"
click at [351, 242] on span "Save" at bounding box center [371, 239] width 47 height 17
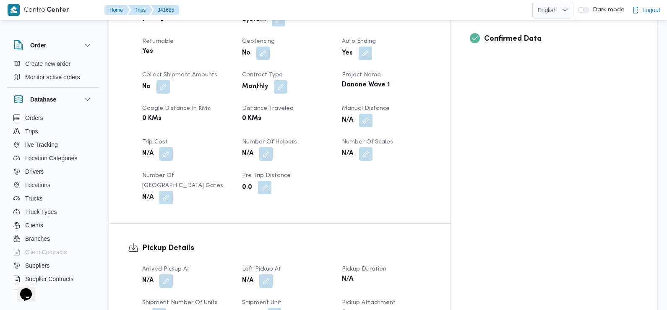
scroll to position [403, 0]
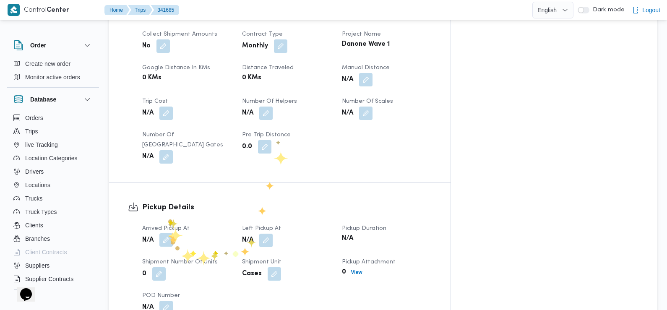
click at [168, 233] on button "button" at bounding box center [165, 239] width 13 height 13
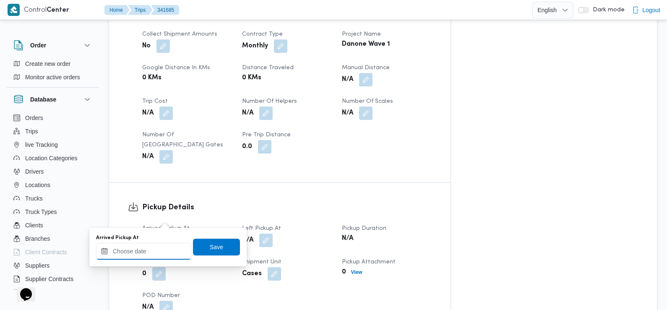
click at [161, 250] on input "Arrived Pickup At" at bounding box center [143, 251] width 95 height 17
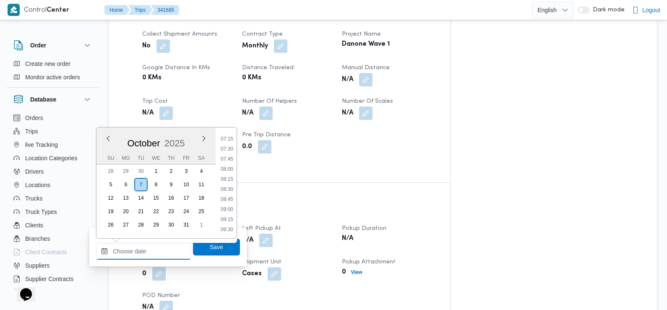
scroll to position [283, 0]
click at [228, 162] on li "07:30" at bounding box center [226, 158] width 19 height 8
type input "[DATE] 07:30"
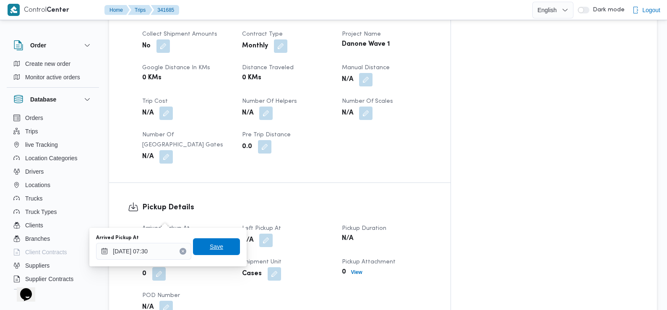
click at [210, 254] on span "Save" at bounding box center [216, 246] width 47 height 17
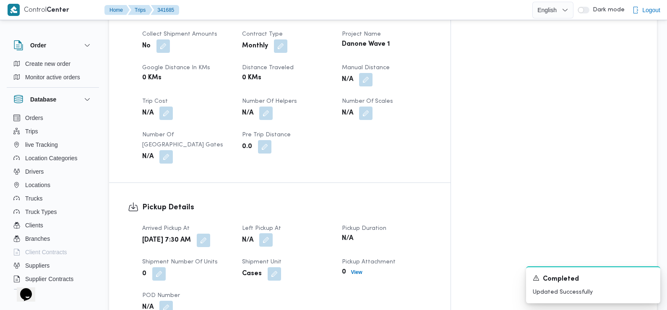
click at [273, 233] on button "button" at bounding box center [265, 239] width 13 height 13
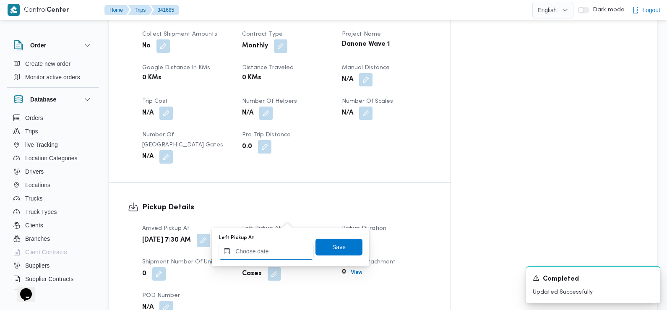
click at [265, 248] on input "Left Pickup At" at bounding box center [266, 251] width 95 height 17
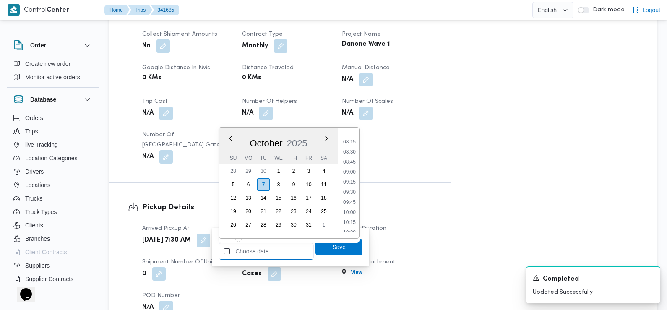
scroll to position [328, 0]
click at [352, 161] on li "08:45" at bounding box center [349, 163] width 19 height 8
type input "[DATE] 08:45"
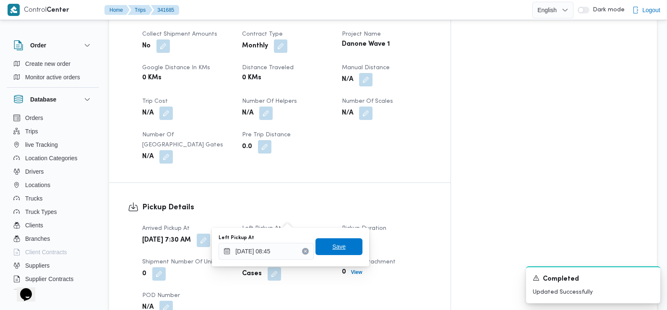
click at [339, 246] on span "Save" at bounding box center [339, 246] width 47 height 17
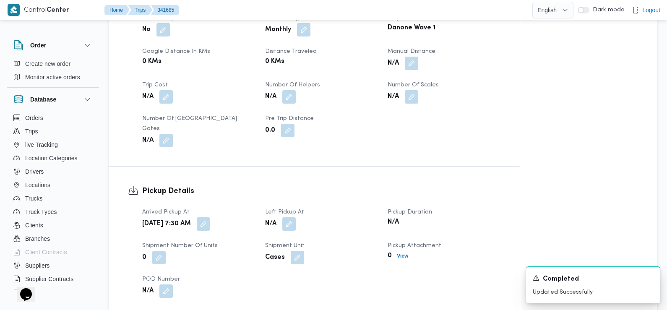
scroll to position [591, 0]
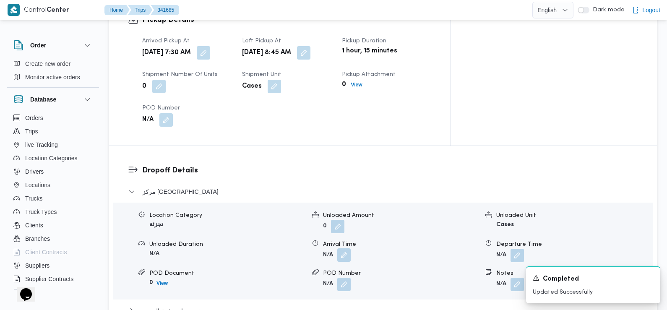
click at [342, 248] on button "button" at bounding box center [343, 254] width 13 height 13
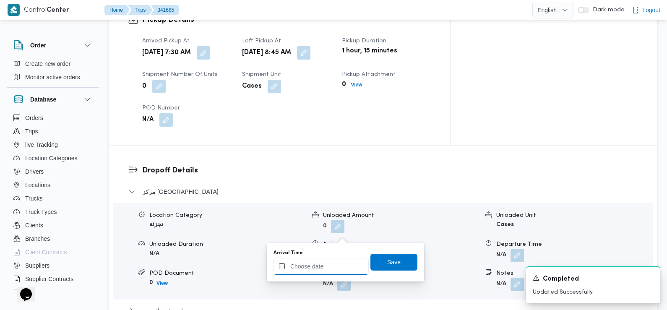
click at [334, 264] on input "Arrival Time" at bounding box center [321, 266] width 95 height 17
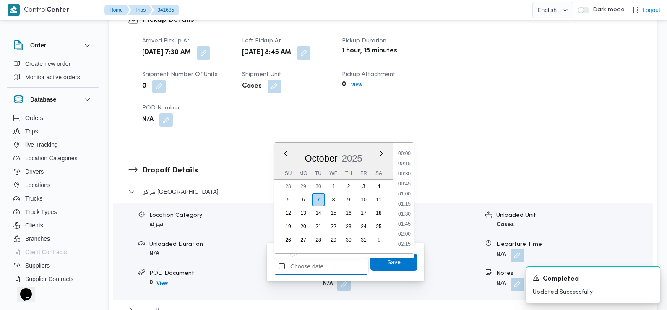
scroll to position [392, 0]
click at [406, 150] on ul "00:00 00:15 00:30 00:45 01:00 01:15 01:30 01:45 02:00 02:15 02:30 02:45 03:00 0…" at bounding box center [404, 197] width 19 height 97
click at [406, 153] on li "09:45" at bounding box center [404, 154] width 19 height 8
type input "[DATE] 09:45"
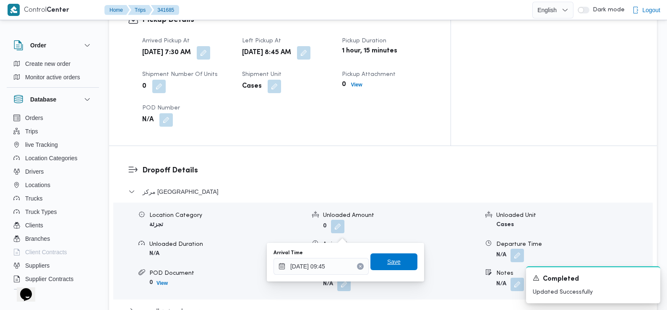
click at [378, 257] on span "Save" at bounding box center [394, 262] width 47 height 17
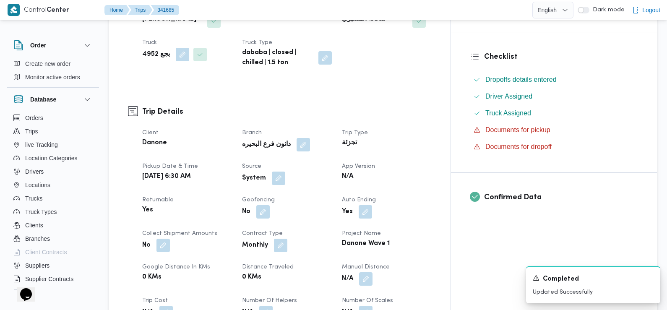
scroll to position [201, 0]
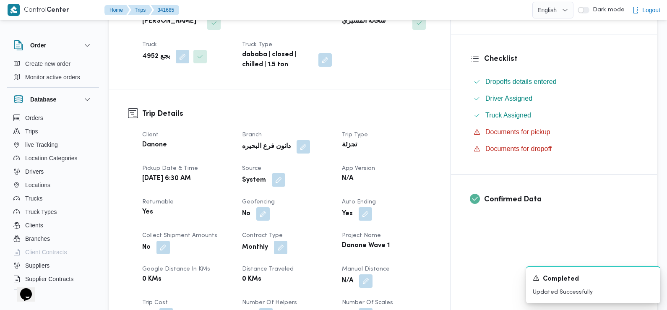
click at [285, 173] on button "button" at bounding box center [278, 179] width 13 height 13
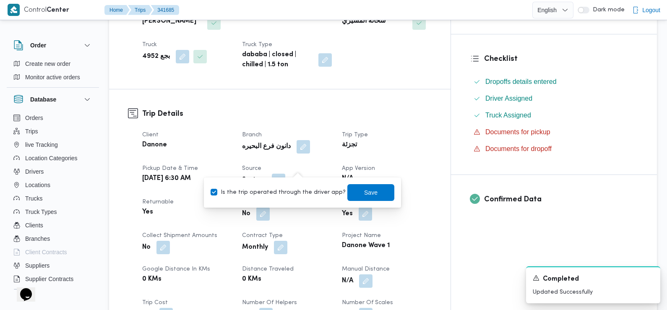
click at [288, 195] on label "Is the trip operated through the driver app?" at bounding box center [278, 193] width 135 height 10
checkbox input "false"
click at [348, 195] on span "Save" at bounding box center [371, 192] width 47 height 17
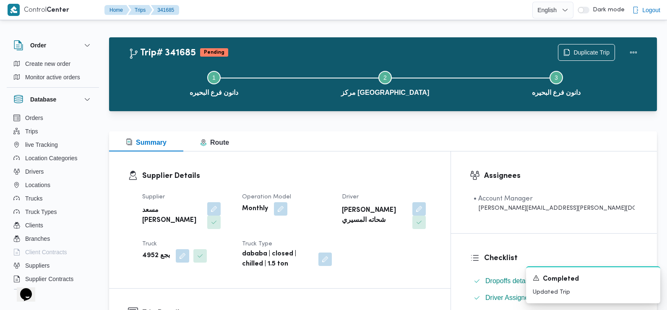
scroll to position [0, 0]
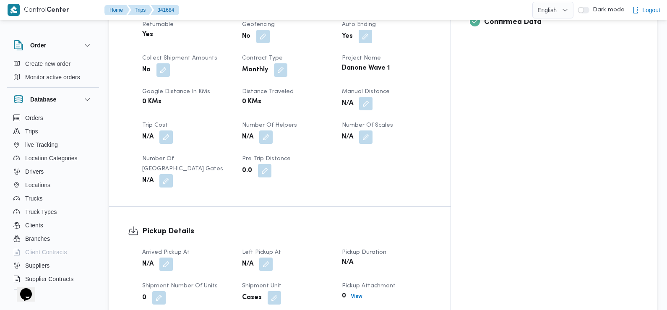
scroll to position [383, 0]
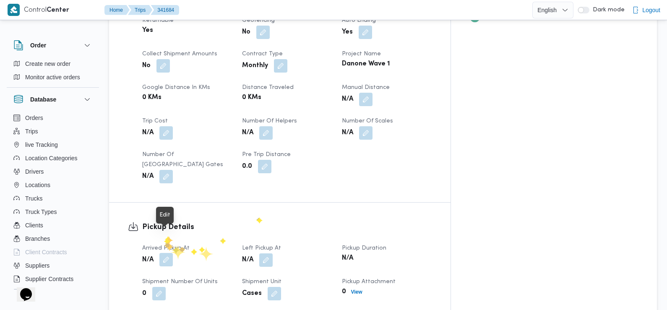
click at [165, 253] on button "button" at bounding box center [165, 259] width 13 height 13
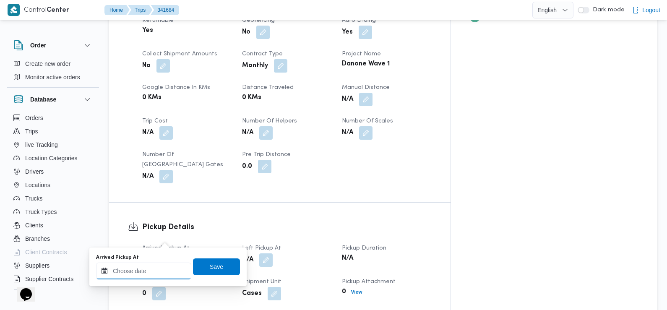
click at [157, 264] on div at bounding box center [143, 271] width 95 height 17
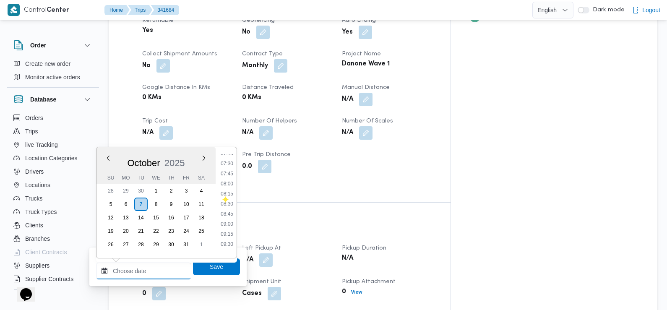
scroll to position [294, 0]
click at [228, 168] on li "07:30" at bounding box center [226, 166] width 19 height 8
type input "[DATE] 07:30"
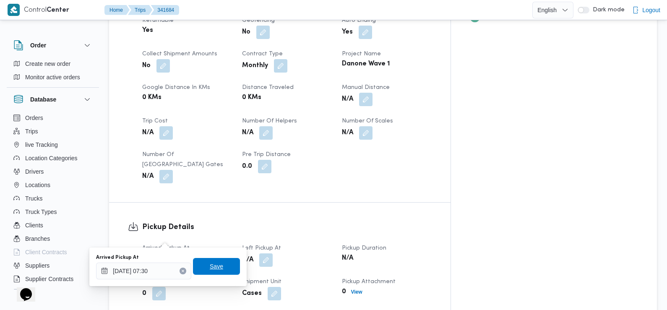
click at [209, 272] on span "Save" at bounding box center [216, 266] width 47 height 17
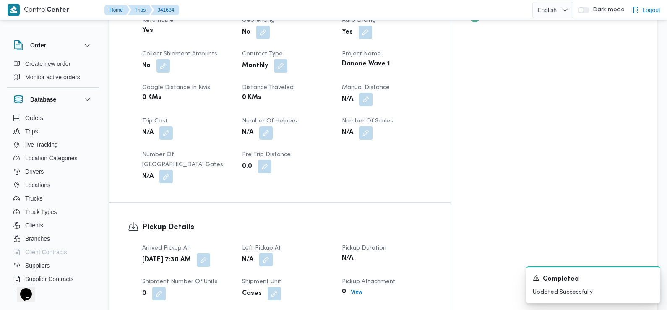
click at [273, 253] on button "button" at bounding box center [265, 259] width 13 height 13
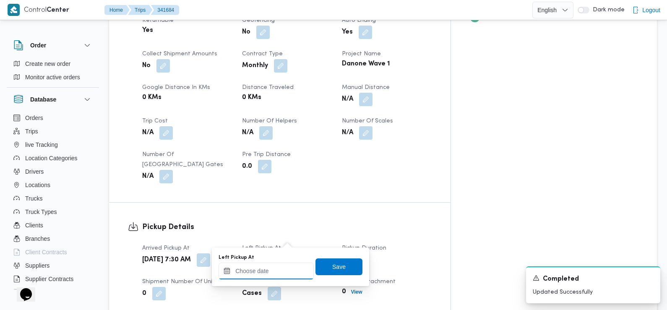
click at [274, 268] on input "Left Pickup At" at bounding box center [266, 271] width 95 height 17
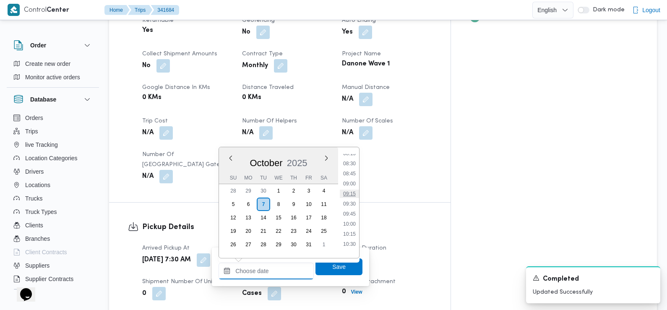
scroll to position [333, 0]
click at [350, 182] on ul "00:00 00:15 00:30 00:45 01:00 01:15 01:30 01:45 02:00 02:15 02:30 02:45 03:00 0…" at bounding box center [349, 202] width 19 height 97
click at [349, 177] on li "08:45" at bounding box center [349, 177] width 19 height 8
type input "[DATE] 08:45"
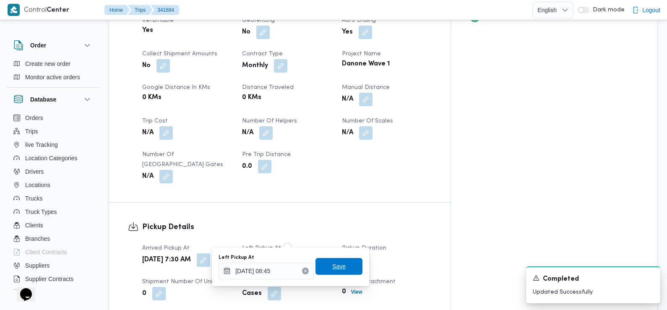
click at [335, 268] on span "Save" at bounding box center [338, 266] width 13 height 10
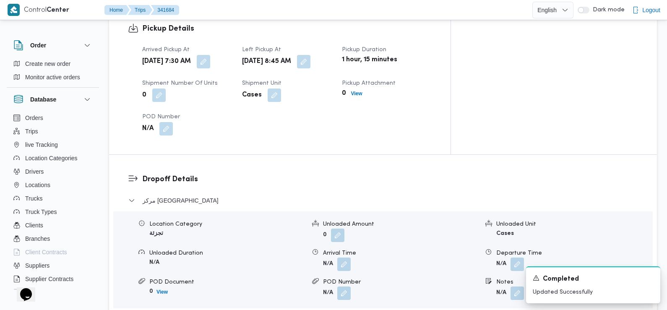
scroll to position [591, 0]
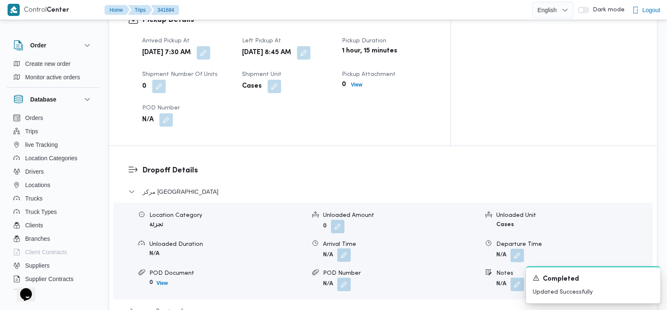
click at [345, 248] on button "button" at bounding box center [343, 254] width 13 height 13
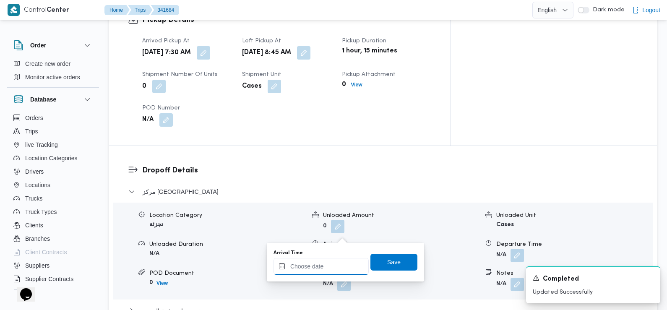
click at [323, 269] on input "Arrival Time" at bounding box center [321, 266] width 95 height 17
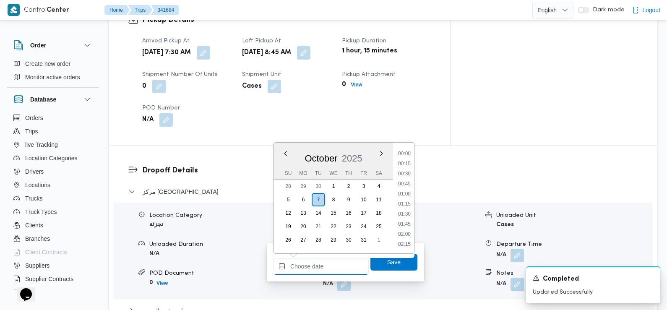
scroll to position [392, 0]
click at [406, 155] on li "09:45" at bounding box center [404, 154] width 19 height 8
type input "07/10/2025 09:45"
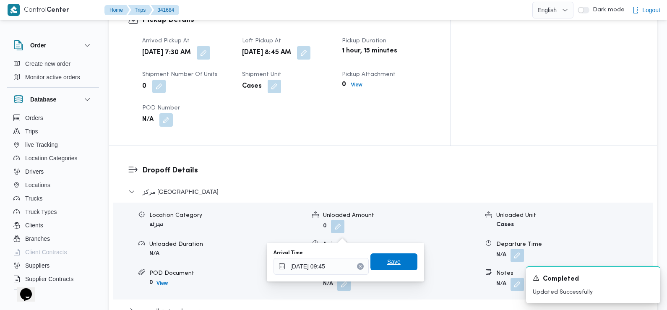
click at [387, 260] on span "Save" at bounding box center [393, 262] width 13 height 10
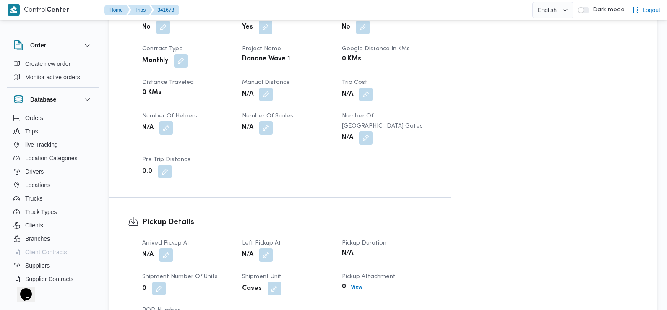
scroll to position [425, 0]
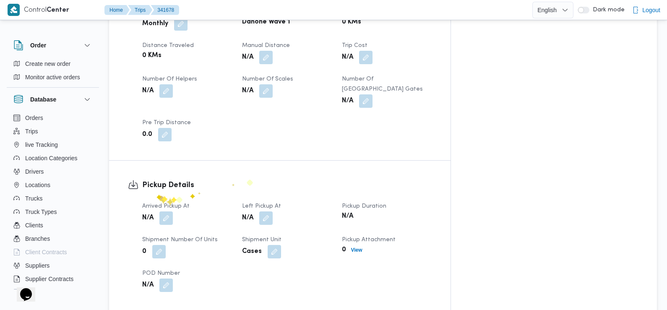
click at [157, 212] on span at bounding box center [164, 218] width 18 height 13
click at [164, 211] on button "button" at bounding box center [165, 217] width 13 height 13
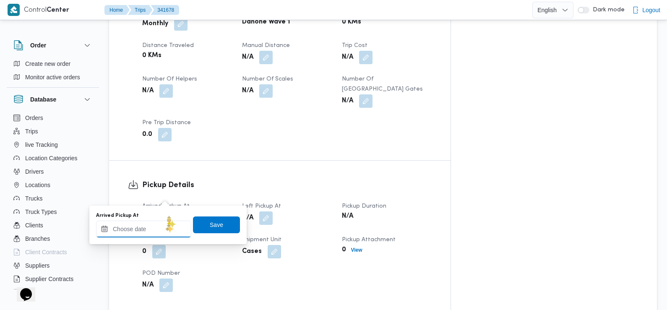
click at [165, 227] on input "Arrived Pickup At" at bounding box center [143, 229] width 95 height 17
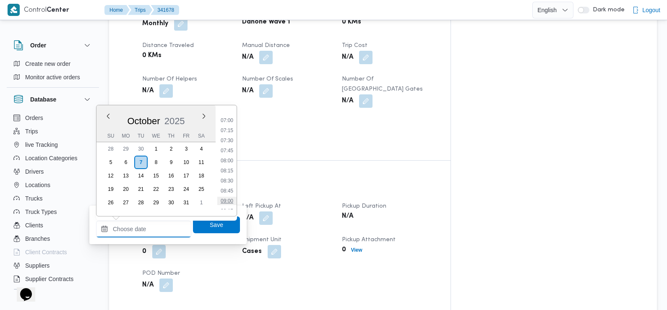
scroll to position [277, 0]
click at [226, 139] on li "07:30" at bounding box center [226, 141] width 19 height 8
type input "[DATE] 07:30"
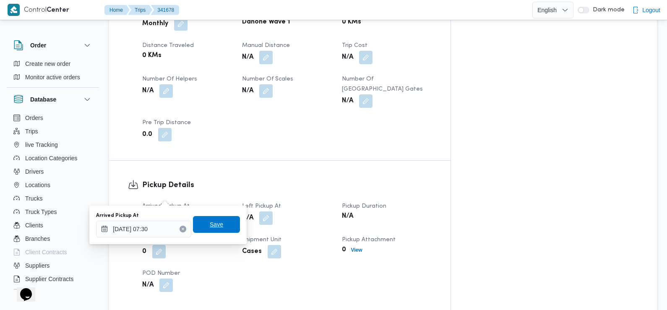
click at [215, 225] on span "Save" at bounding box center [216, 225] width 13 height 10
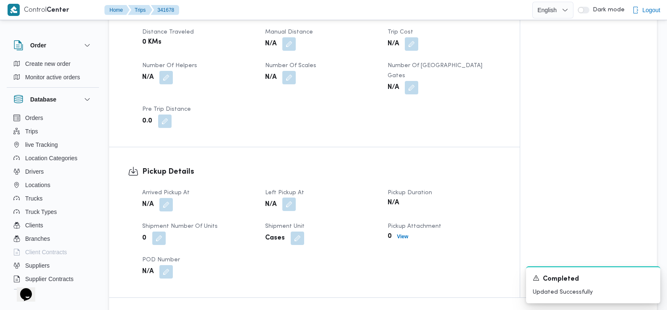
click at [290, 198] on button "button" at bounding box center [288, 204] width 13 height 13
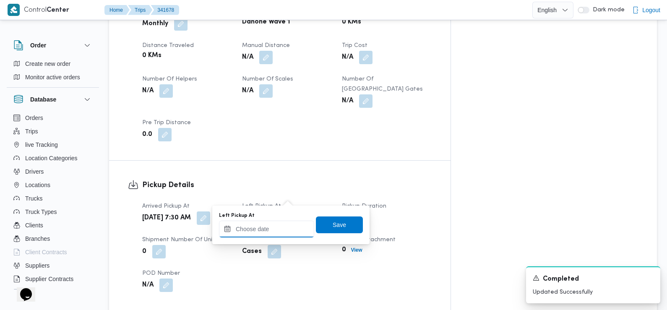
click at [280, 227] on input "Left Pickup At" at bounding box center [266, 229] width 95 height 17
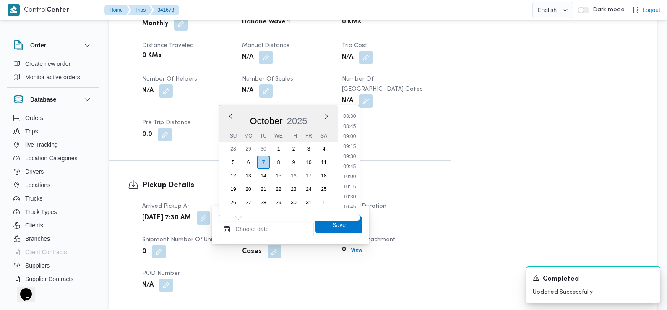
scroll to position [340, 0]
click at [352, 132] on li "08:45" at bounding box center [349, 128] width 19 height 8
type input "[DATE] 08:45"
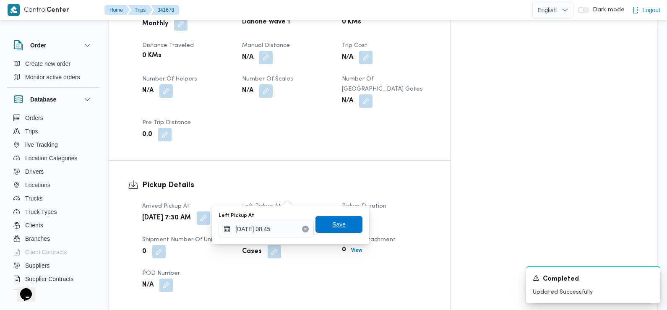
click at [335, 225] on span "Save" at bounding box center [338, 225] width 13 height 10
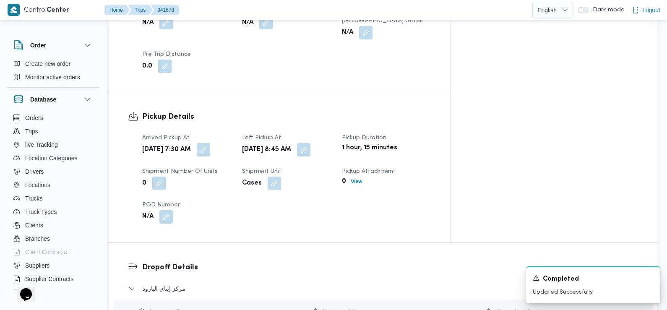
scroll to position [562, 0]
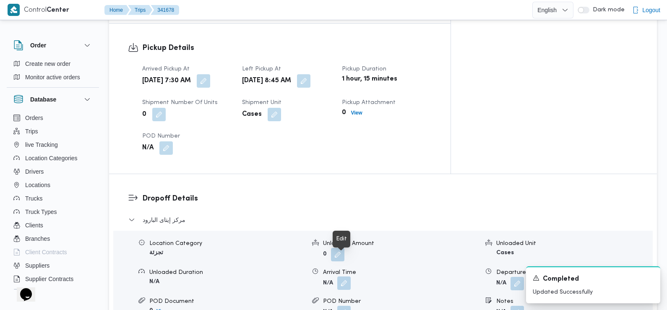
click at [343, 277] on button "button" at bounding box center [343, 283] width 13 height 13
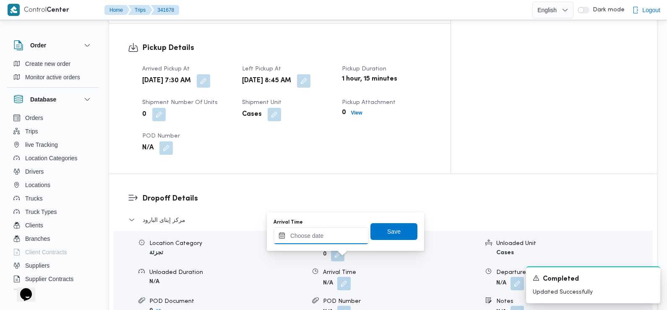
click at [342, 239] on input "Arrival Time" at bounding box center [321, 235] width 95 height 17
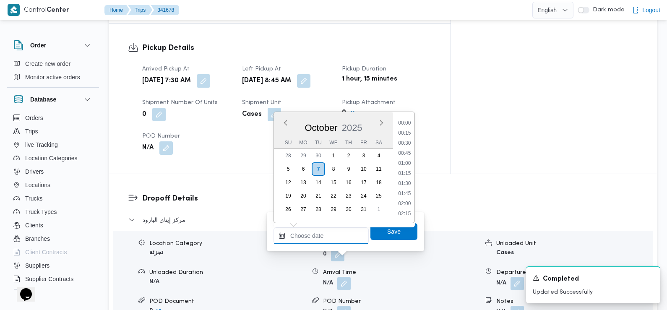
scroll to position [402, 0]
click at [408, 125] on li "10:00" at bounding box center [404, 124] width 19 height 8
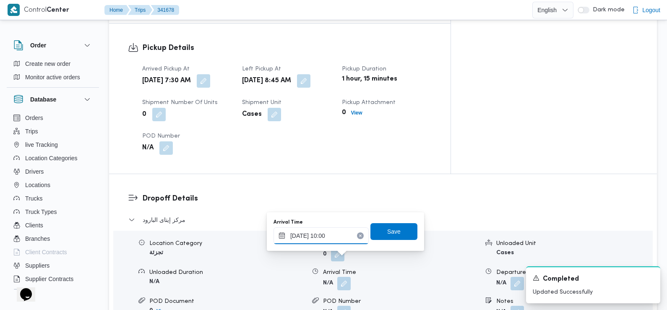
click at [340, 233] on input "07/10/2025 10:00" at bounding box center [321, 235] width 95 height 17
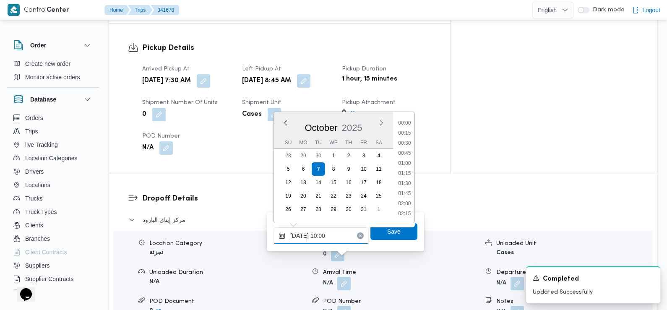
scroll to position [352, 0]
click at [405, 159] on ul "00:00 00:15 00:30 00:45 01:00 01:15 01:30 01:45 02:00 02:15 02:30 02:45 03:00 0…" at bounding box center [405, 167] width 20 height 97
click at [405, 154] on li "09:30" at bounding box center [404, 154] width 19 height 8
type input "[DATE] 09:30"
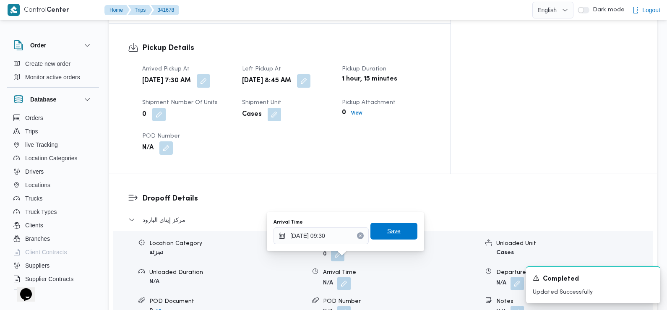
click at [389, 233] on span "Save" at bounding box center [393, 231] width 13 height 10
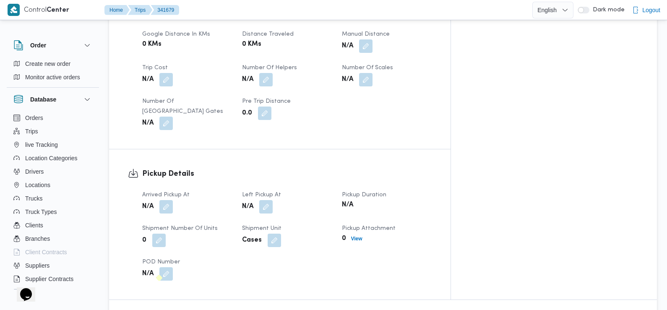
scroll to position [453, 0]
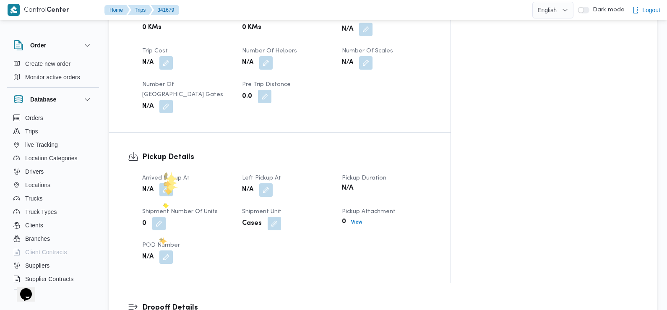
click at [165, 183] on button "button" at bounding box center [165, 189] width 13 height 13
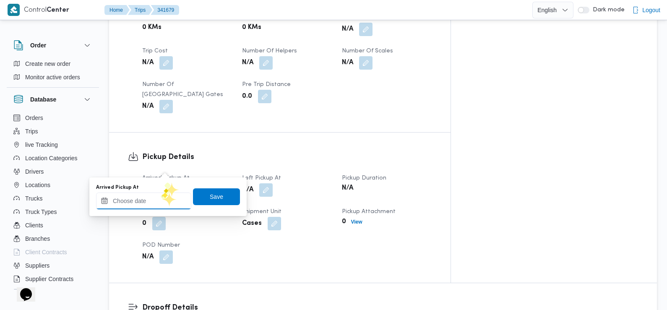
click at [161, 193] on div at bounding box center [143, 201] width 95 height 17
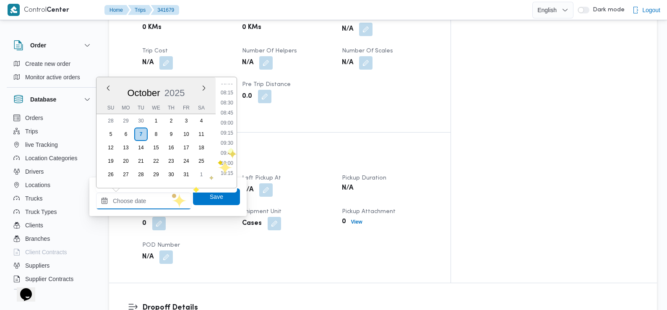
scroll to position [293, 0]
click at [230, 99] on li "07:30" at bounding box center [226, 97] width 19 height 8
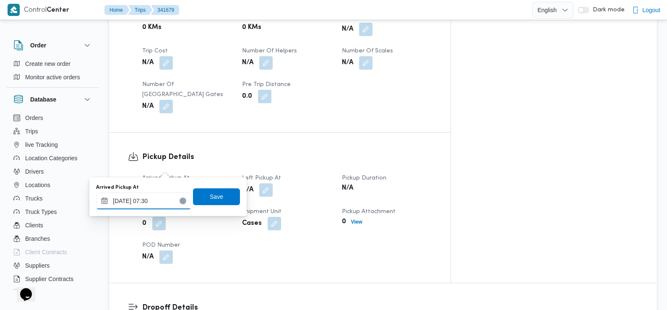
type input "[DATE] 07:30"
click at [220, 197] on span "Save" at bounding box center [216, 196] width 47 height 17
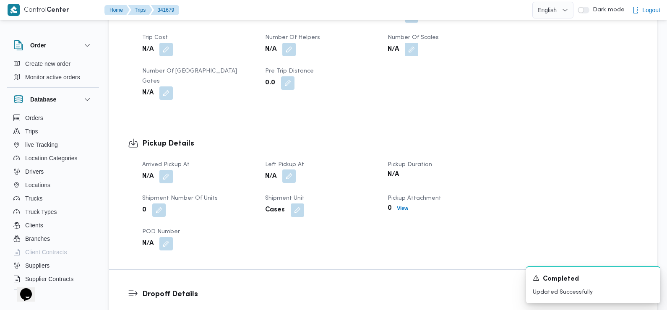
click at [290, 170] on button "button" at bounding box center [288, 176] width 13 height 13
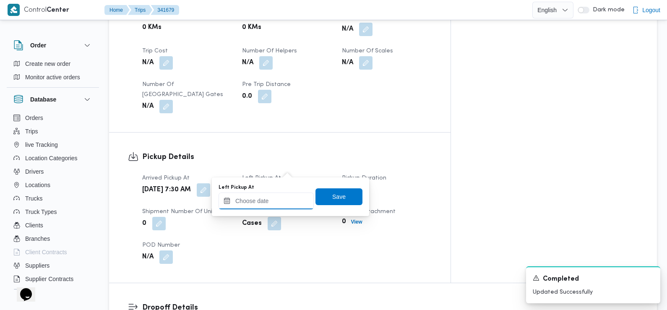
click at [277, 200] on input "Left Pickup At" at bounding box center [266, 201] width 95 height 17
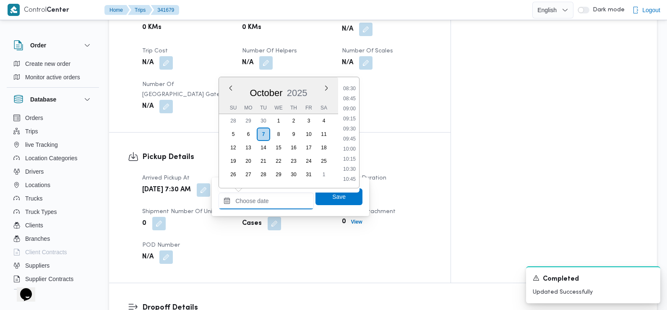
scroll to position [324, 0]
click at [355, 119] on li "08:45" at bounding box center [349, 117] width 19 height 8
type input "[DATE] 08:45"
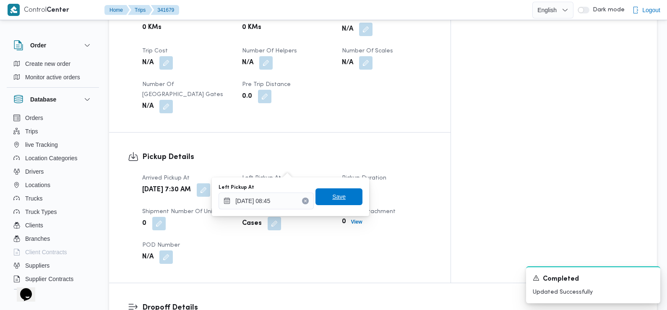
click at [343, 193] on span "Save" at bounding box center [339, 196] width 47 height 17
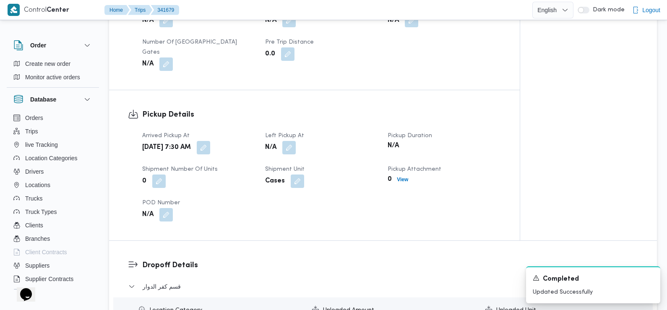
scroll to position [655, 0]
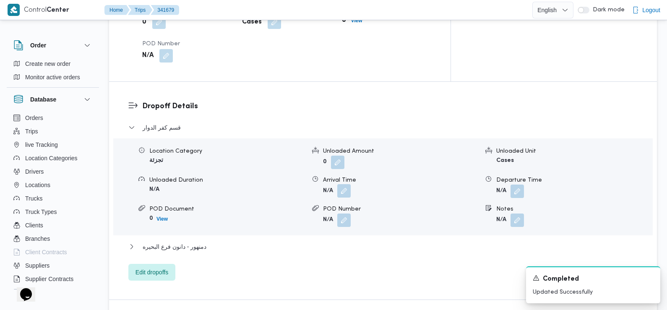
click at [345, 184] on button "button" at bounding box center [343, 190] width 13 height 13
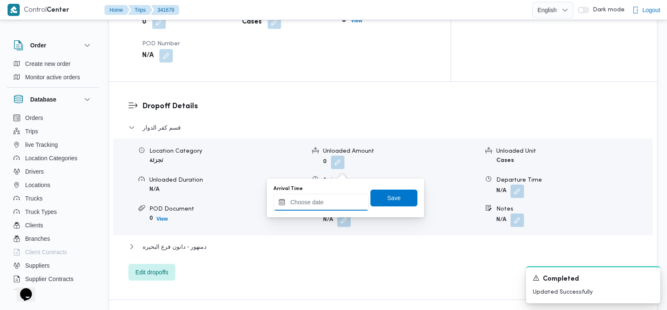
click at [336, 205] on input "Arrival Time" at bounding box center [321, 202] width 95 height 17
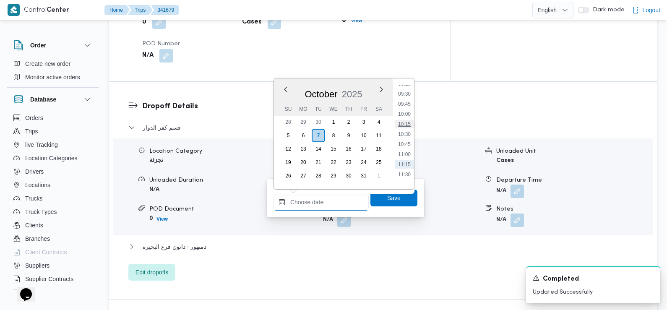
scroll to position [374, 0]
click at [405, 100] on li "09:30" at bounding box center [404, 98] width 19 height 8
type input "[DATE] 09:30"
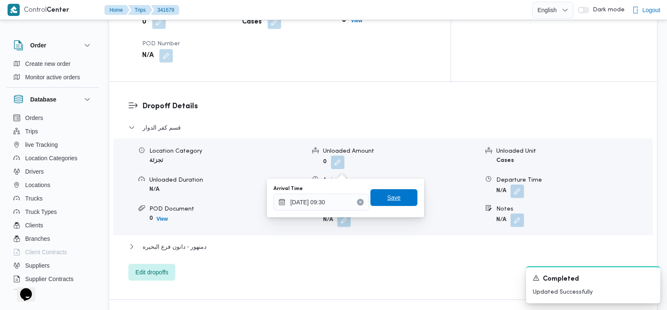
click at [388, 195] on span "Save" at bounding box center [393, 198] width 13 height 10
